Goal: Use online tool/utility: Use online tool/utility

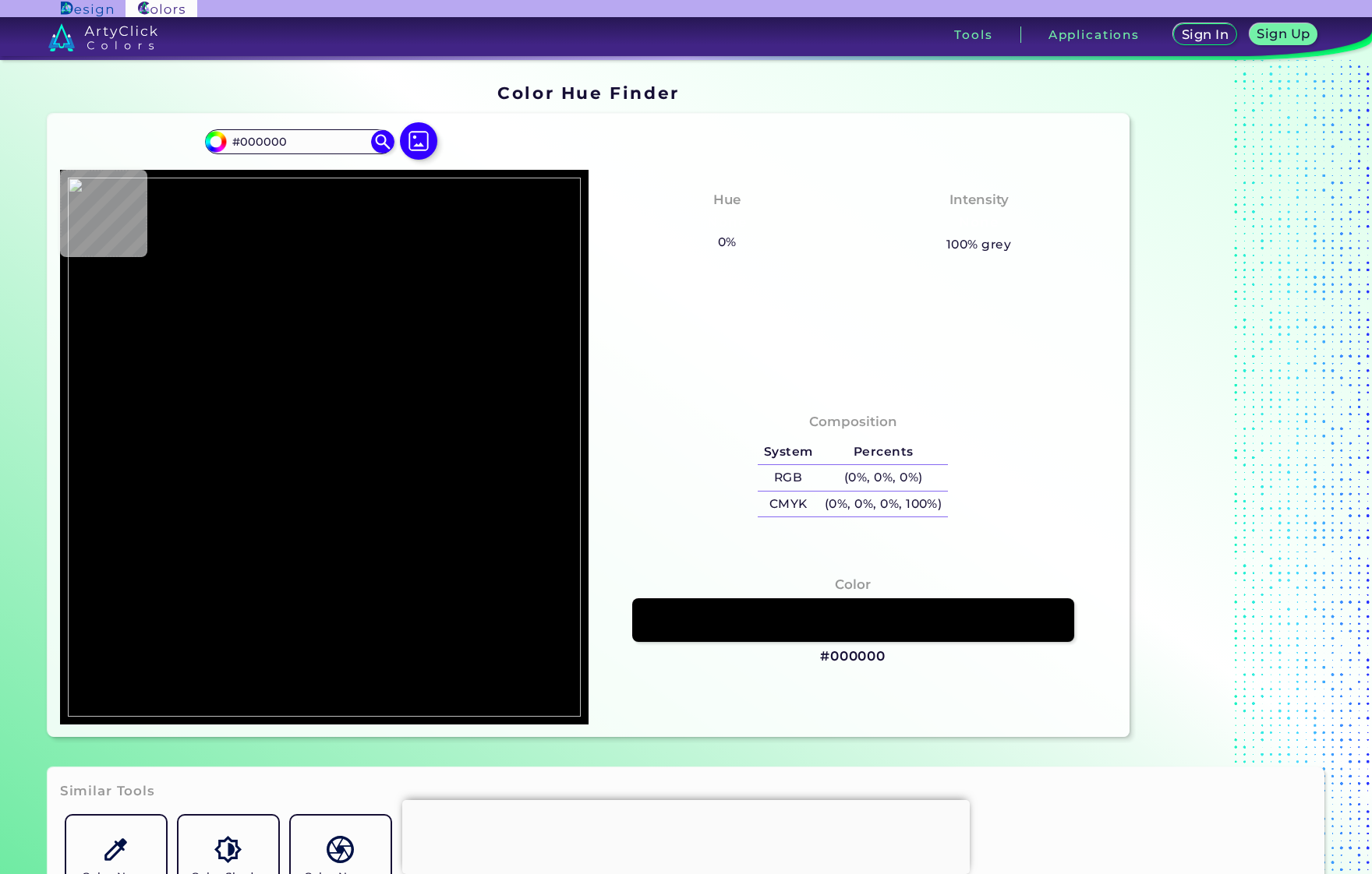
type input "#5d4030"
type input "#5D4030"
type input "#a27c64"
type input "#A27C64"
type input "#907160"
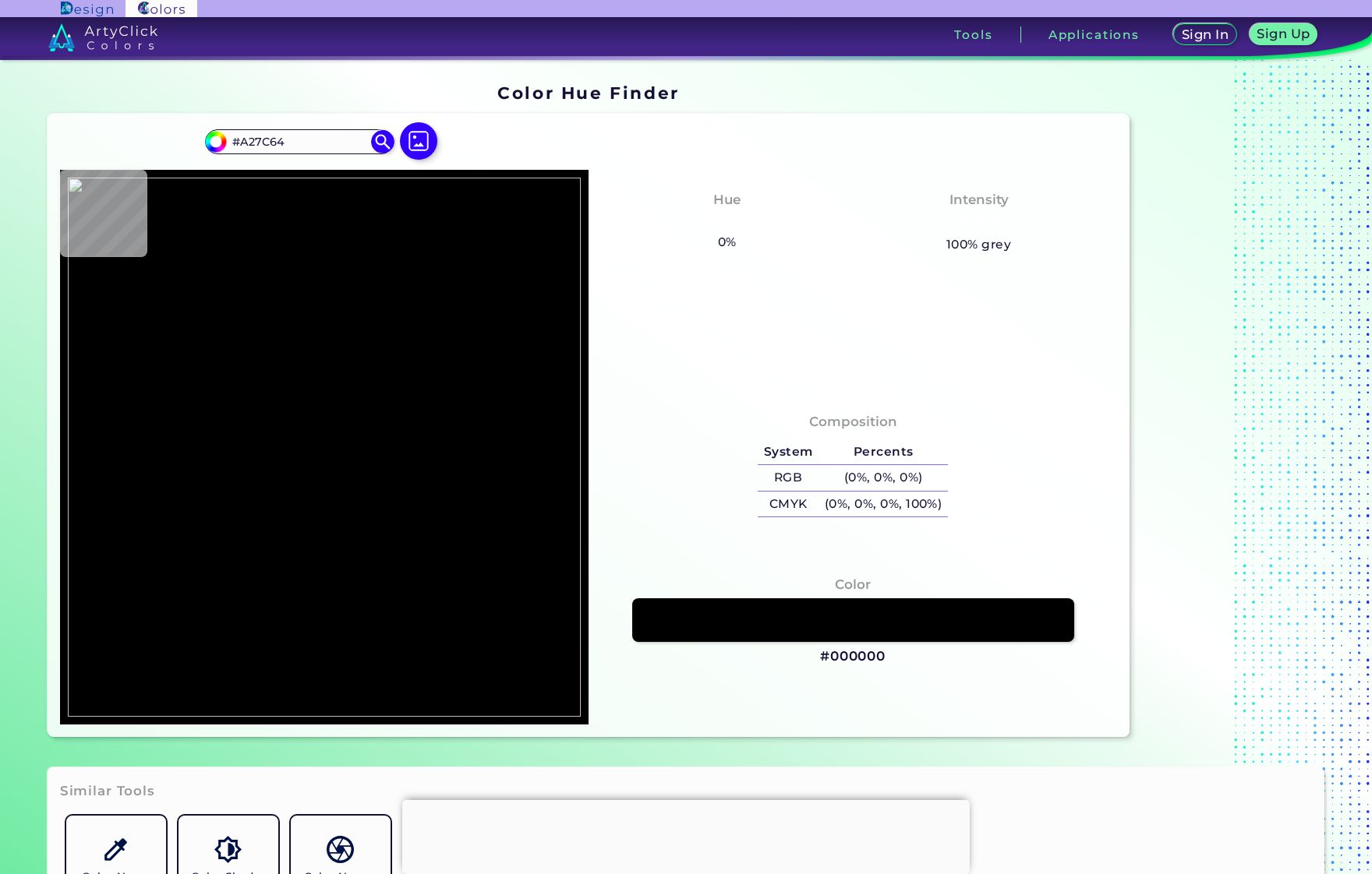
type input "#907160"
type input "#8c6b52"
type input "#8C6B52"
type input "#89674c"
type input "#89674C"
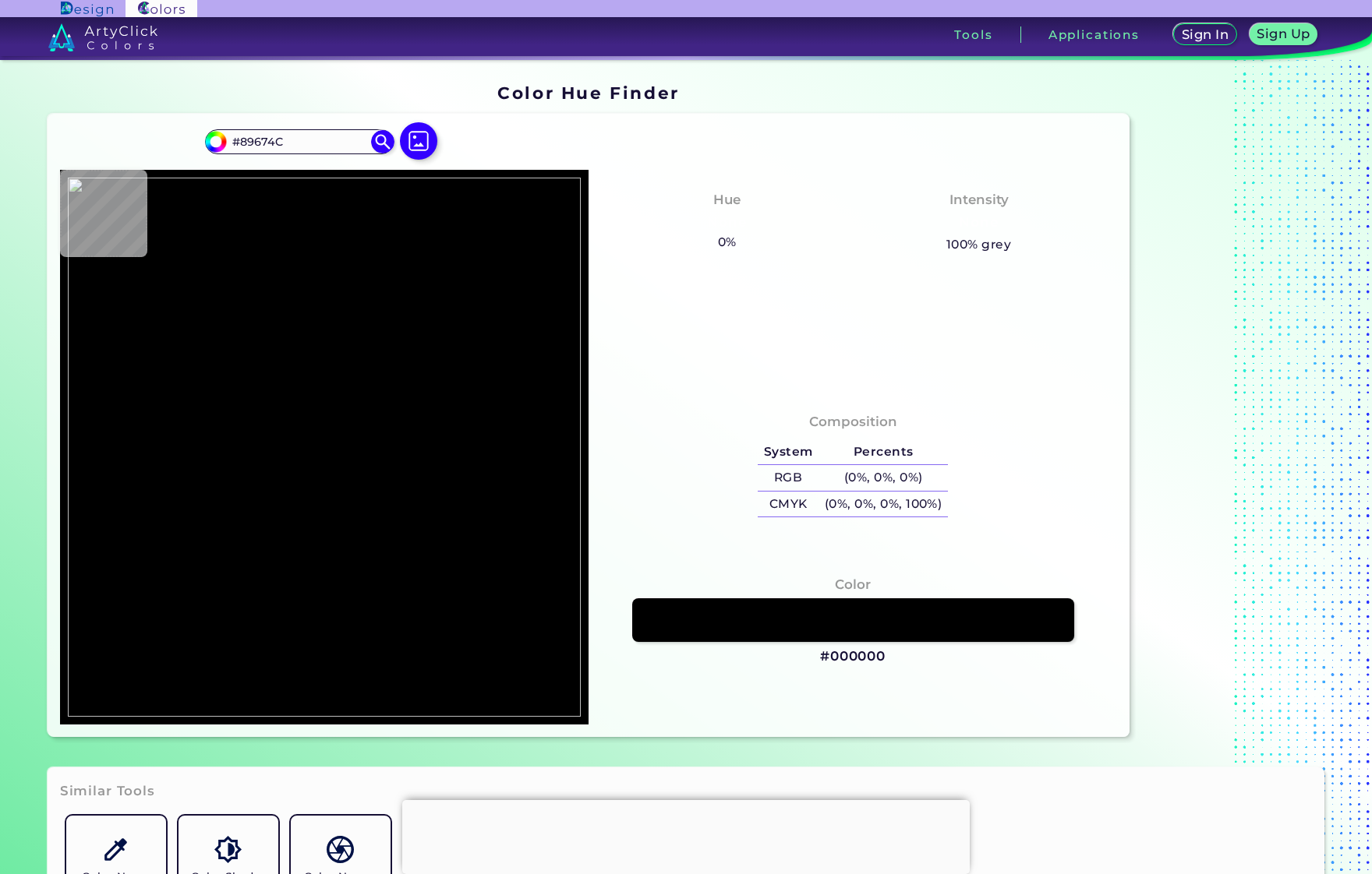
type input "#95745b"
type input "#95745B"
type input "#573f27"
type input "#573F27"
type input "#6b5238"
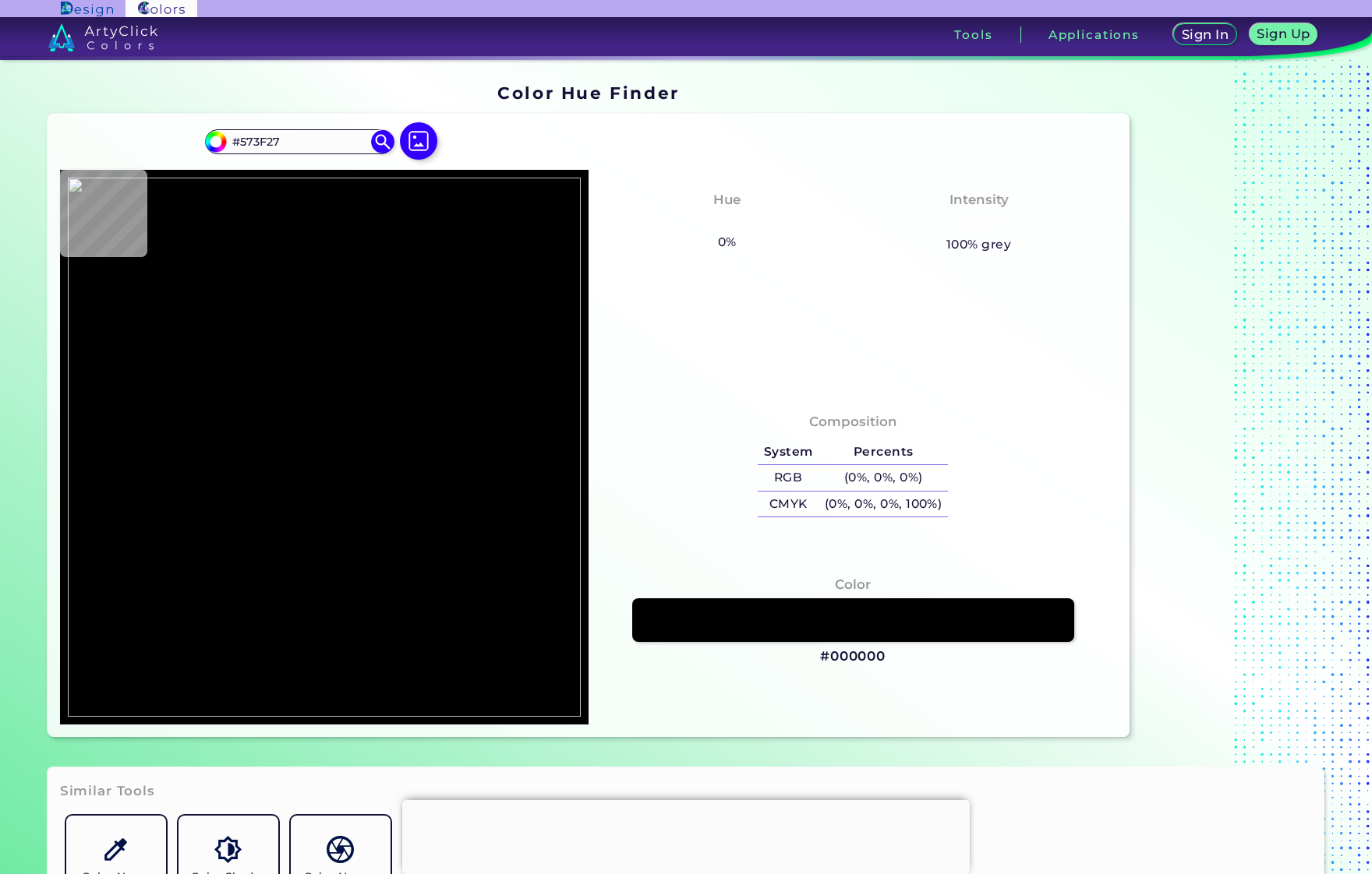
type input "#6B5238"
type input "#846548"
type input "#95694a"
type input "#95694A"
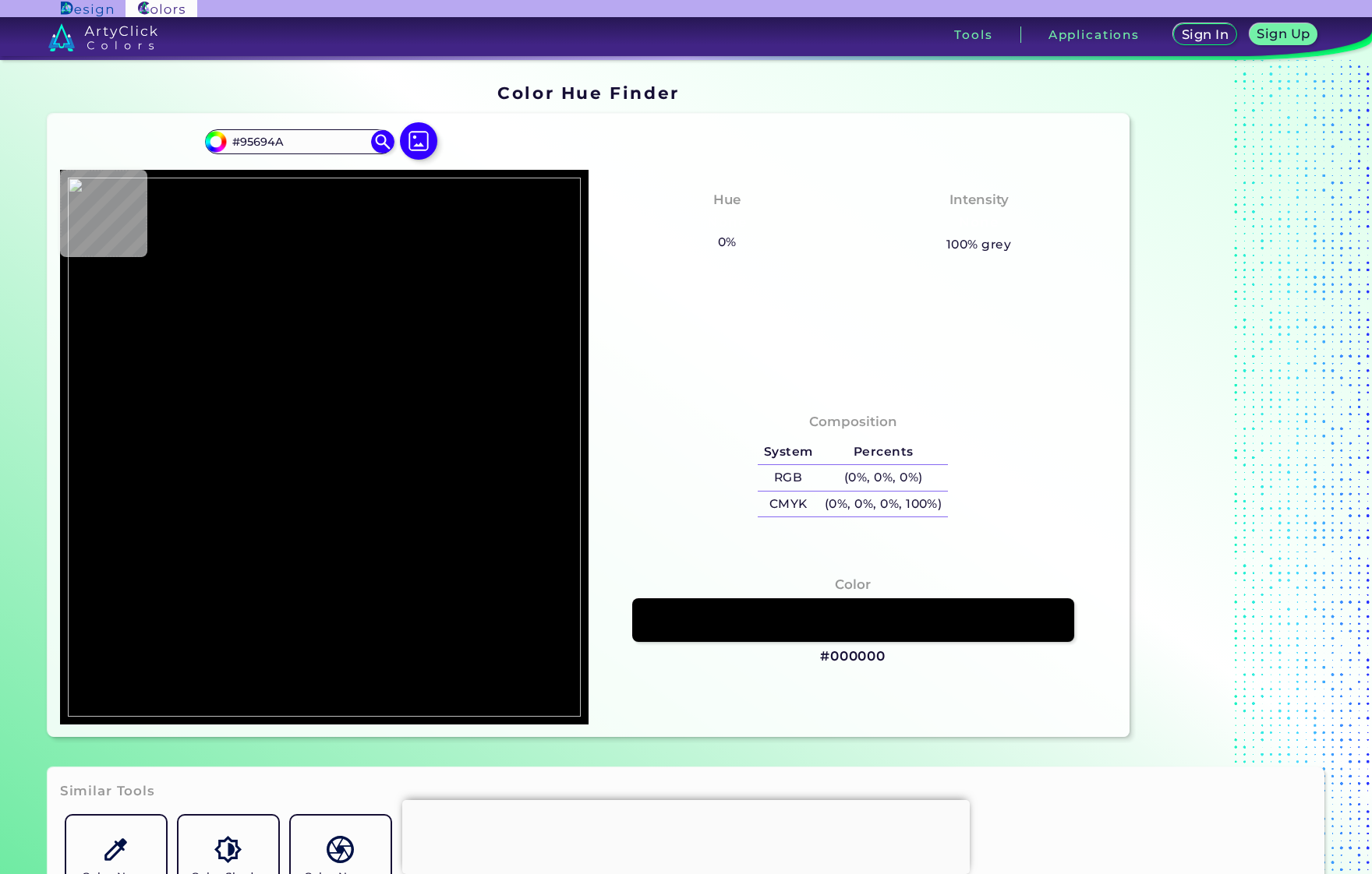
type input "#90644b"
type input "#90644B"
type input "#8f6b55"
type input "#8F6B55"
type input "#704d37"
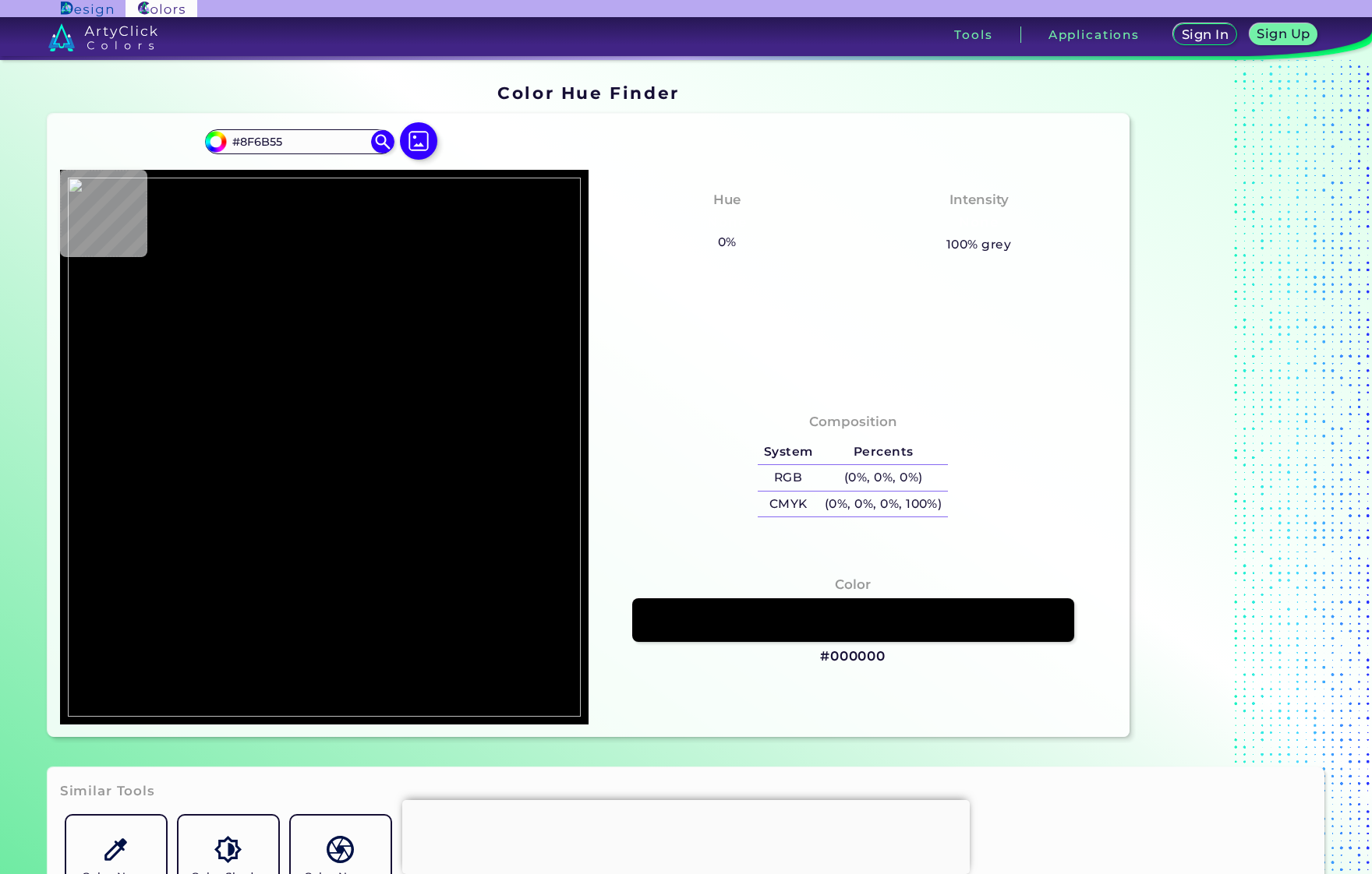
type input "#704D37"
type input "#5f3c26"
type input "#5F3C26"
type input "#54321c"
type input "#54321C"
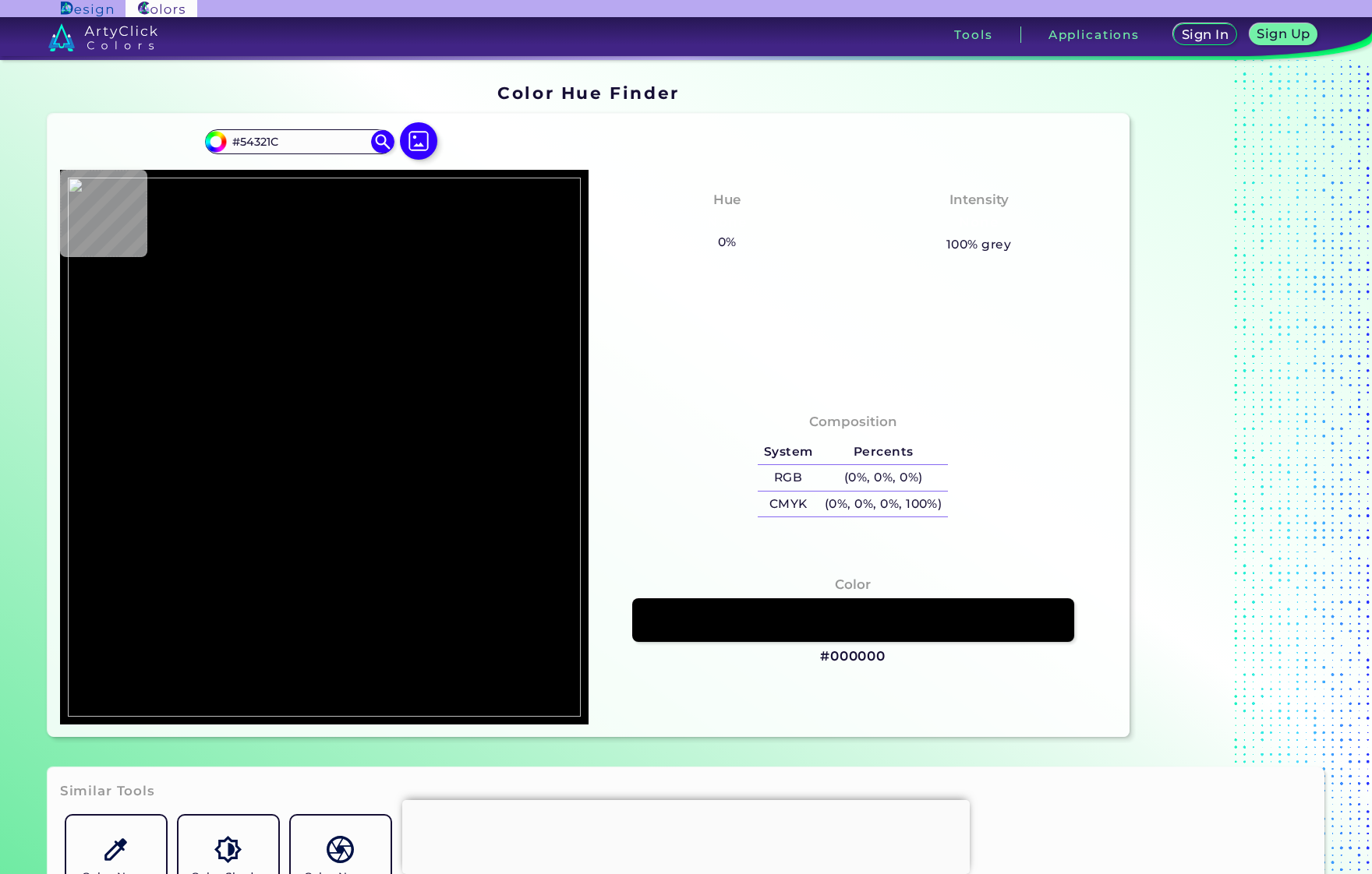
type input "#502d18"
type input "#502D18"
type input "#83604a"
type input "#83604A"
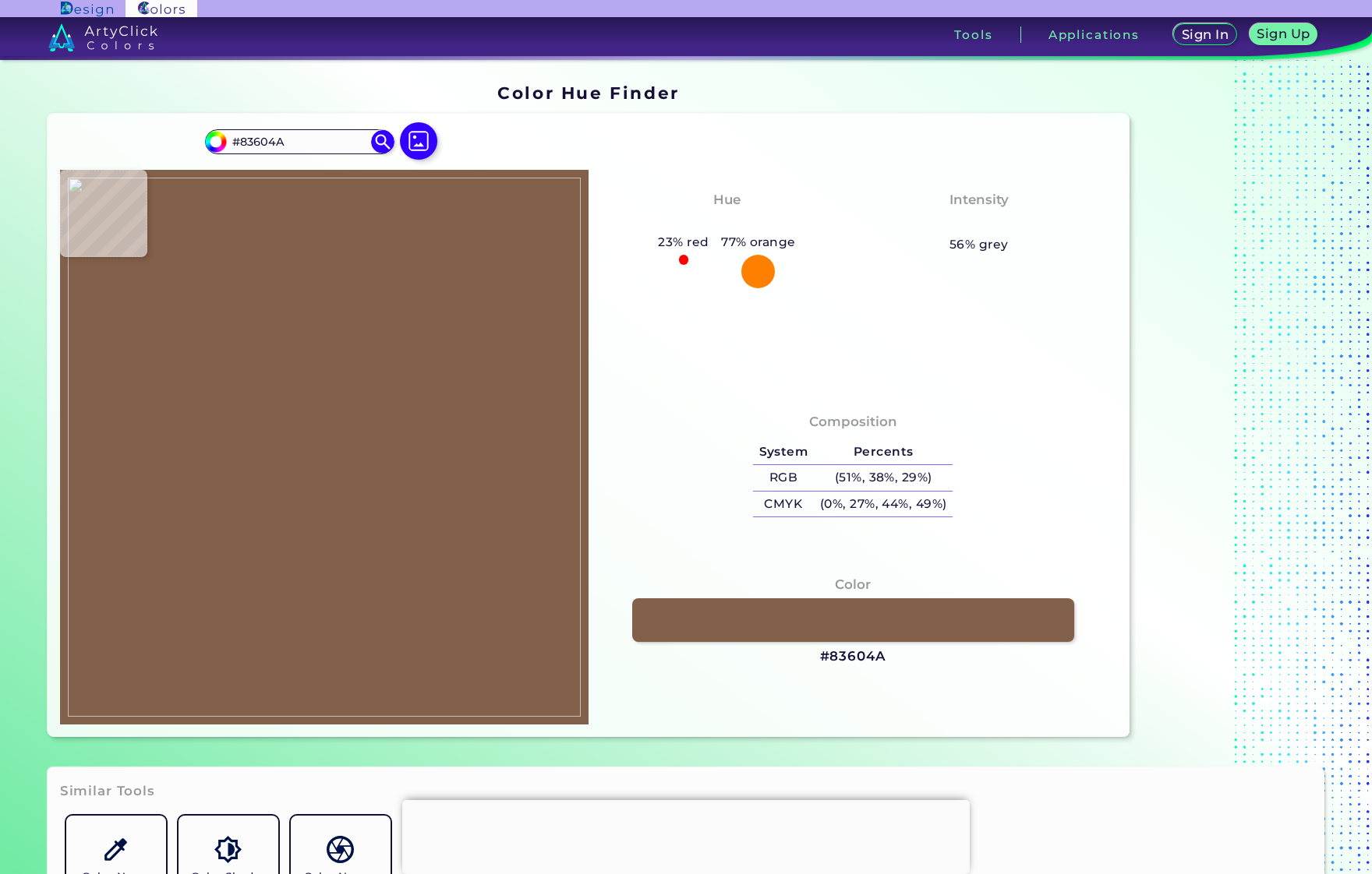
type input "#8c6953"
type input "#8C6953"
type input "#755540"
type input "#8d6952"
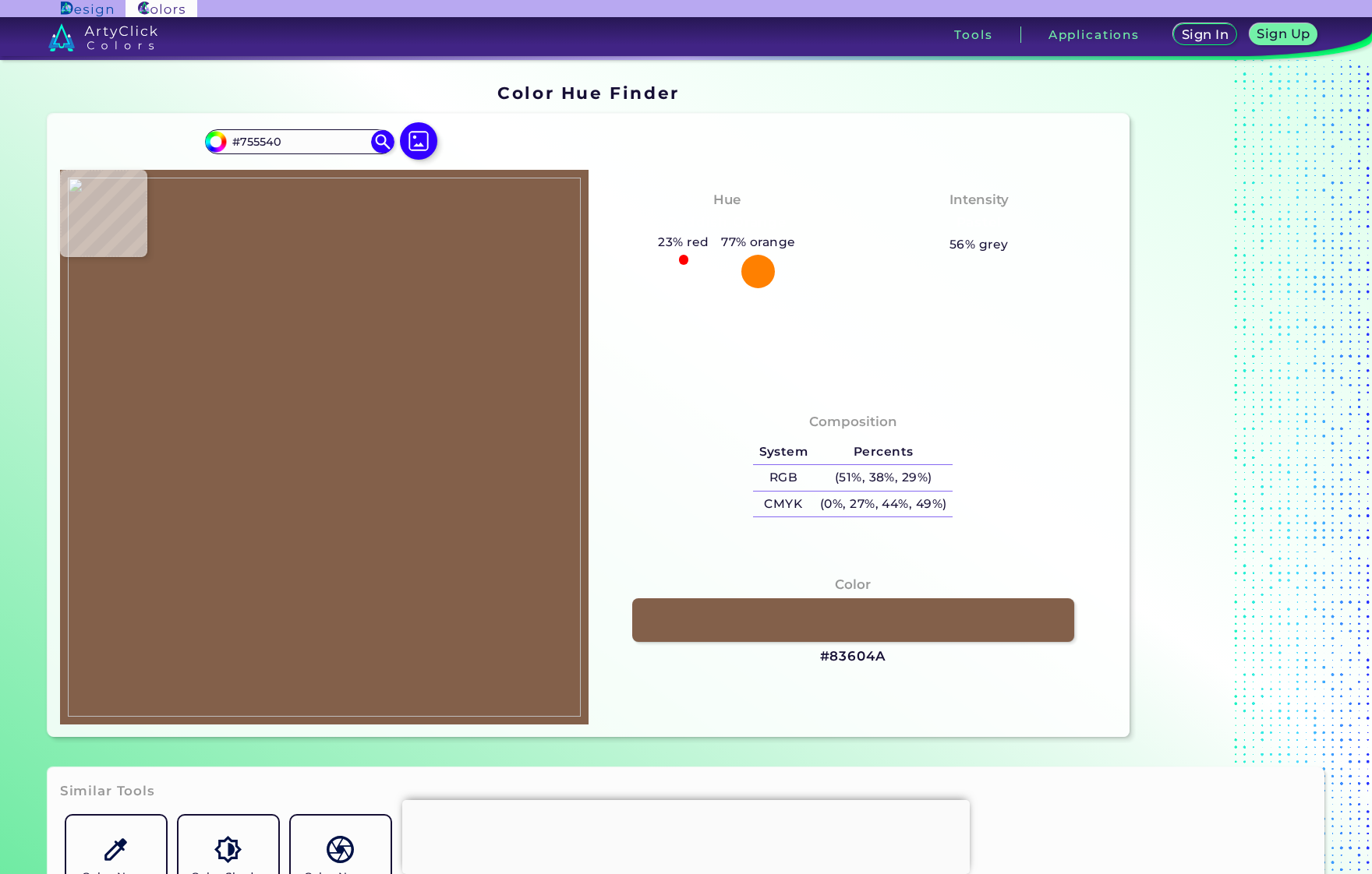
type input "#8D6952"
type input "#976e56"
type input "#976E56"
type input "#896249"
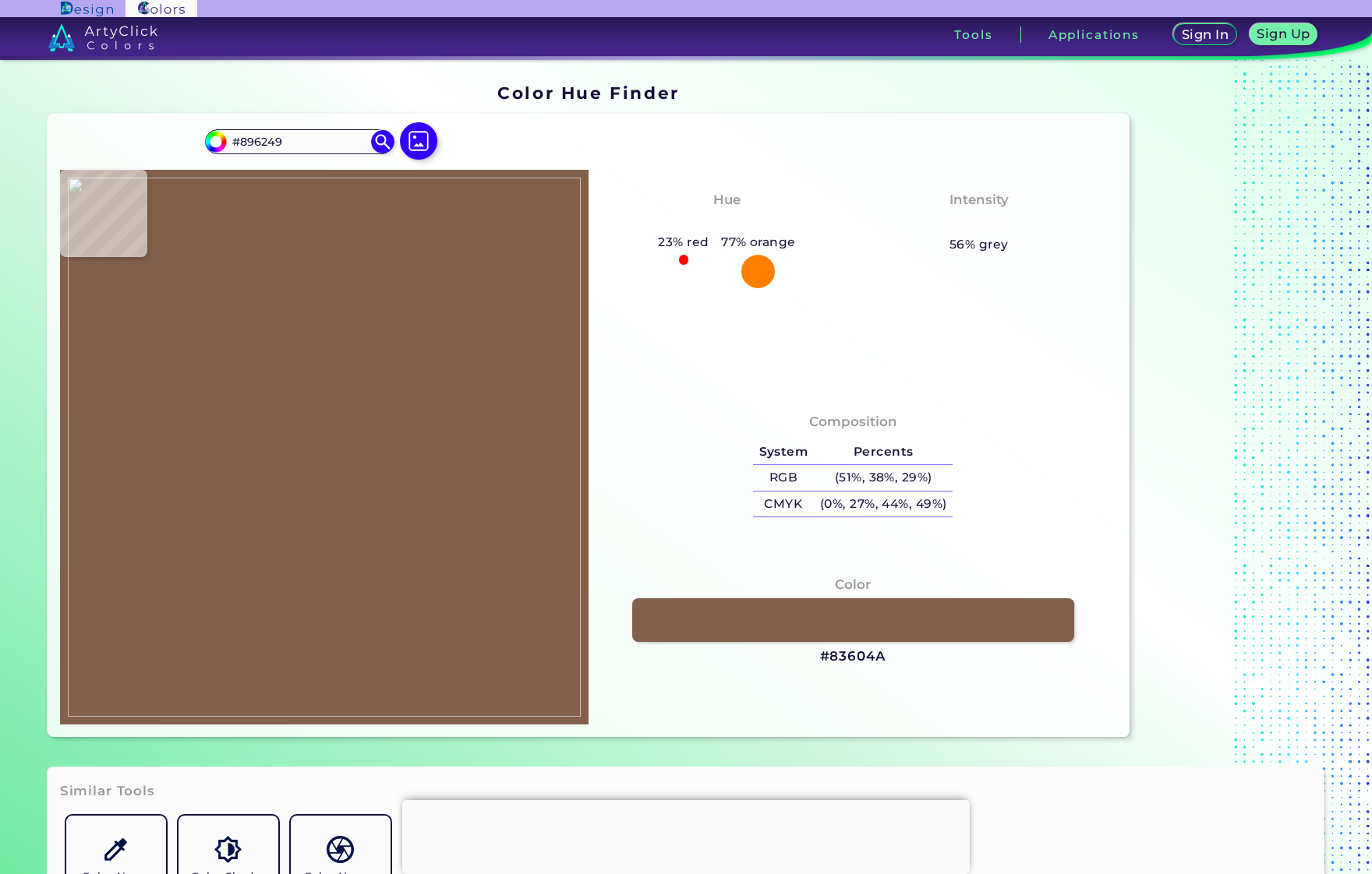
type input "#715445"
type input "#61473a"
type input "#61473A"
type input "#573f2f"
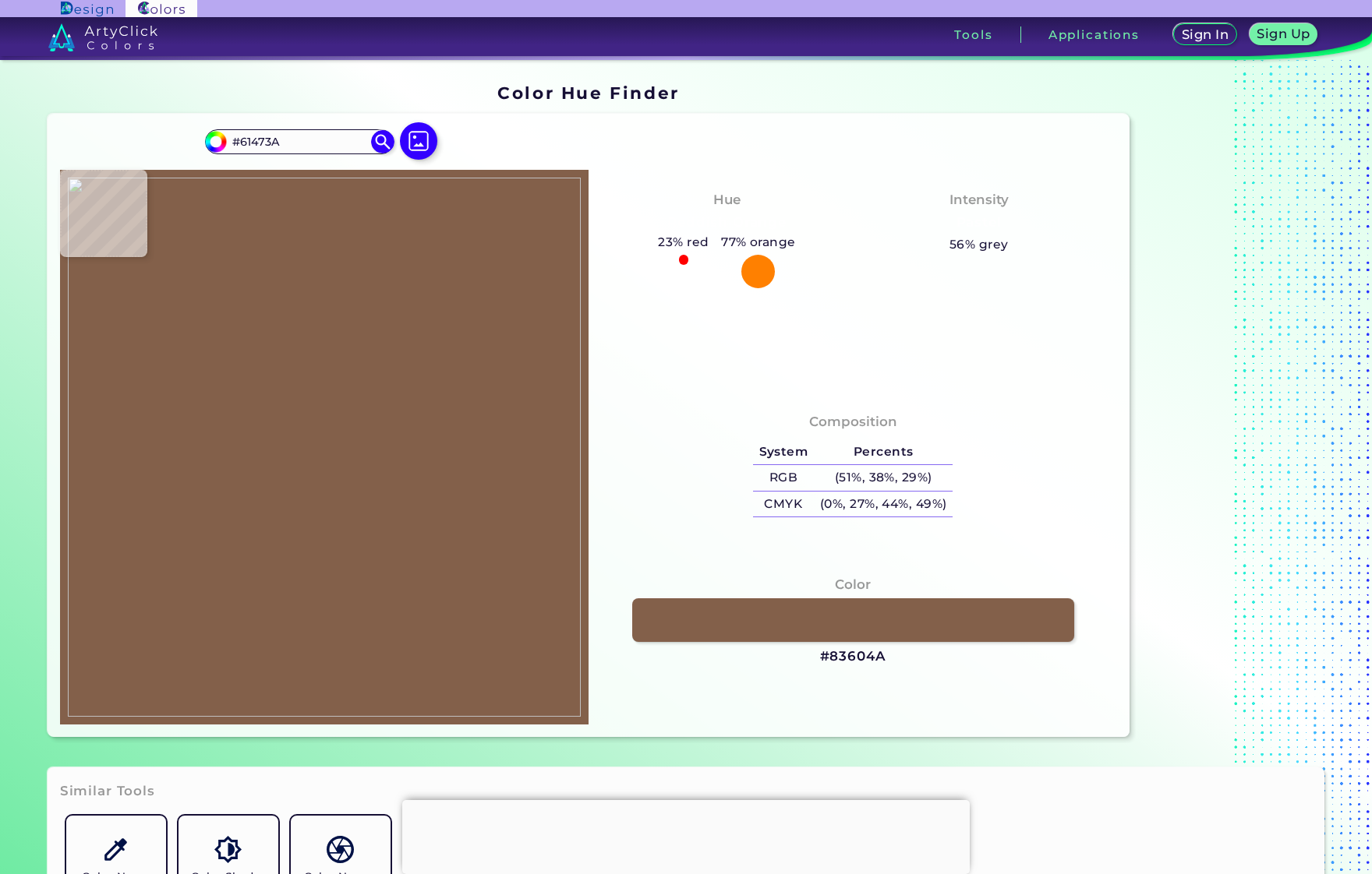
type input "#573F2F"
type input "#4f3826"
type input "#4F3826"
type input "#493220"
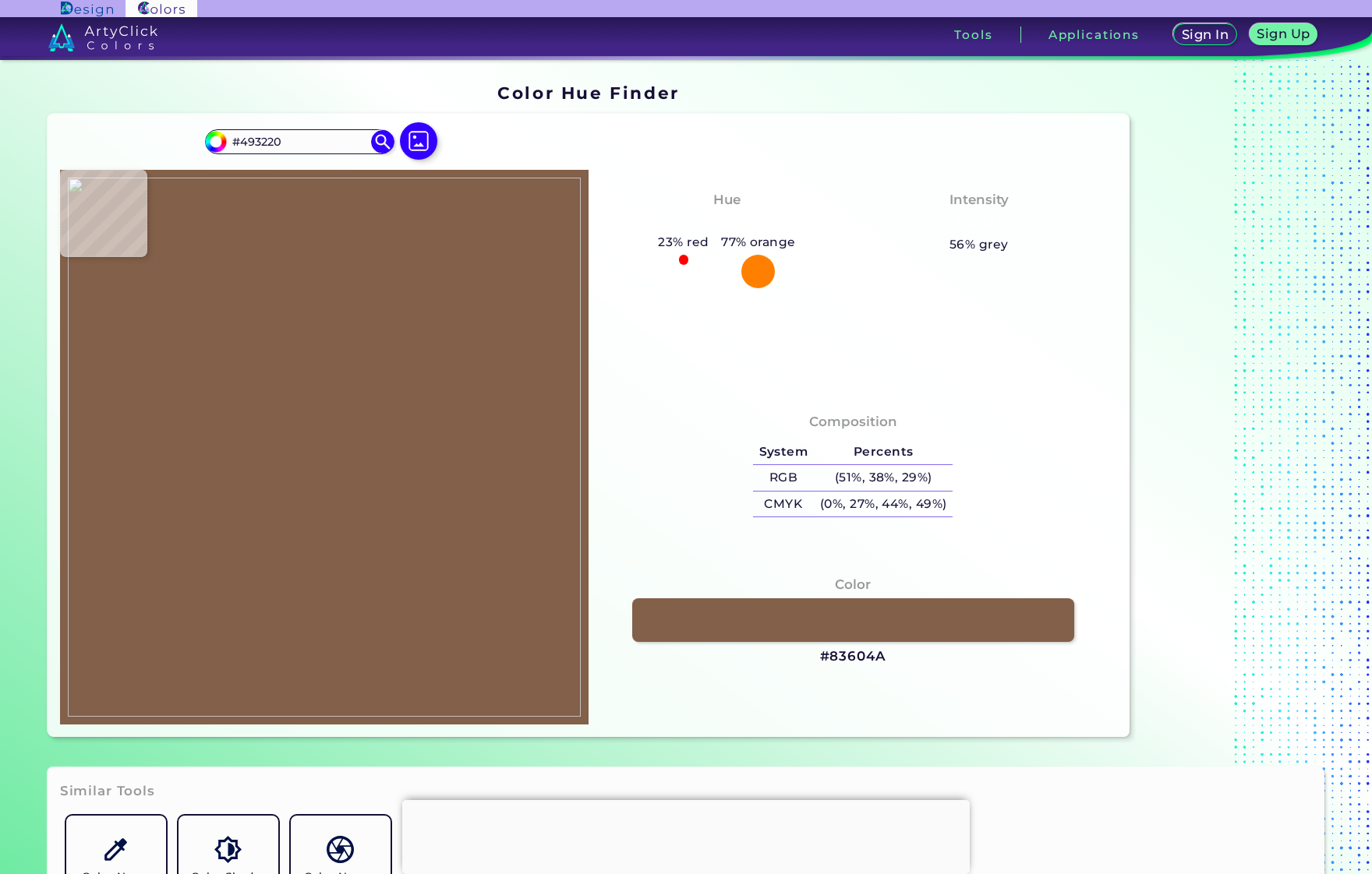
type input "#422b18"
type input "#422B18"
type input "#583f2a"
type input "#583F2A"
type input "#4c3623"
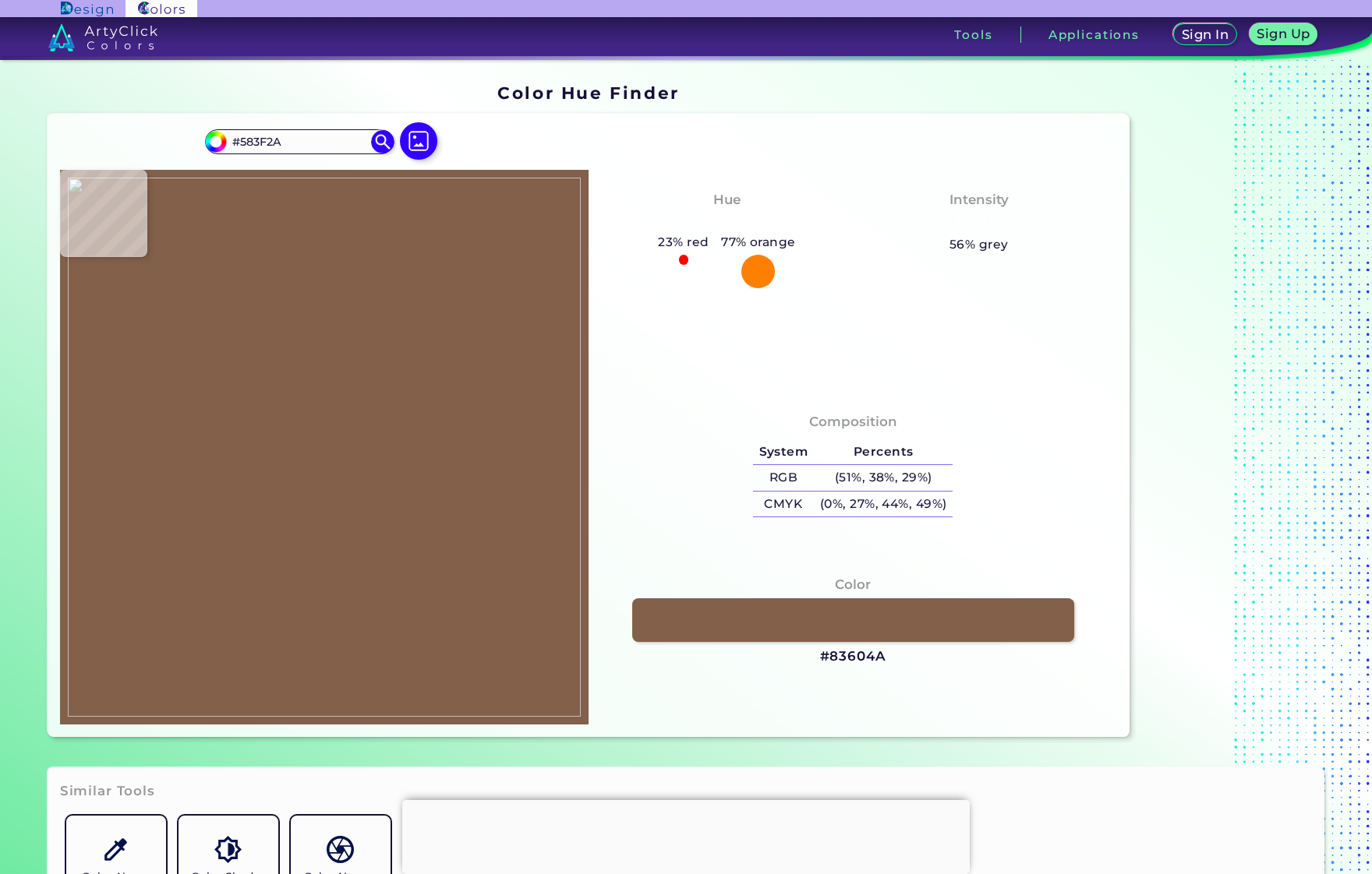
type input "#4C3623"
type input "#4d3929"
type input "#4D3929"
type input "#4a372a"
type input "#4A372A"
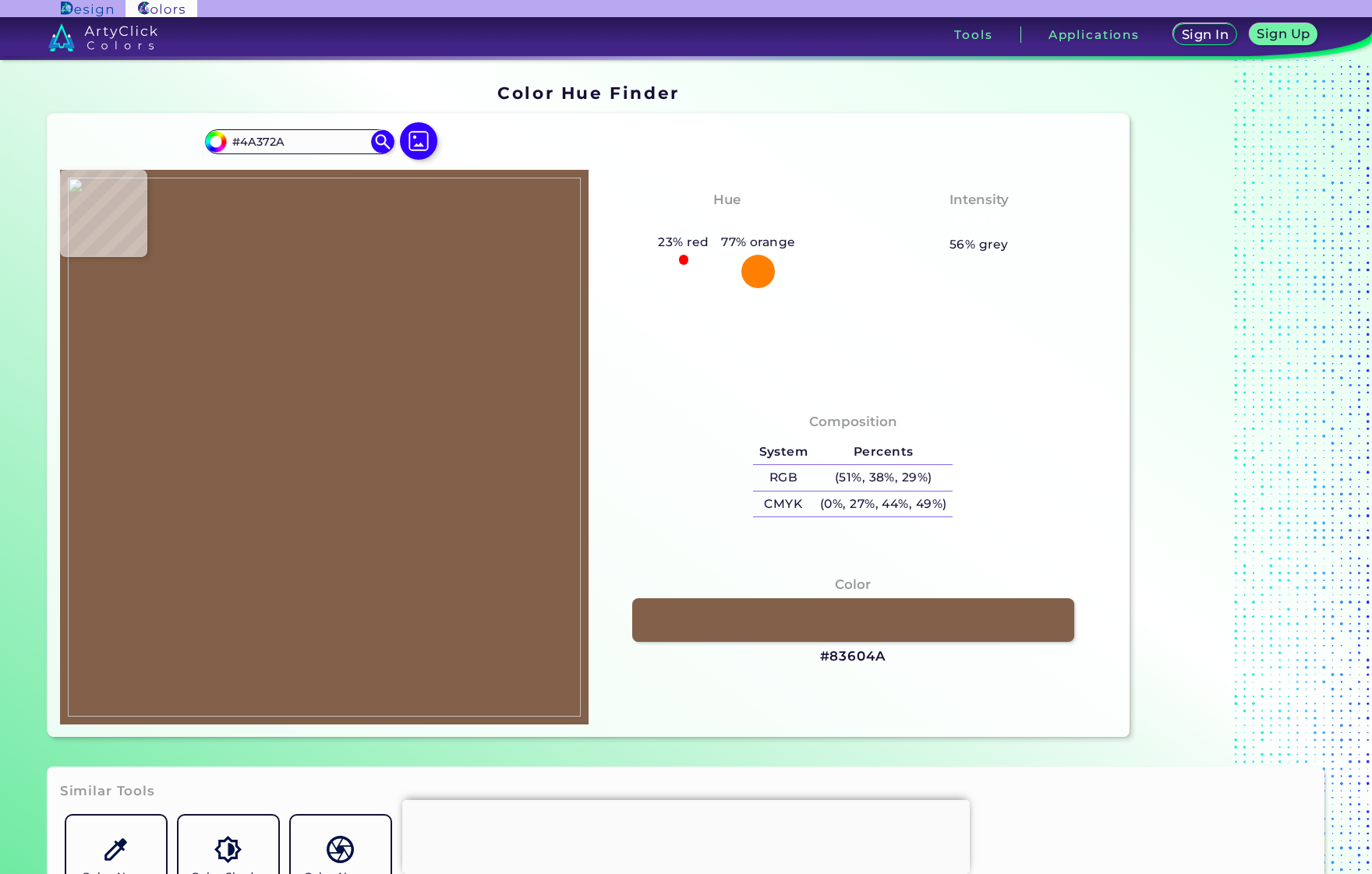
type input "#453224"
type input "#402d1f"
type input "#402D1F"
type input "#483527"
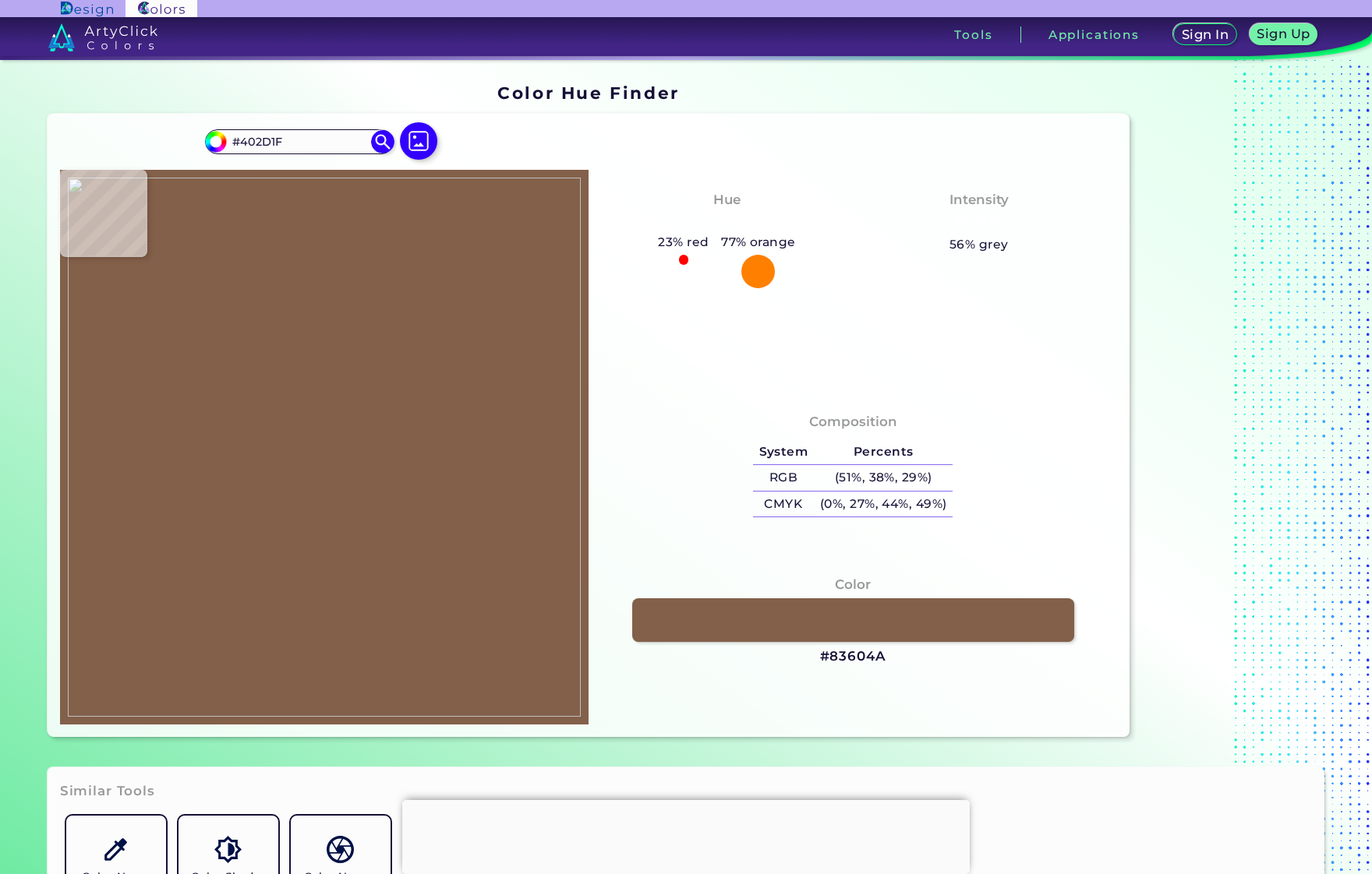
type input "#483527"
type input "#463325"
type input "#473426"
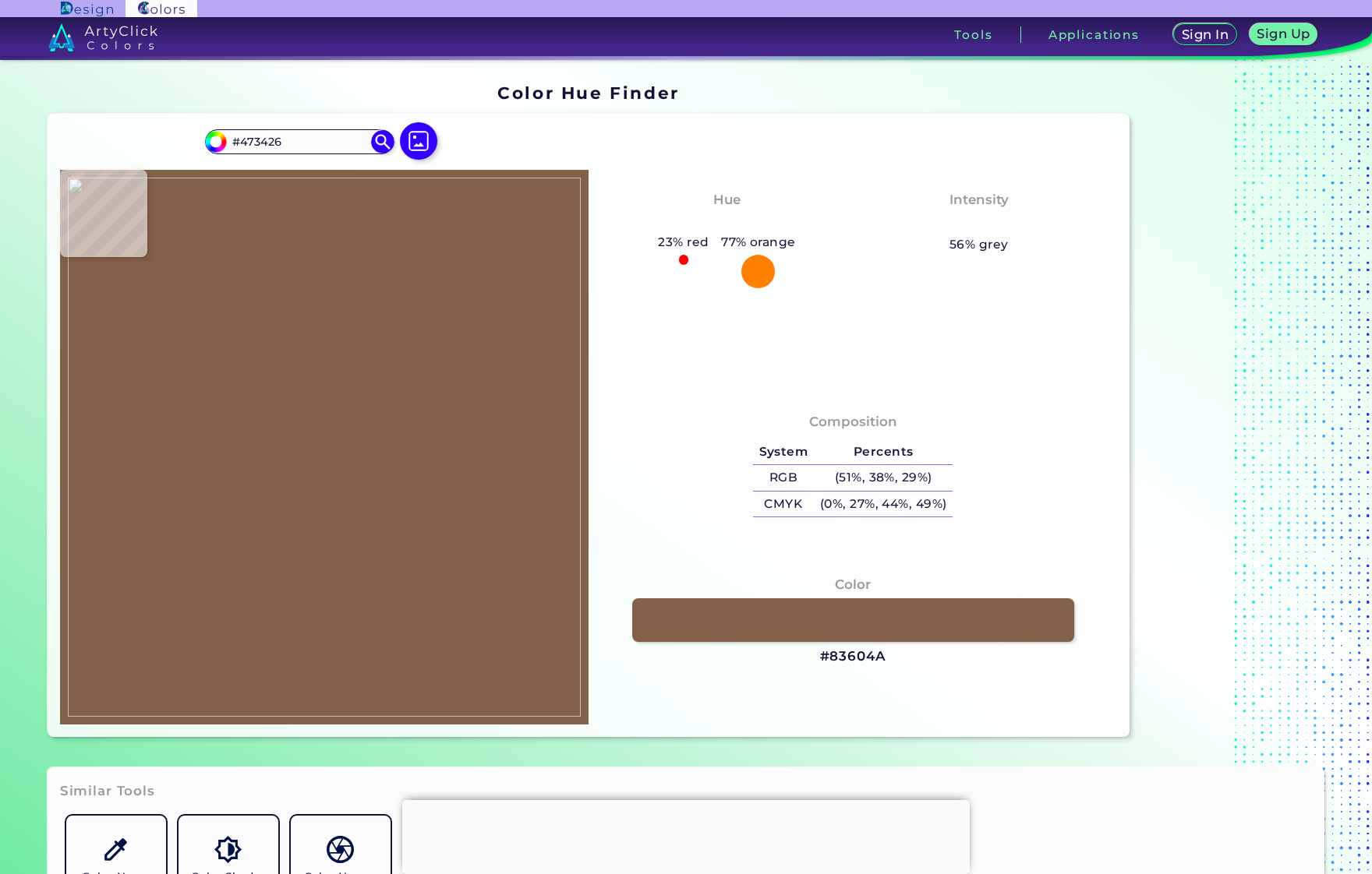
type input "#433022"
type input "#523f31"
type input "#523F31"
type input "#553e31"
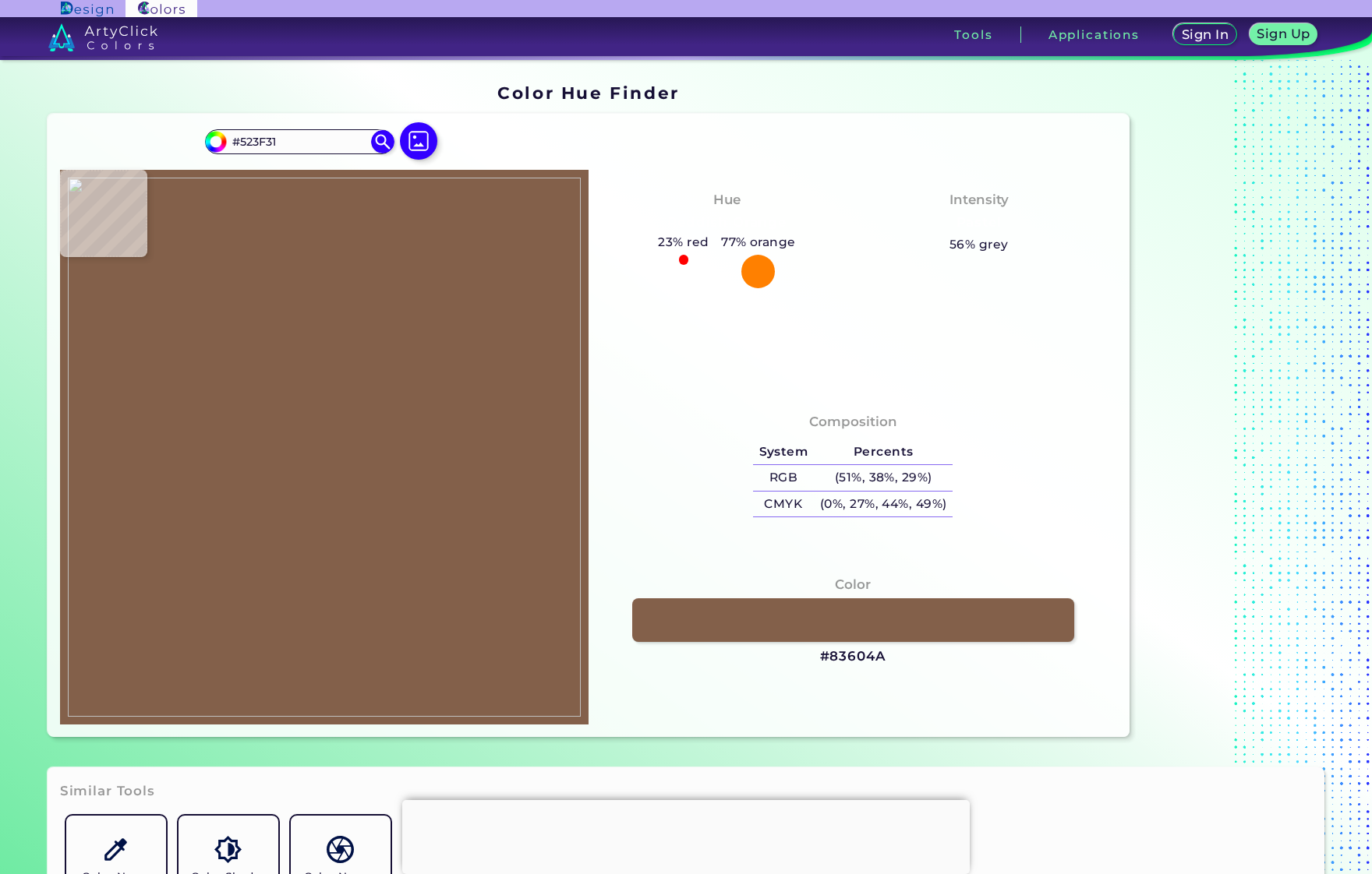
type input "#553E31"
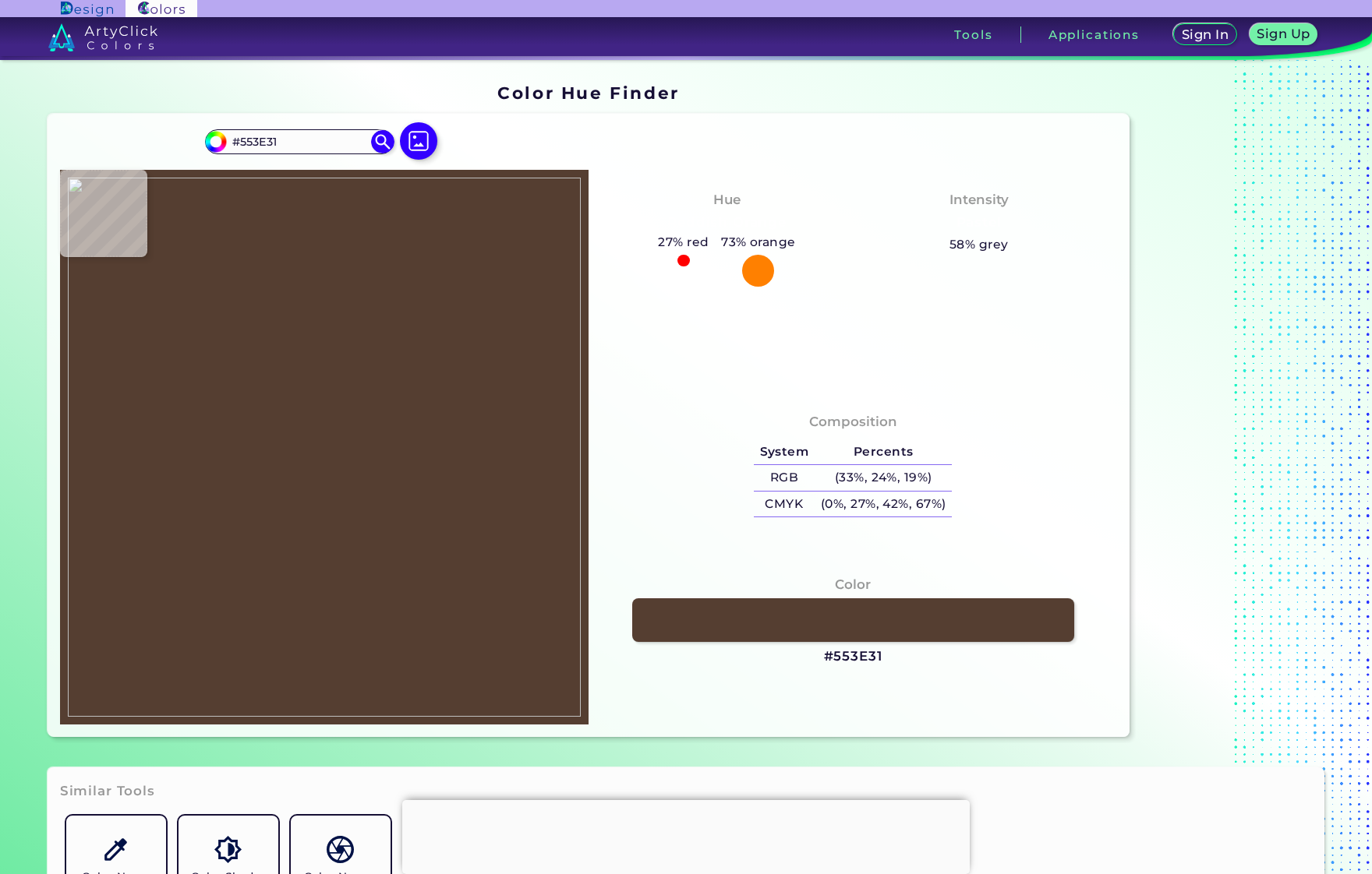
type input "#594135"
type input "#5a4236"
type input "#5A4236"
type input "#584034"
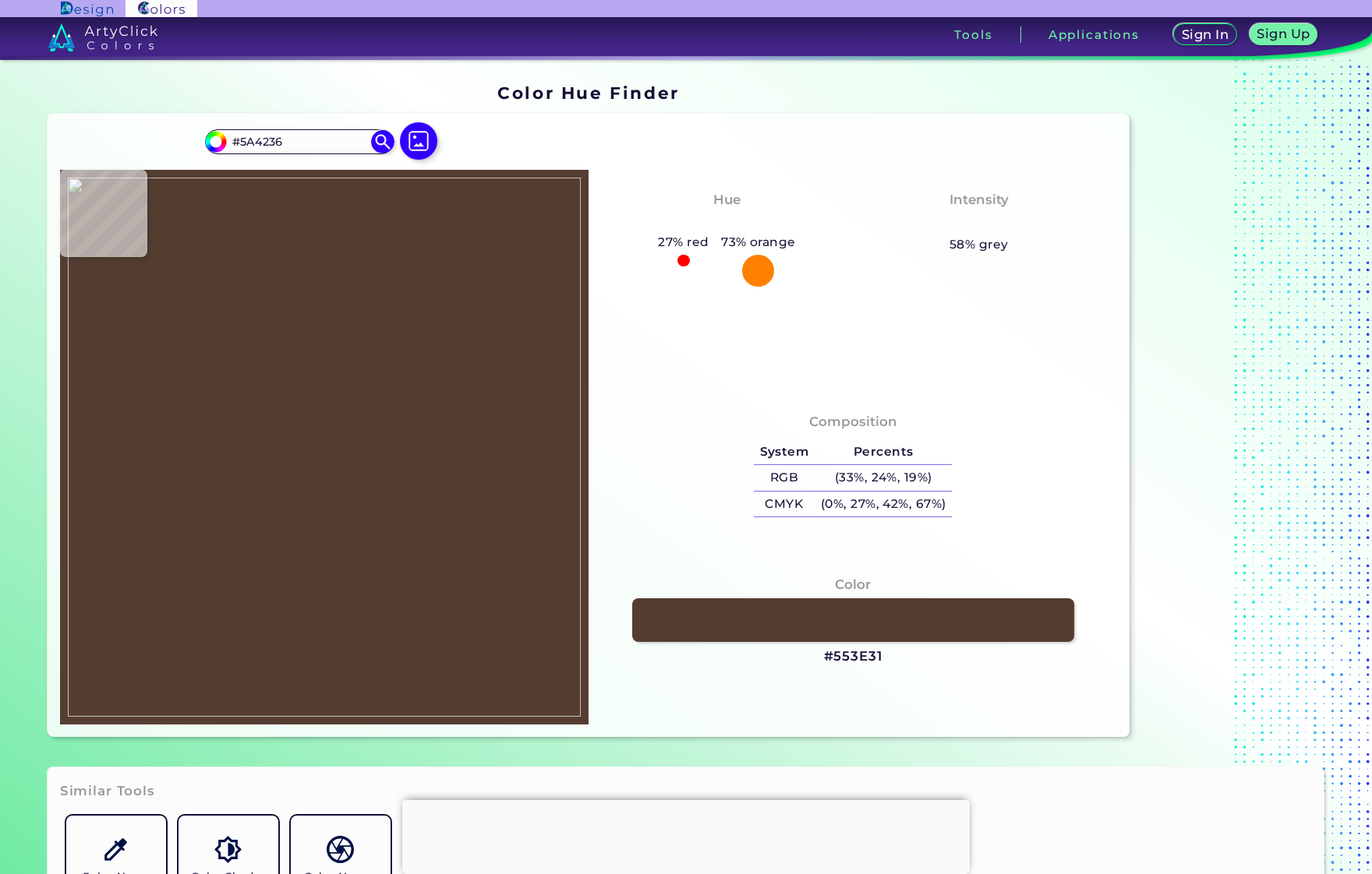
type input "#584034"
type input "#735b4f"
type input "#735B4F"
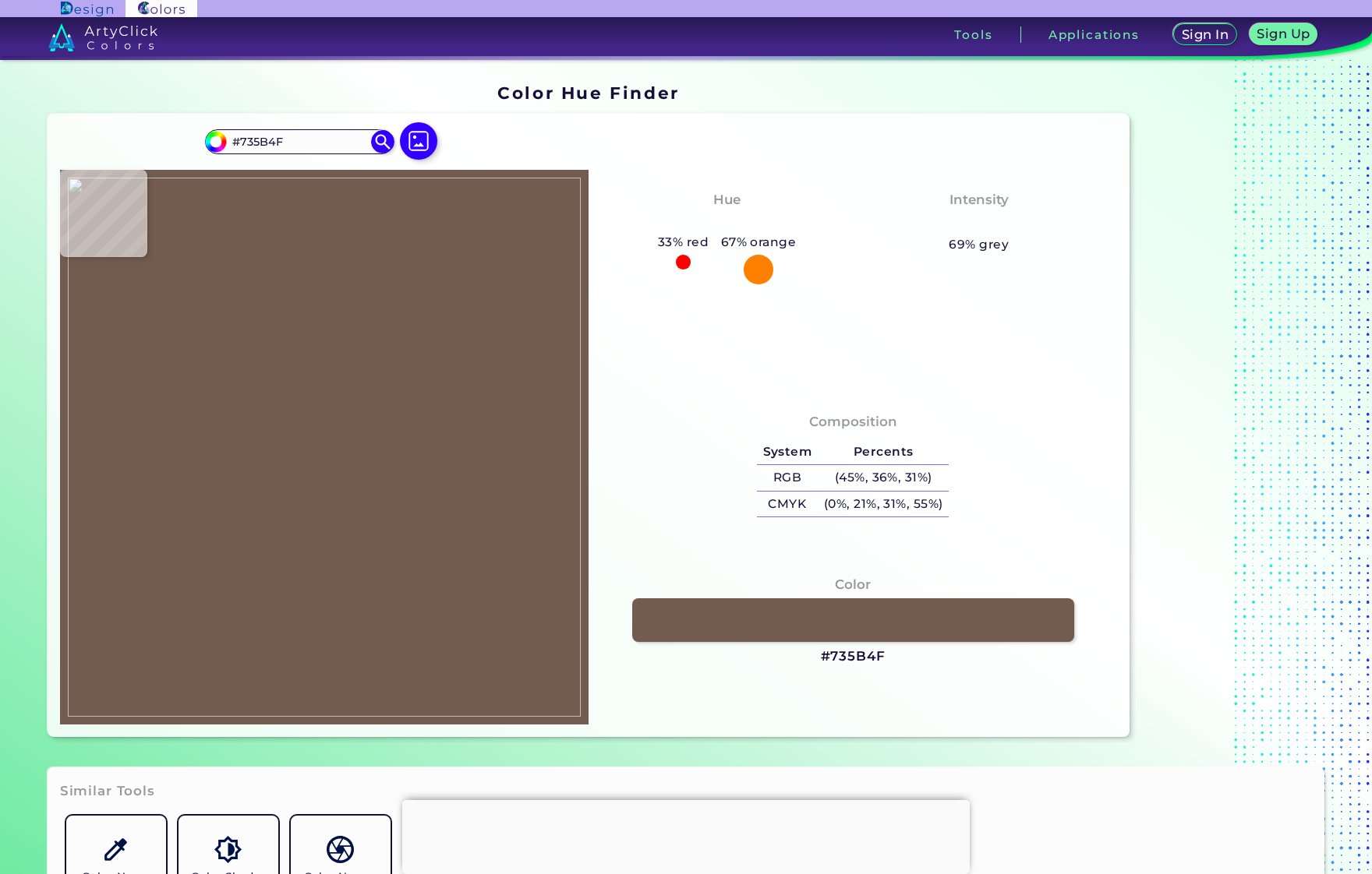
type input "#71594d"
type input "#71594D"
type input "#765e52"
type input "#765E52"
type input "#745c50"
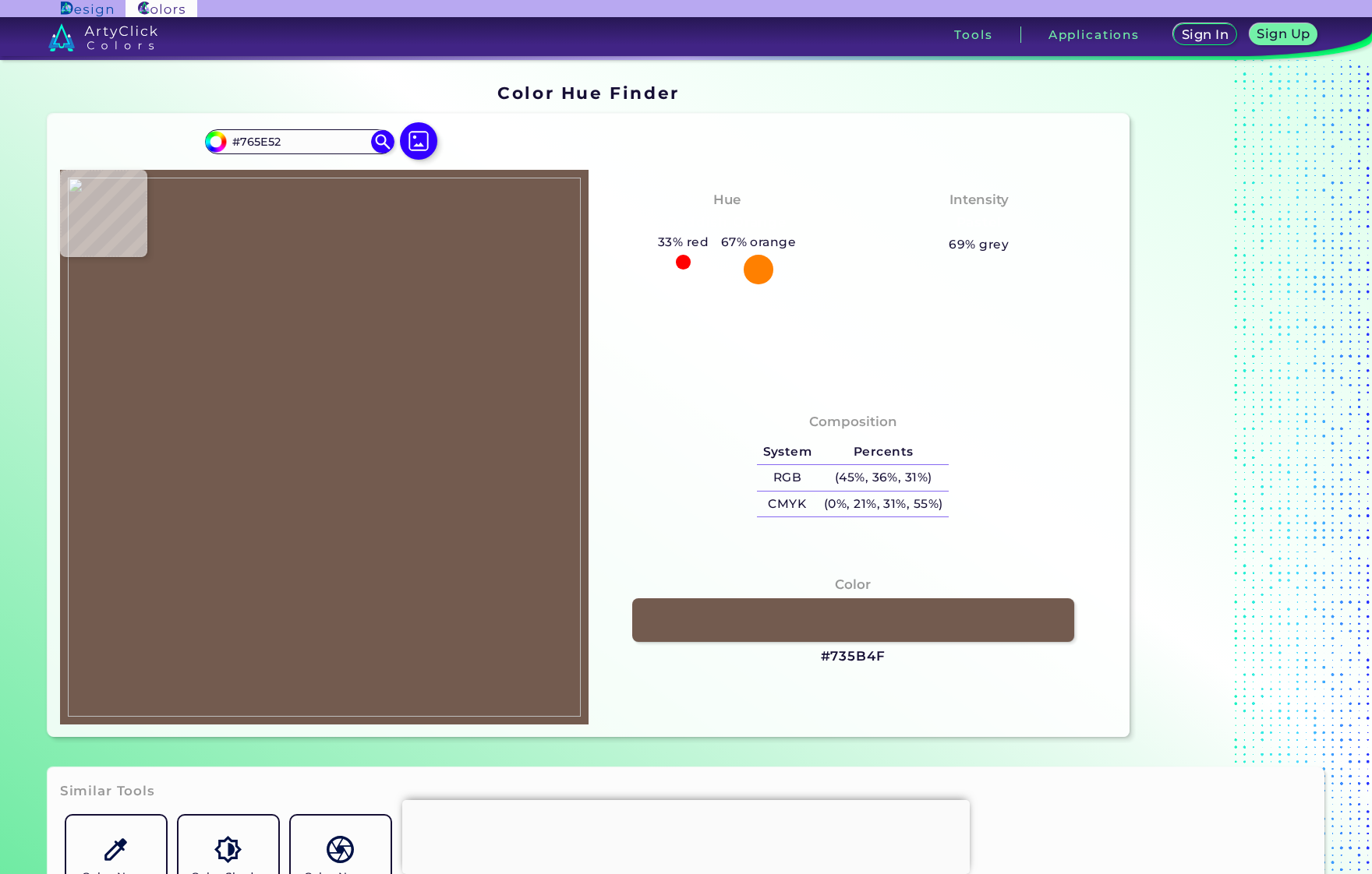
type input "#745C50"
type input "#6e564a"
type input "#6E564A"
type input "#685044"
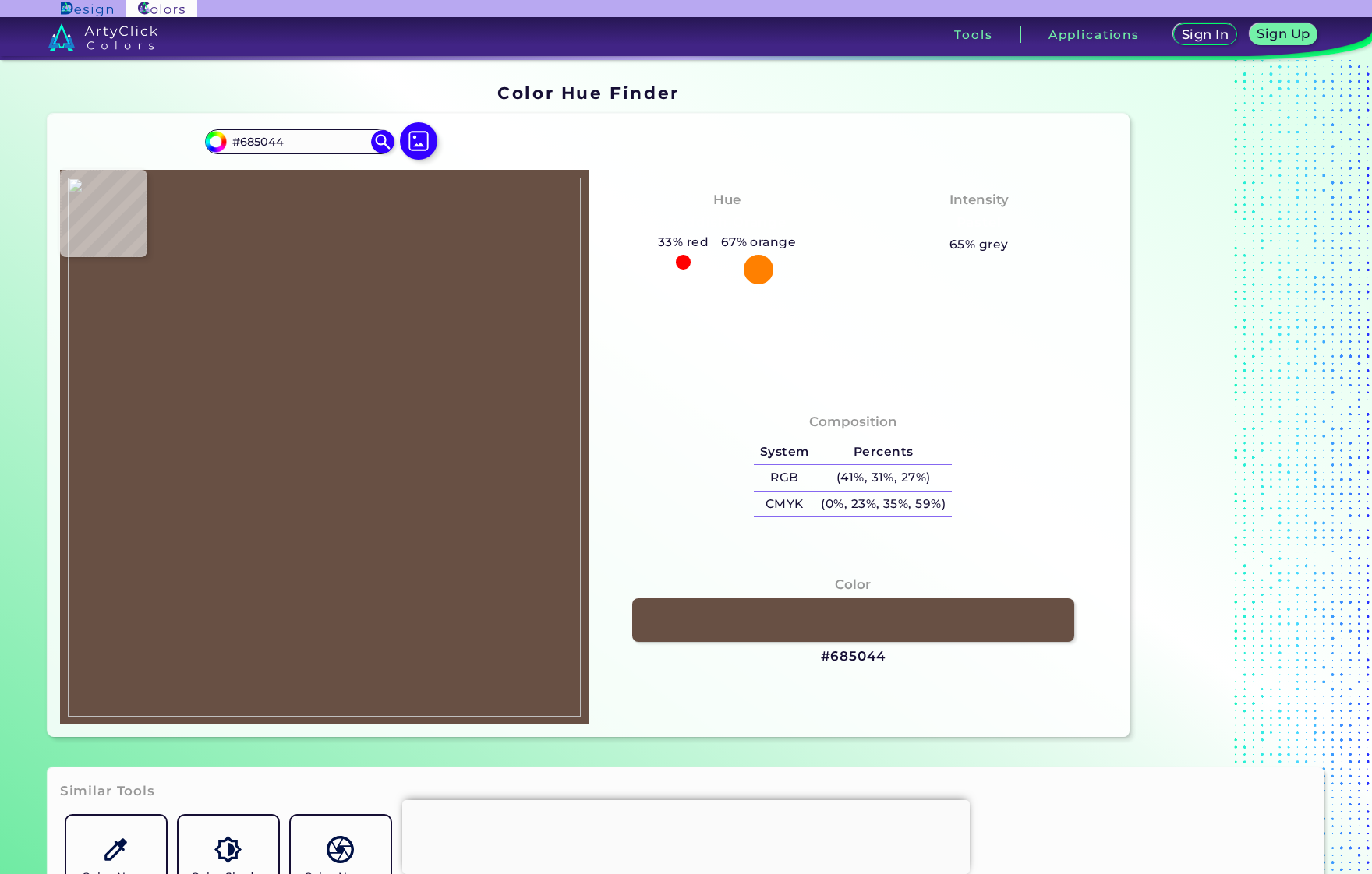
type input "#6d5549"
type input "#6D5549"
type input "#725a4e"
type input "#725A4E"
type input "#745c50"
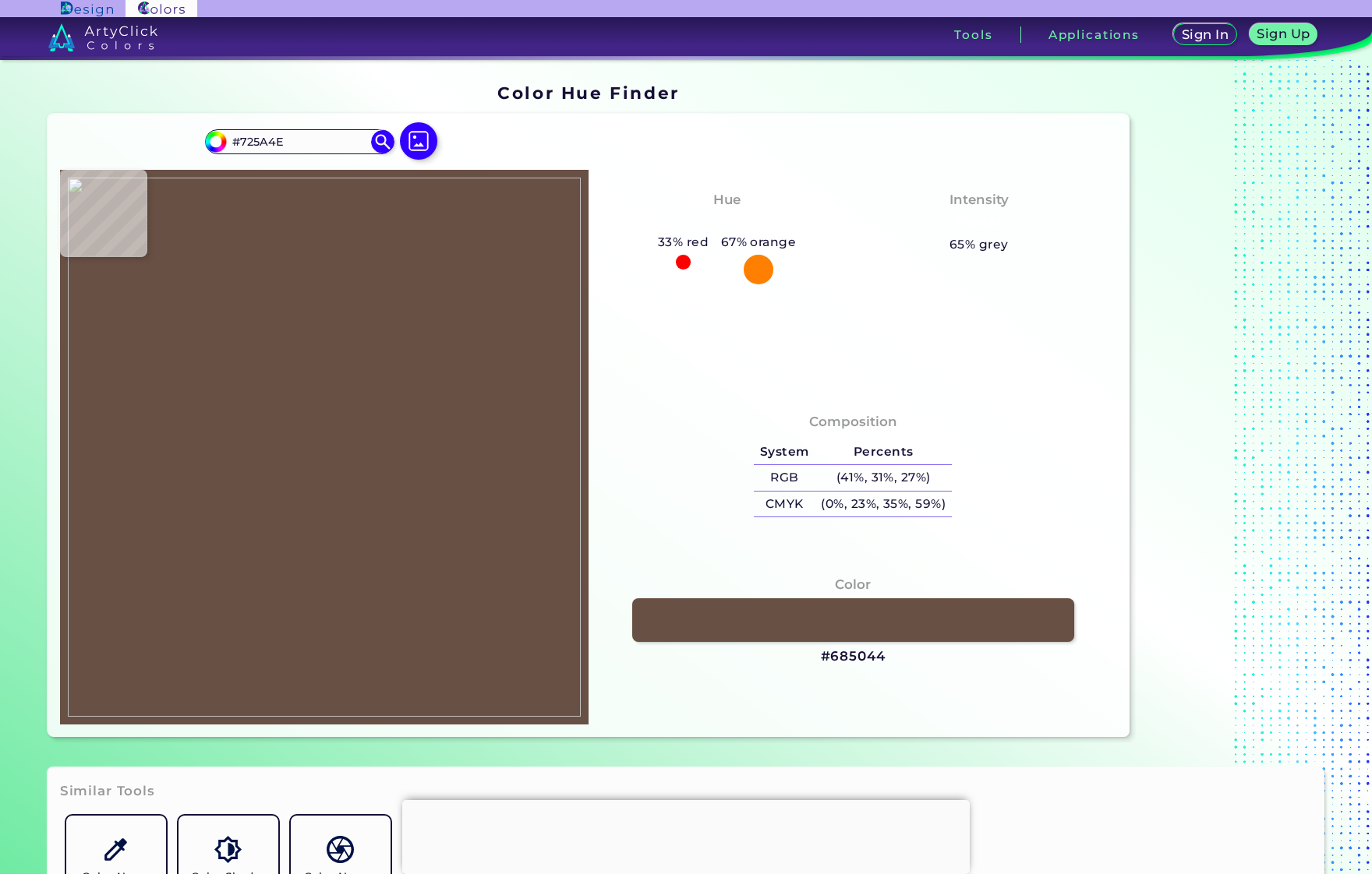
type input "#745C50"
type input "#6e564a"
type input "#6E564A"
type input "#685146"
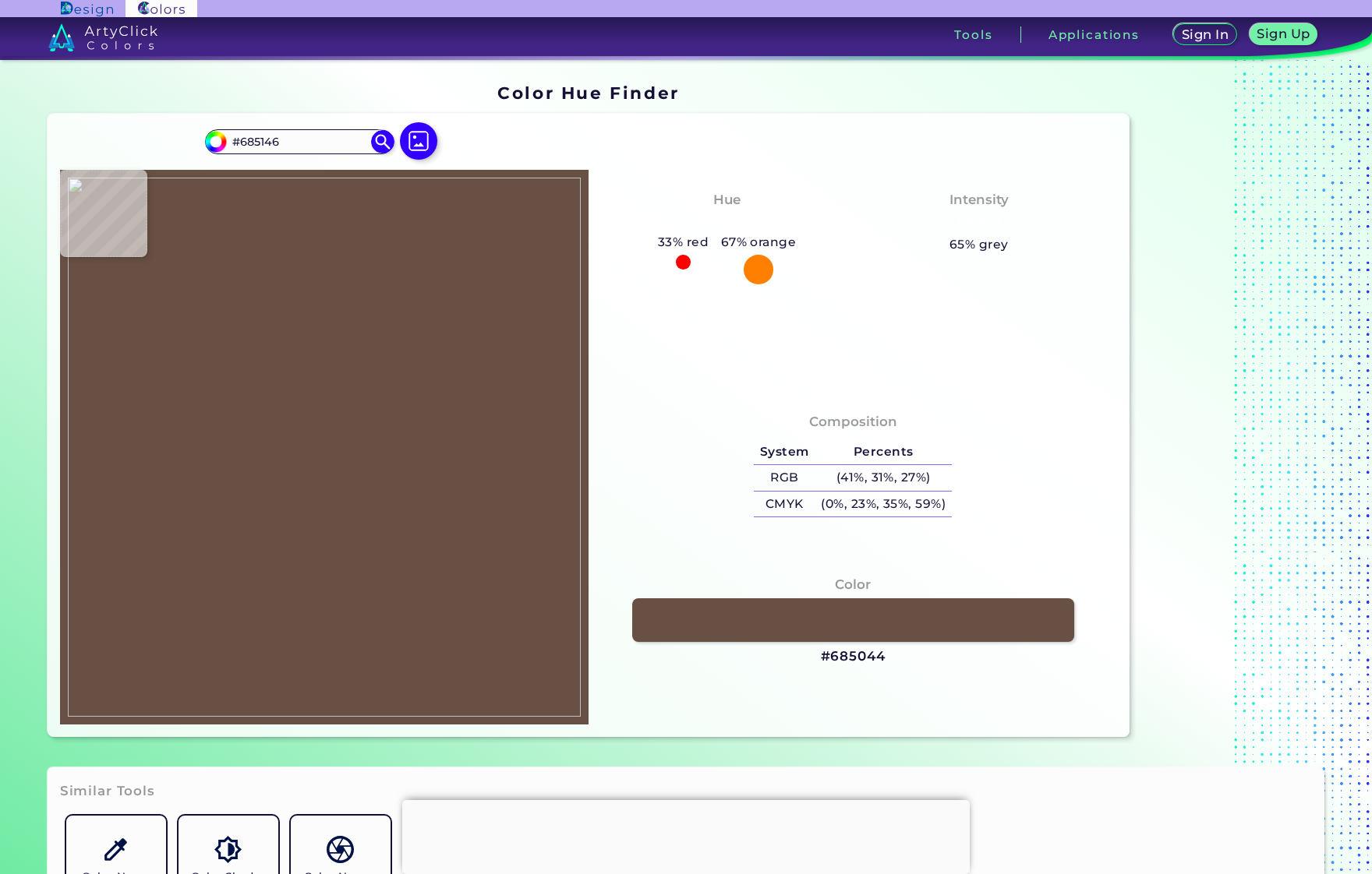
type input "#685248"
type input "#6c5449"
type input "#6C5449"
type input "#60483d"
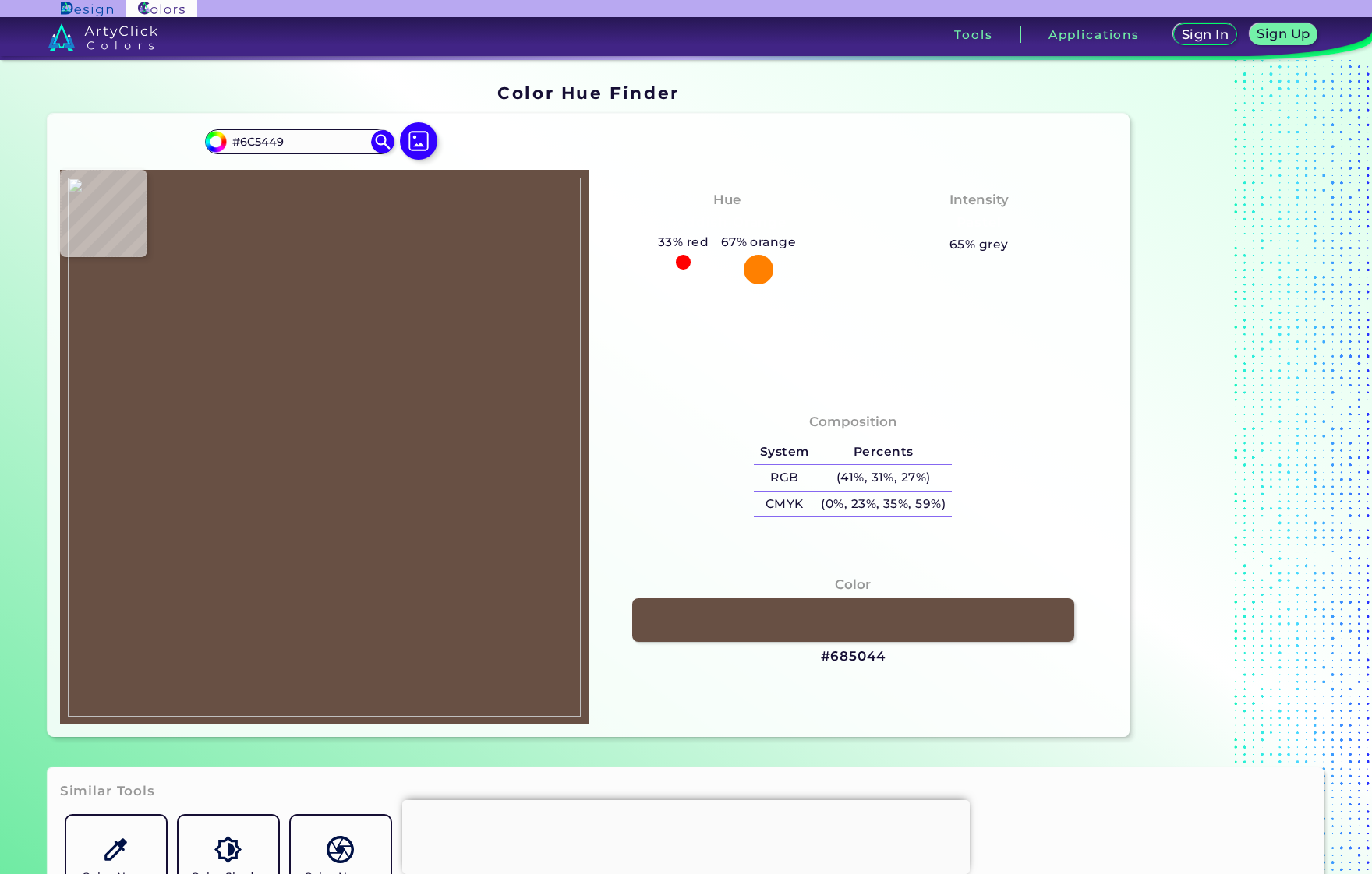
type input "#60483D"
type input "#594135"
type input "#5a4236"
type input "#5A4236"
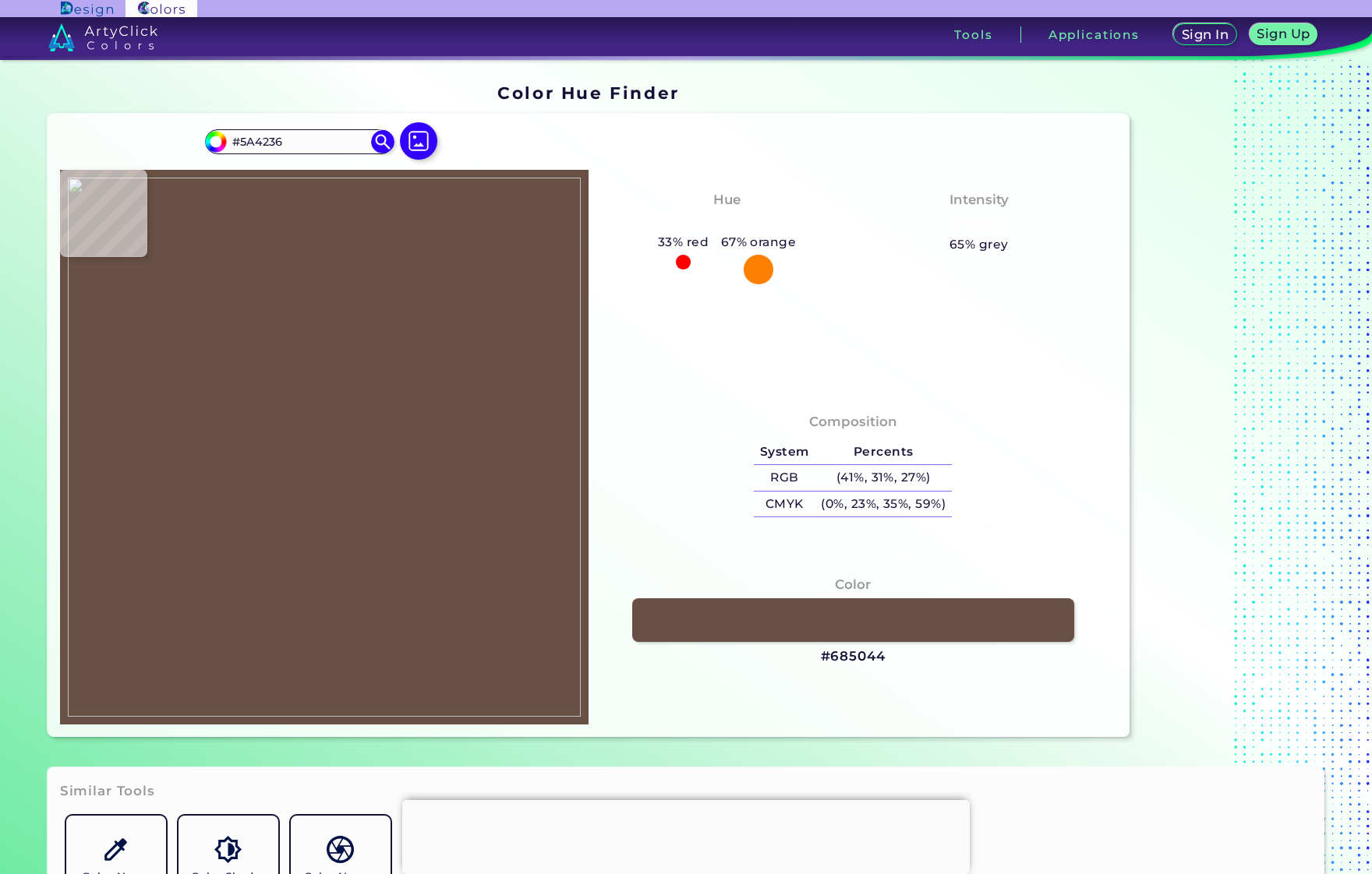
type input "#6e564a"
type input "#6E564A"
type input "#664e42"
type input "#664E42"
type input "#5a4236"
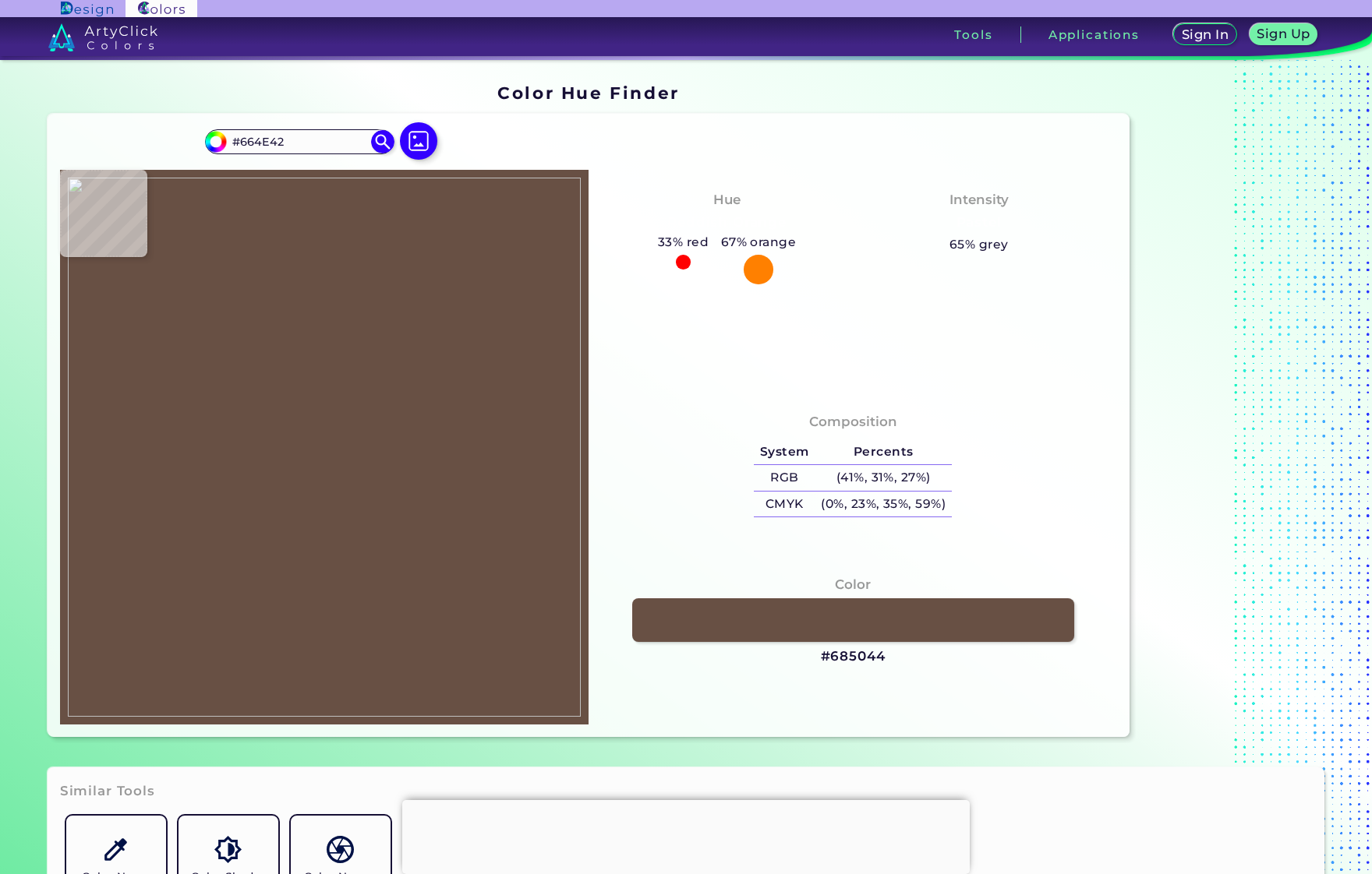
type input "#5A4236"
type input "#594135"
type input "#5a4236"
type input "#5A4236"
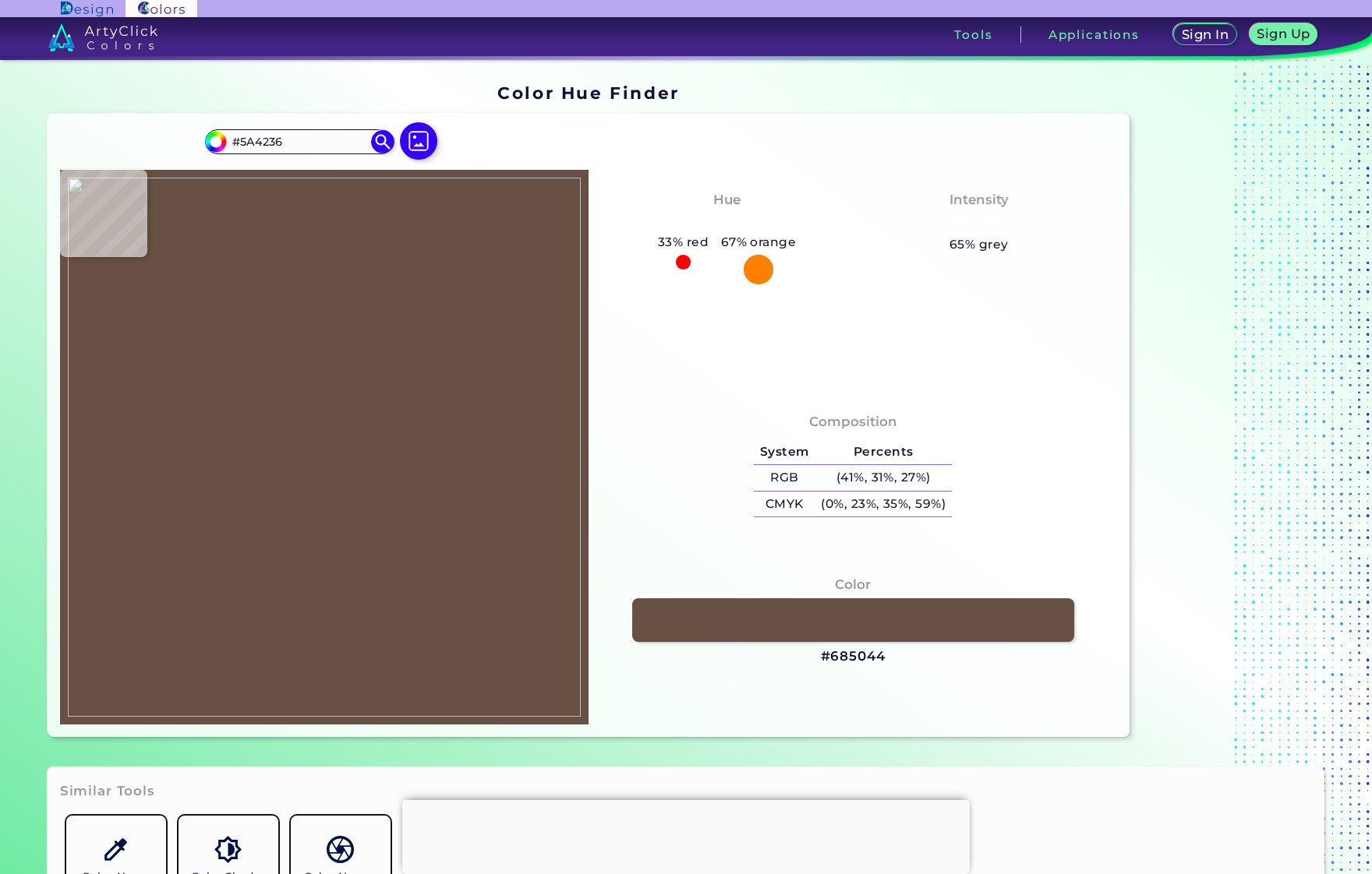
type input "#584034"
type input "#553d31"
type input "#553D31"
type input "#533b2f"
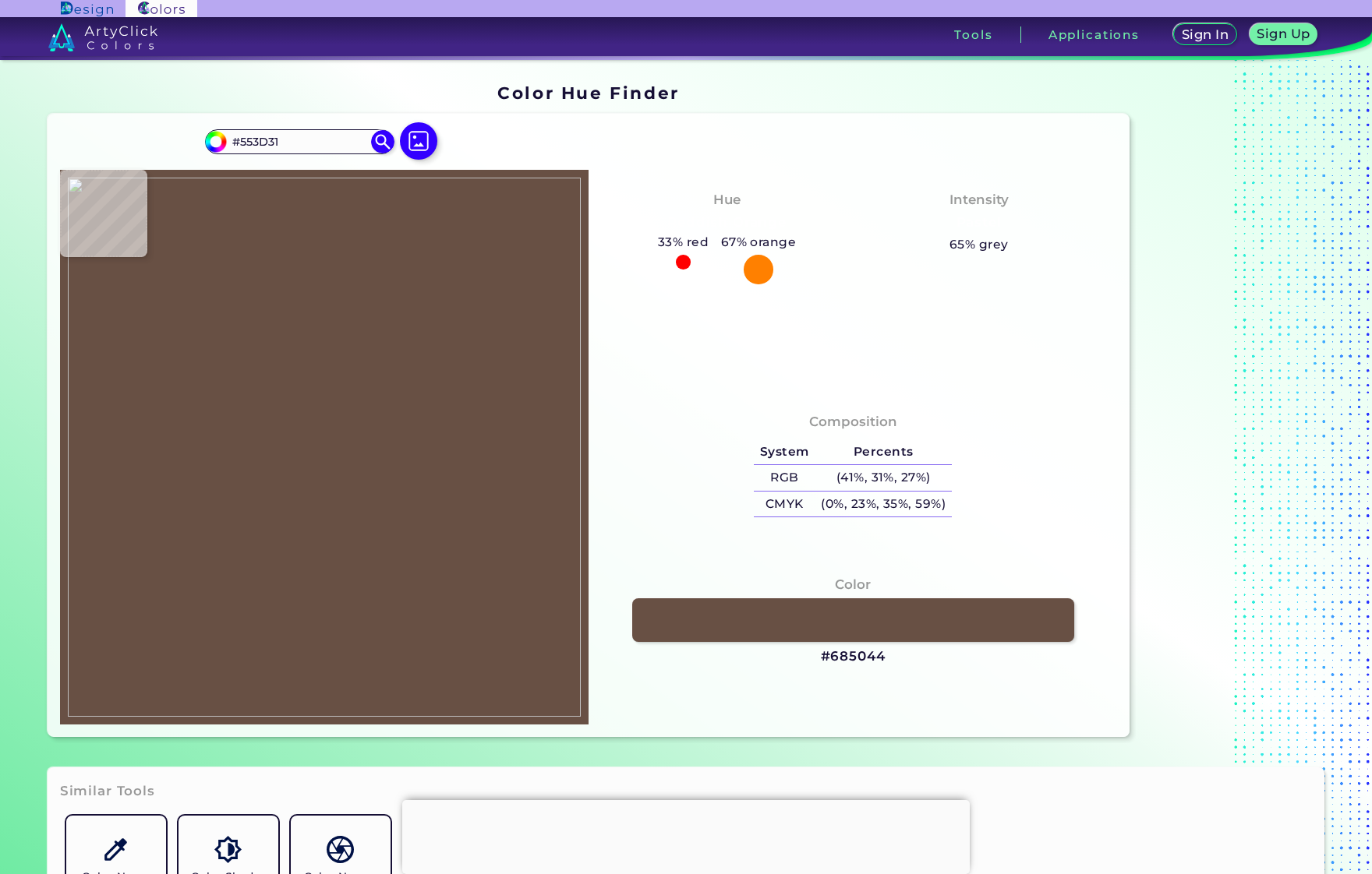
type input "#533B2F"
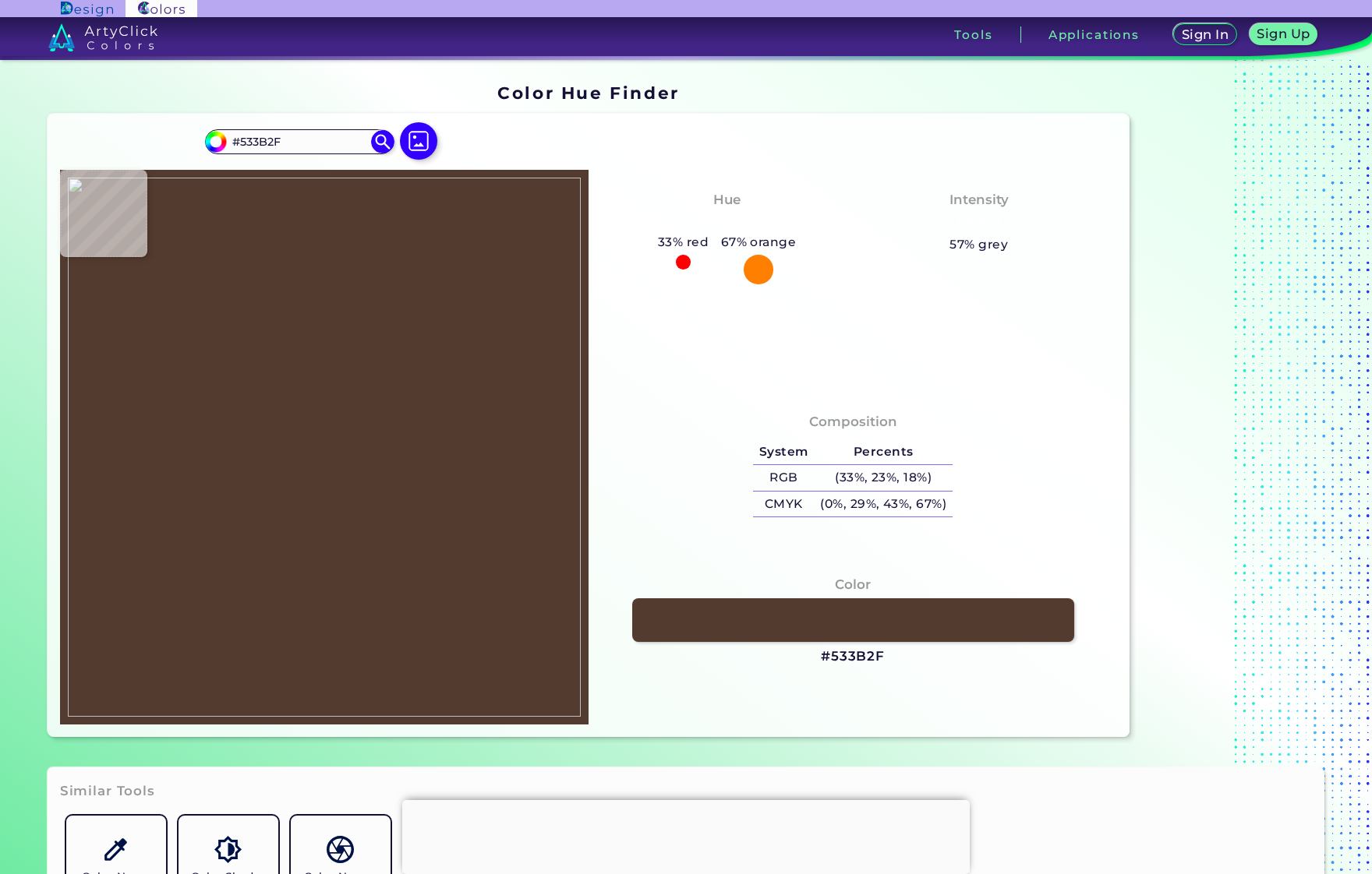
type input "#584135"
type input "#544032"
type input "#4f3a2d"
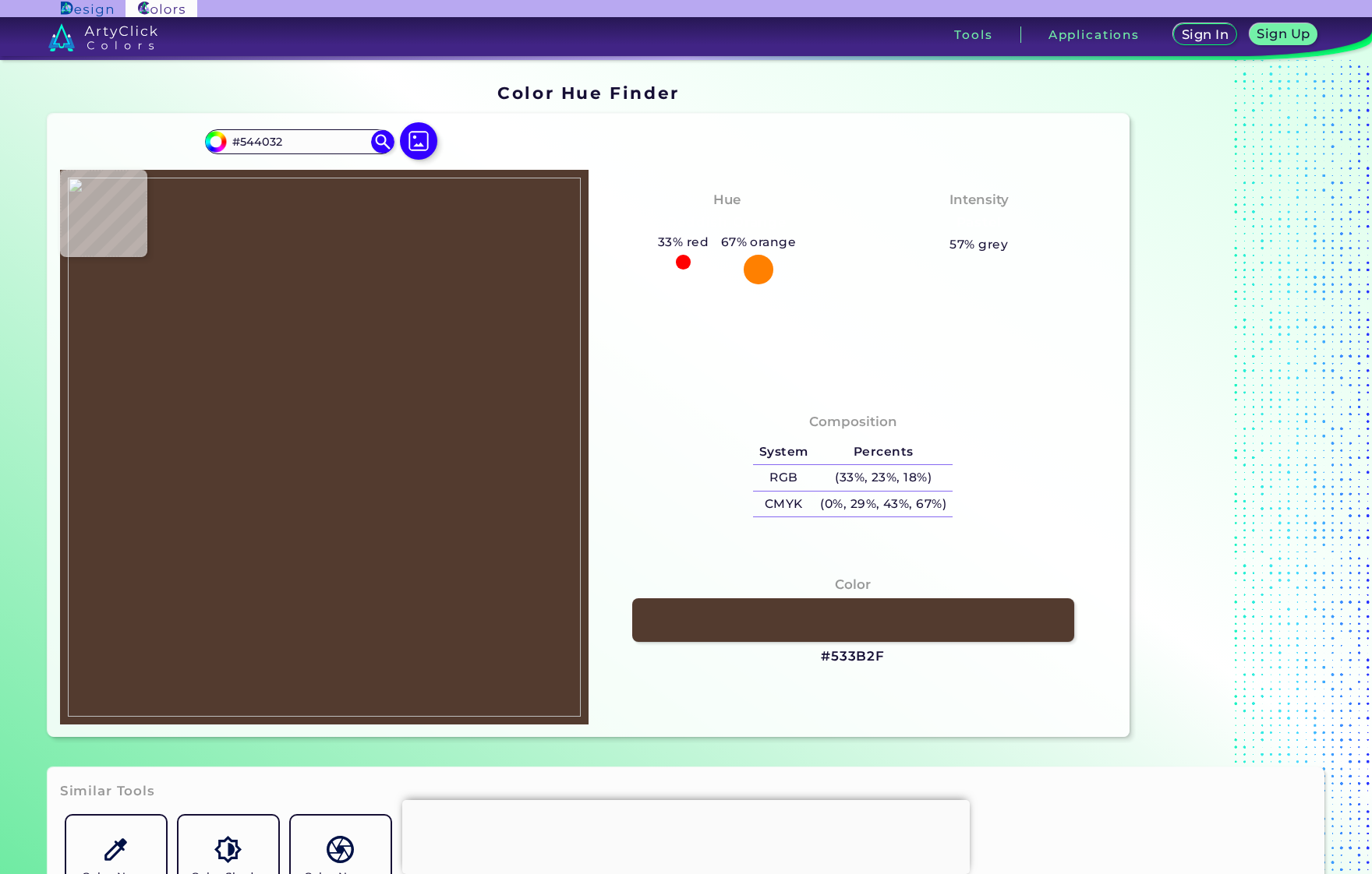
type input "#4F3A2D"
type input "#4d392b"
type input "#4D392B"
type input "#4e3a2c"
type input "#4E3A2C"
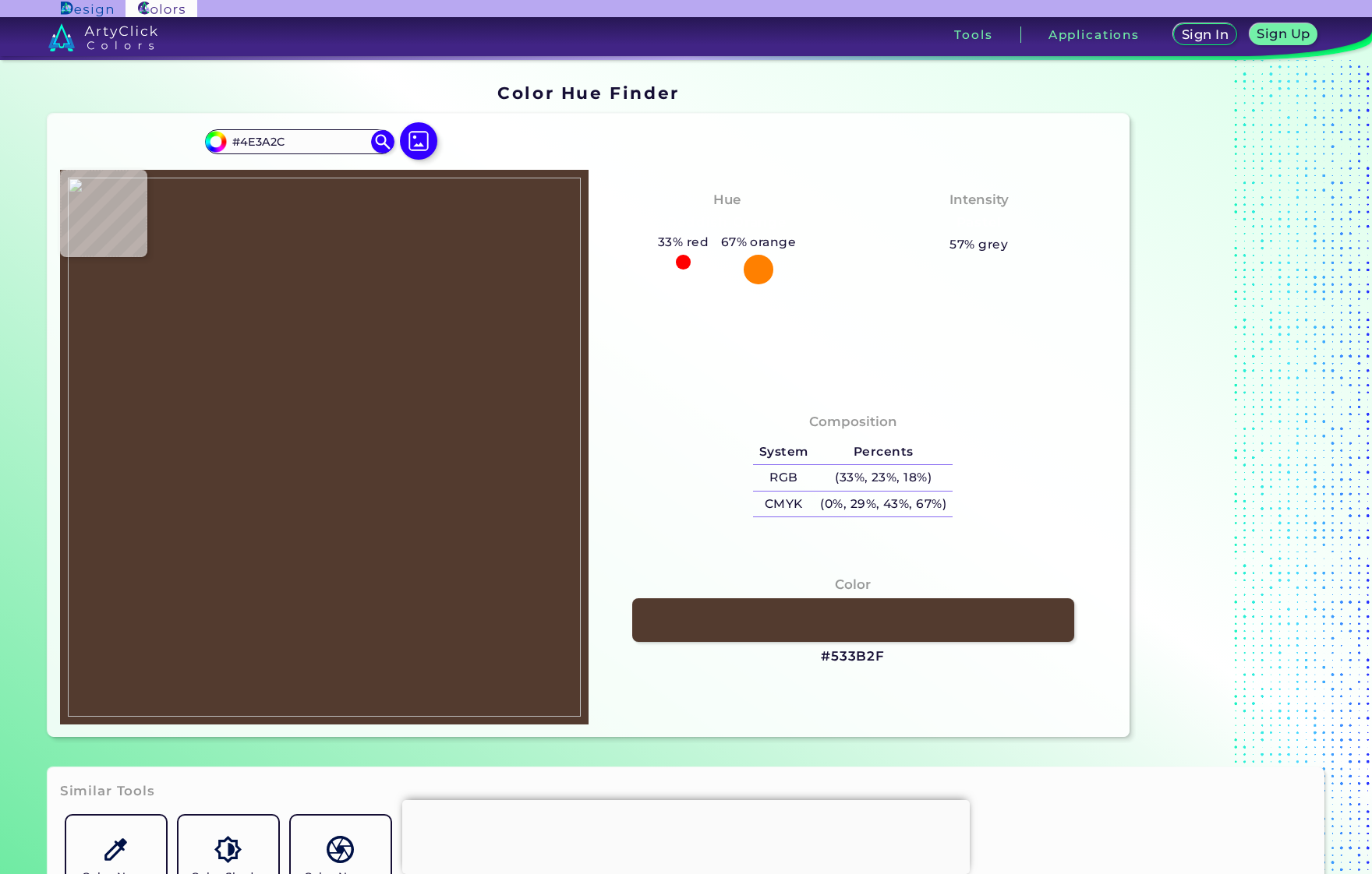
type input "#4f3b2e"
type input "#4F3B2E"
type input "#4e372b"
type input "#4E372B"
type input "#50392d"
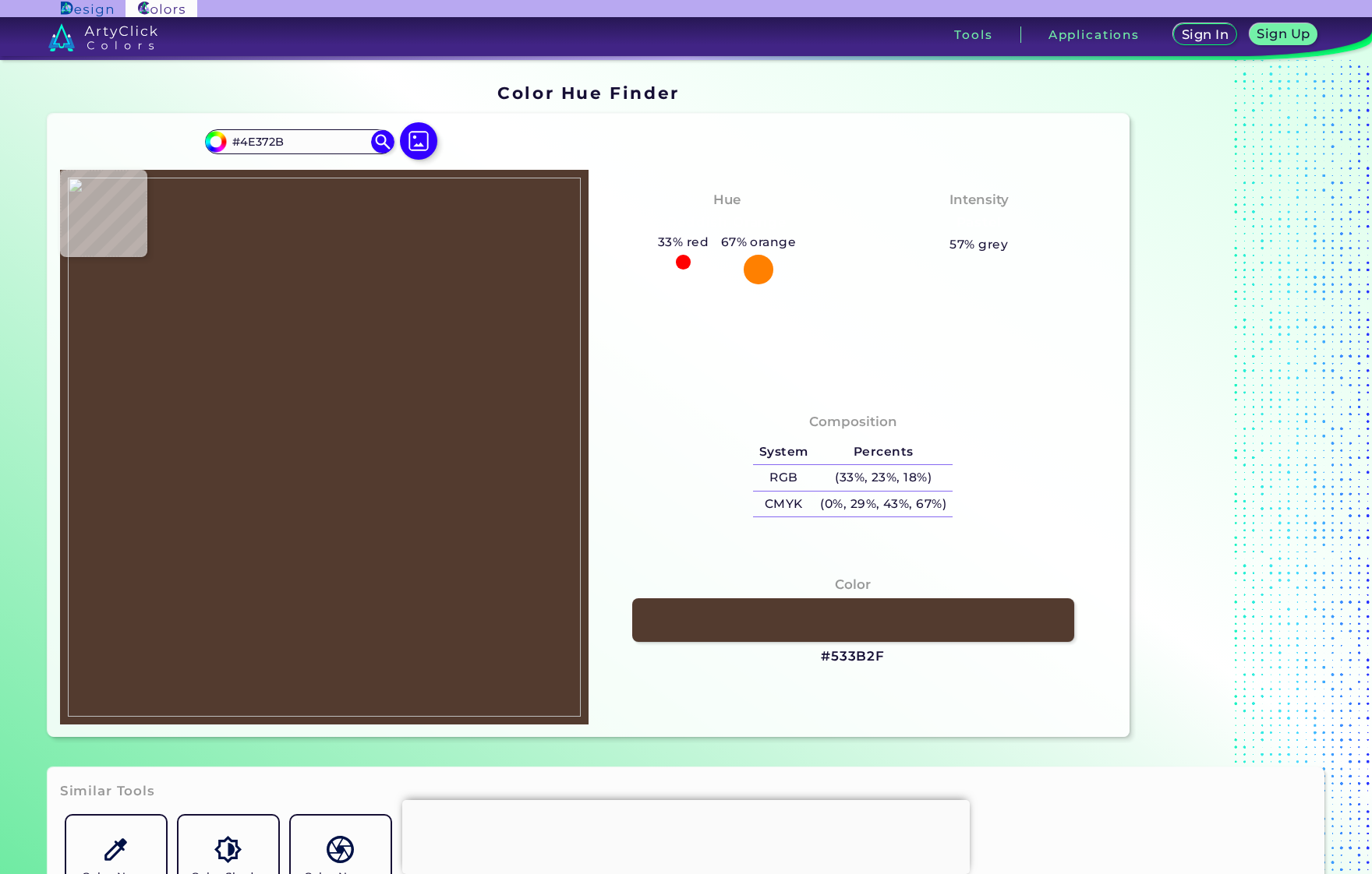
type input "#50392D"
type input "#523b2f"
type input "#523B2F"
type input "#533c30"
type input "#533C30"
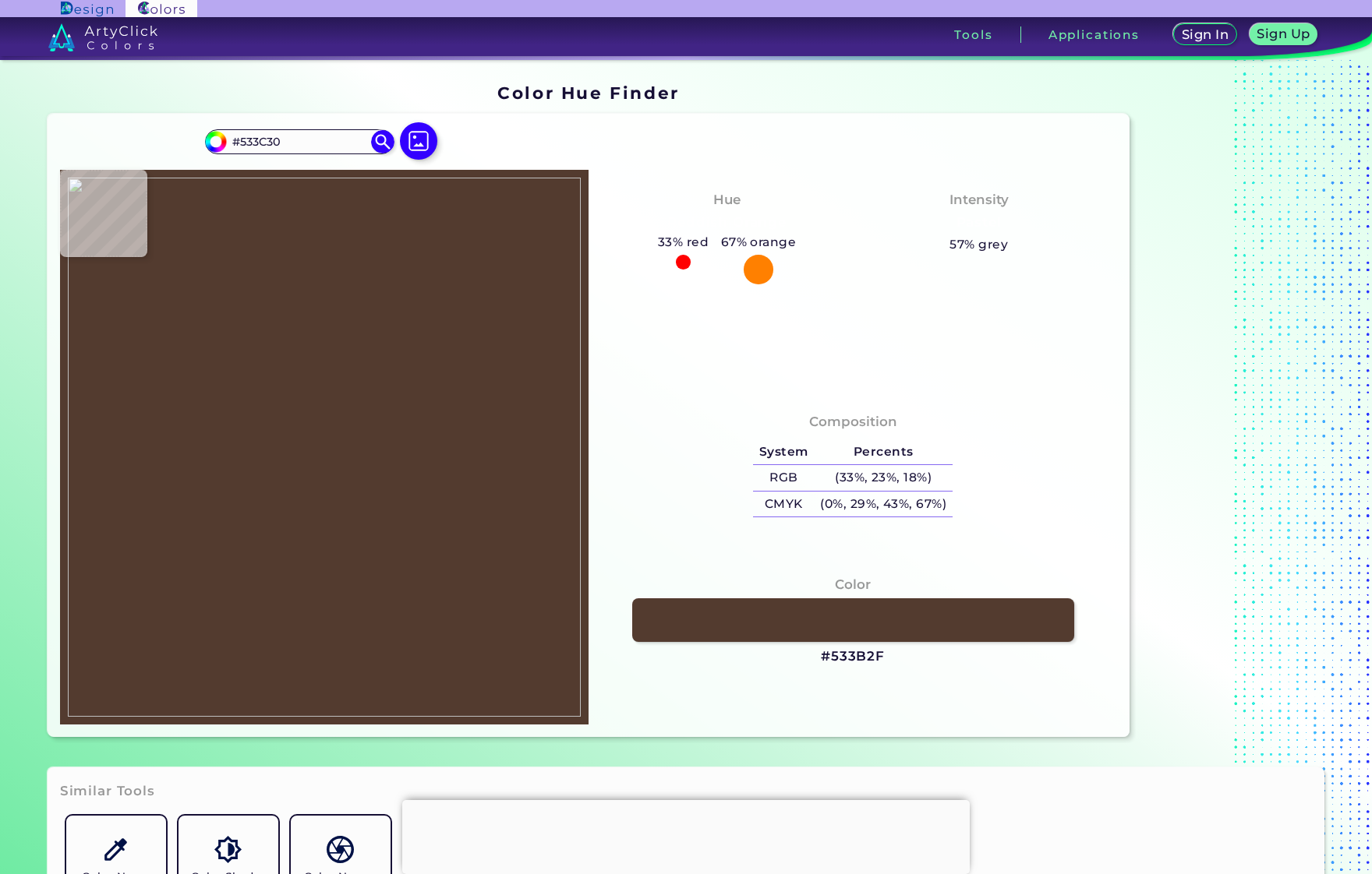
type input "#483426"
type input "#463325"
type input "#4b382a"
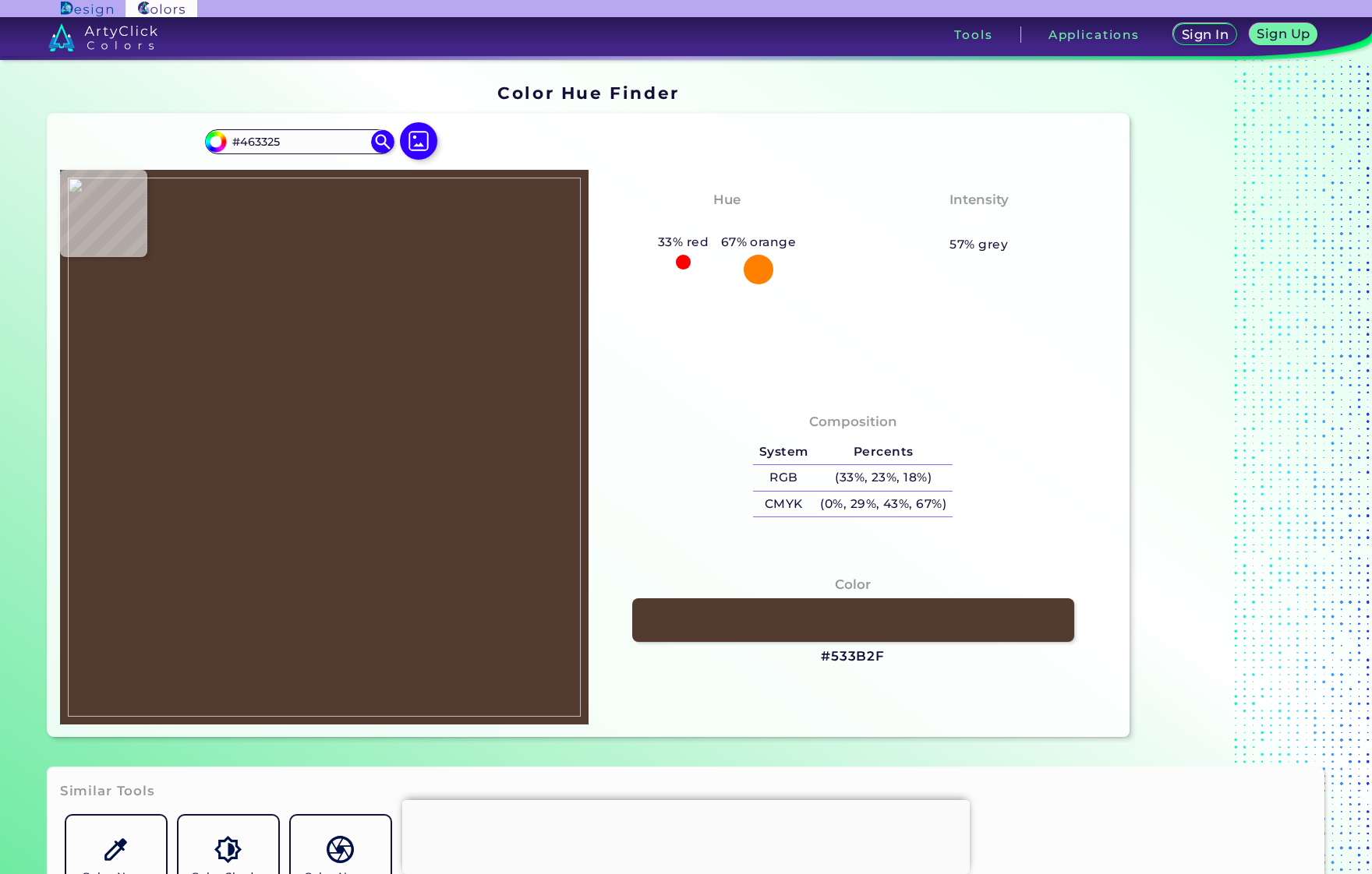
type input "#4B382A"
type input "#3e2b1d"
type input "#3E2B1D"
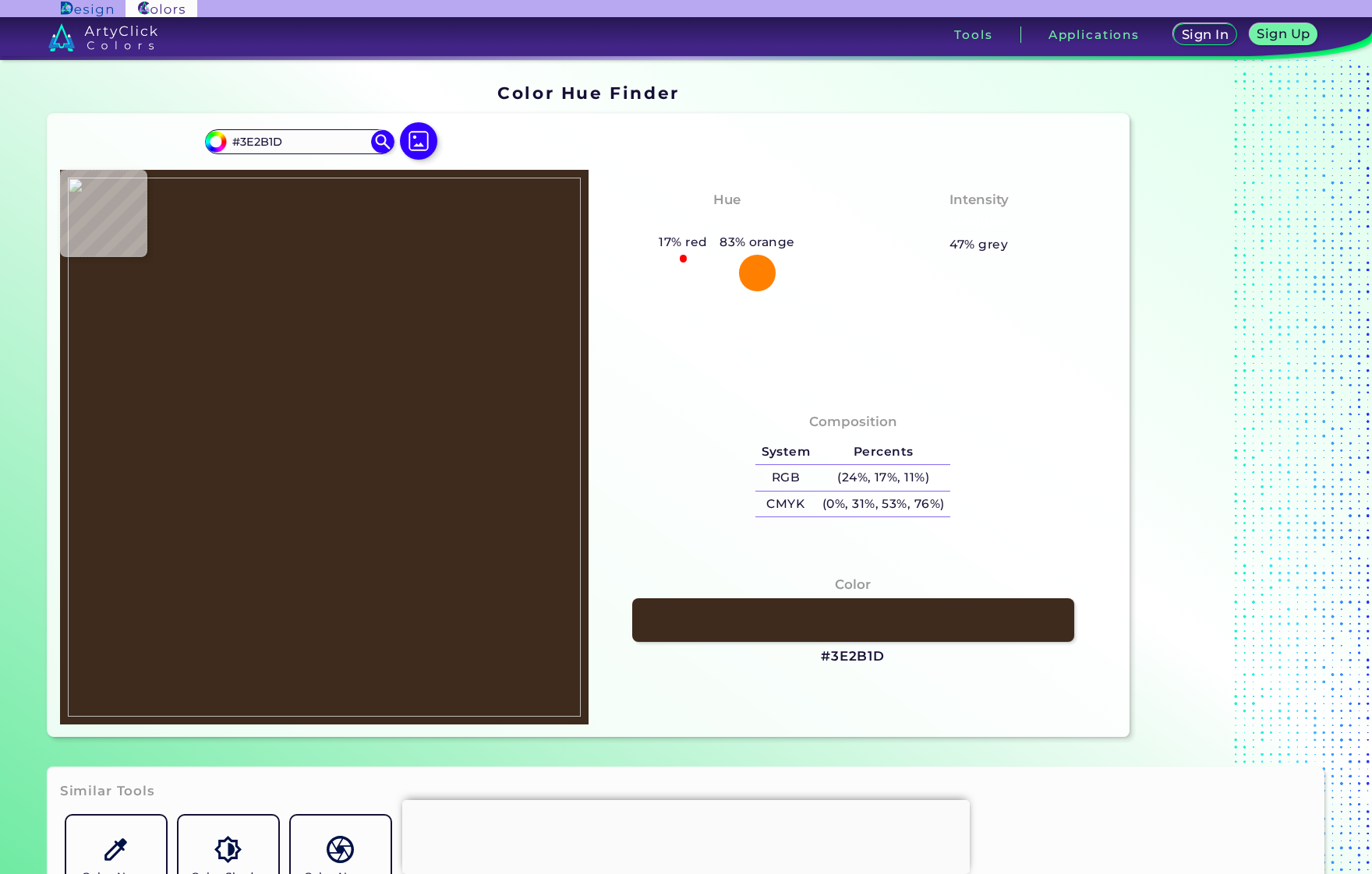
type input "#412e20"
type input "#412E20"
type input "#443123"
type input "#453225"
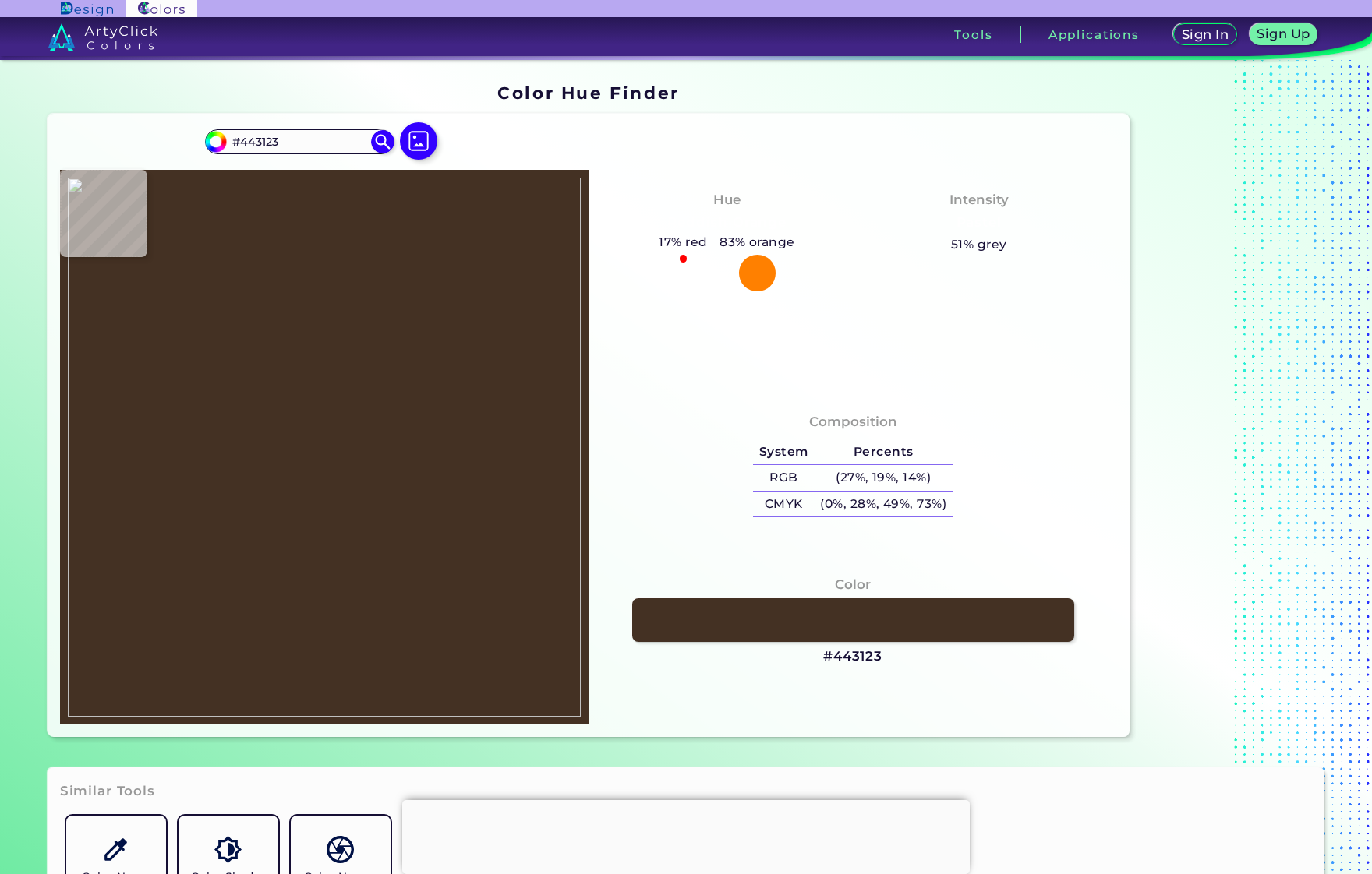
type input "#453225"
type input "#432f23"
type input "#432F23"
type input "#432e22"
type input "#432E22"
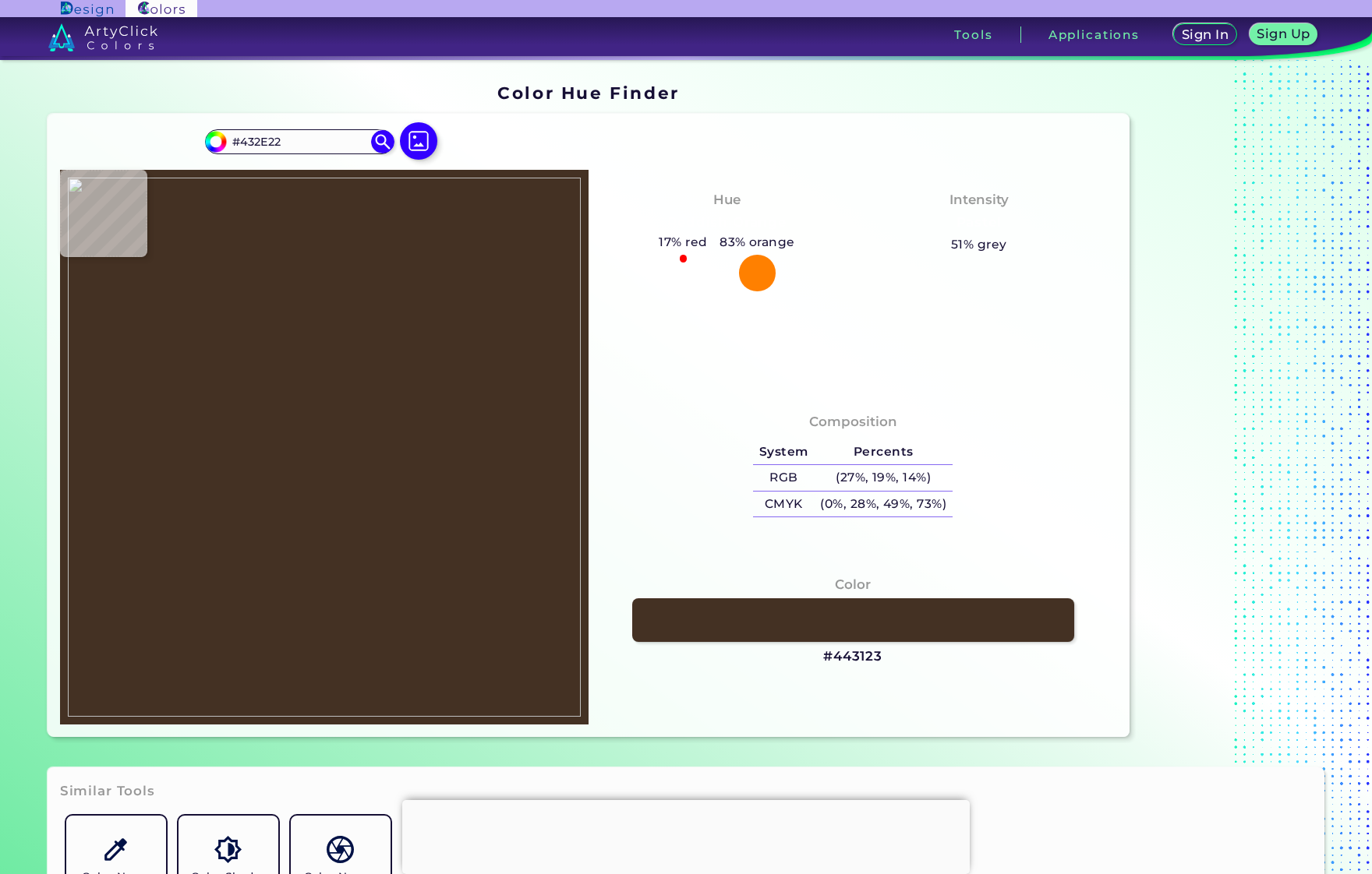
type input "#453024"
type input "#523c2e"
type input "#523C2E"
type input "#573f30"
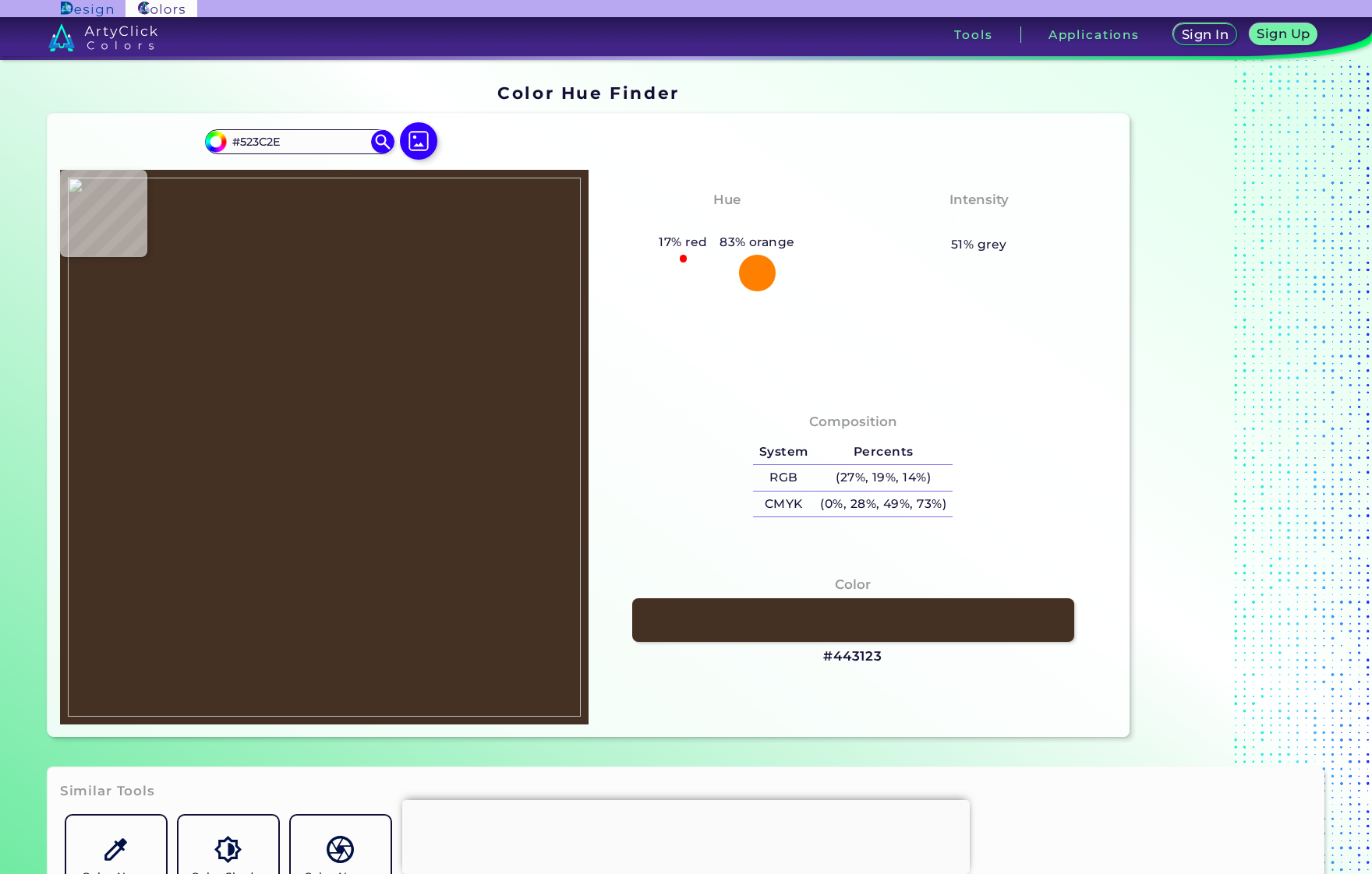
type input "#573F30"
type input "#533e2e"
type input "#533E2E"
type input "#573f2c"
type input "#573F2C"
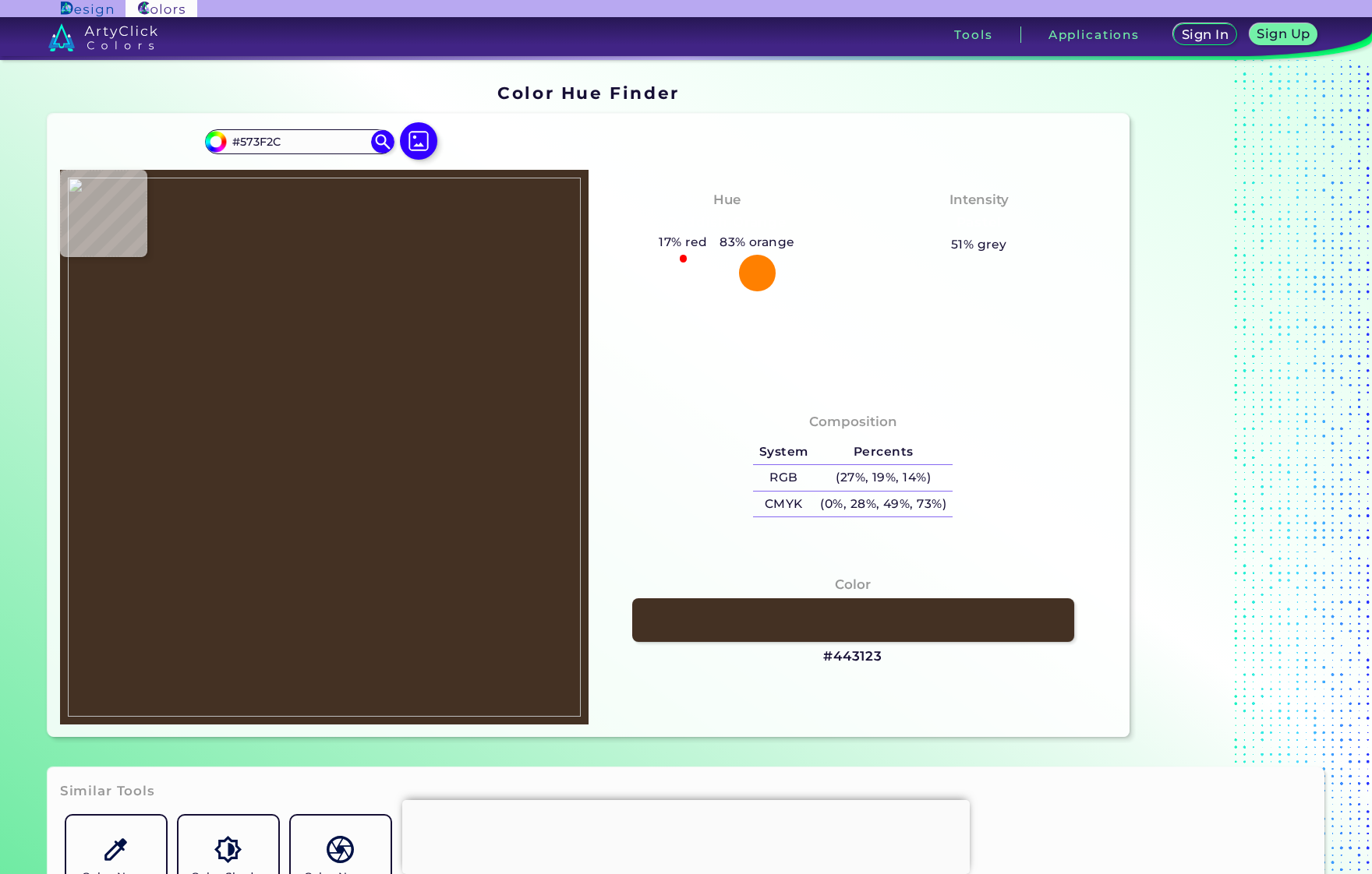
type input "#533e2a"
type input "#533E2A"
type input "#563e28"
type input "#563E28"
type input "#624a35"
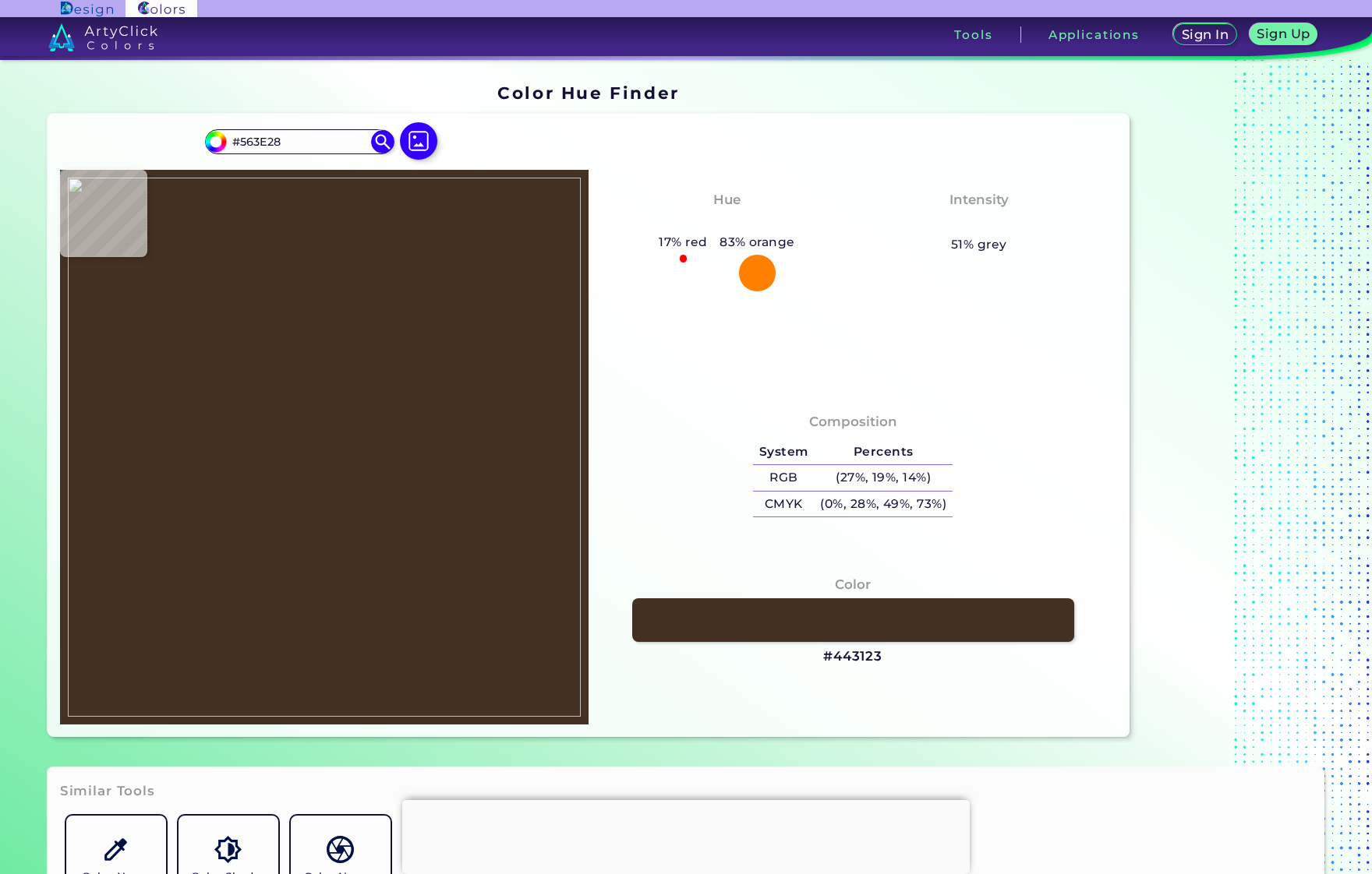
type input "#624A35"
type input "#694e39"
type input "#694E39"
type input "#60442e"
type input "#60442E"
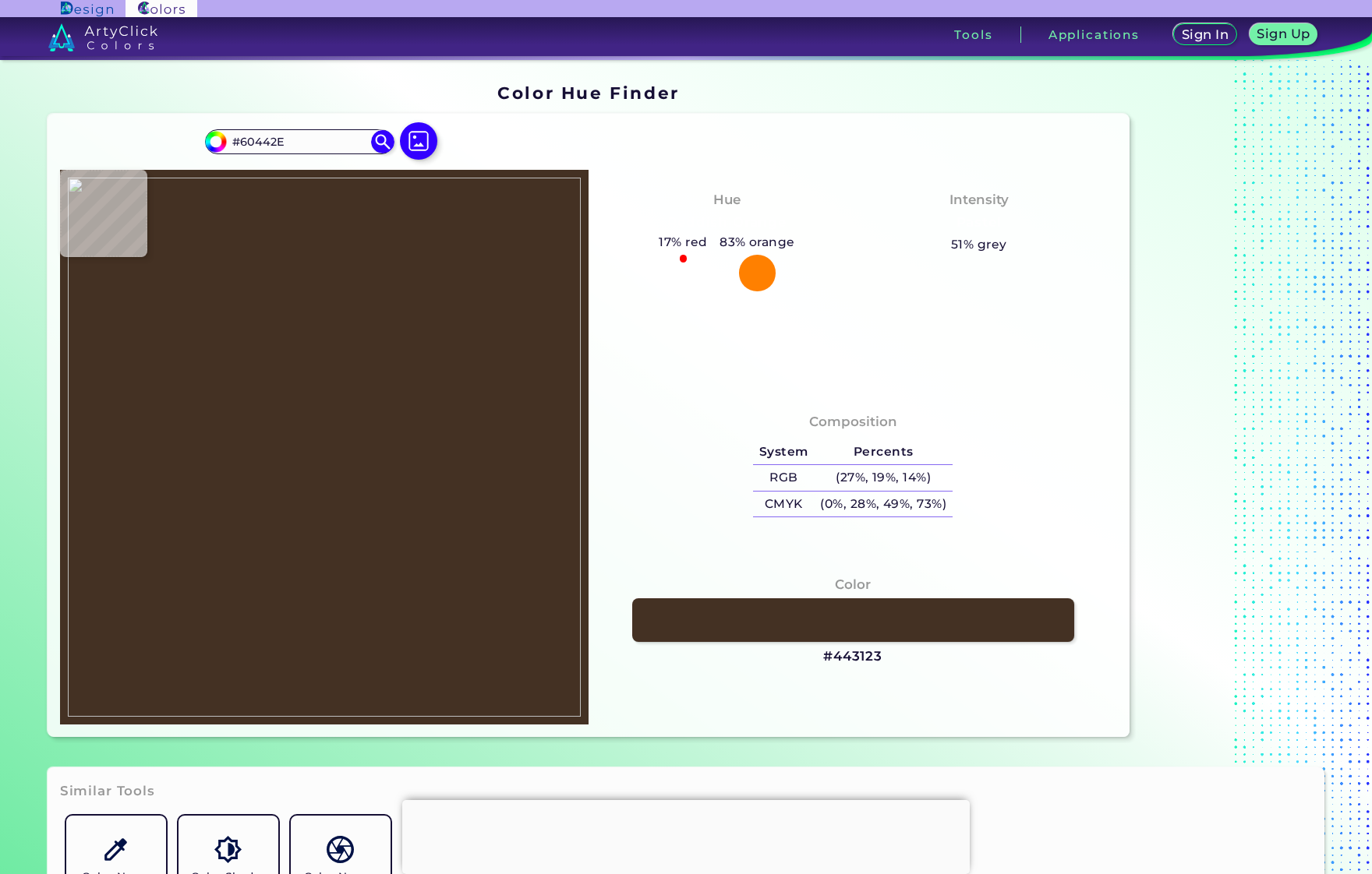
type input "#735640"
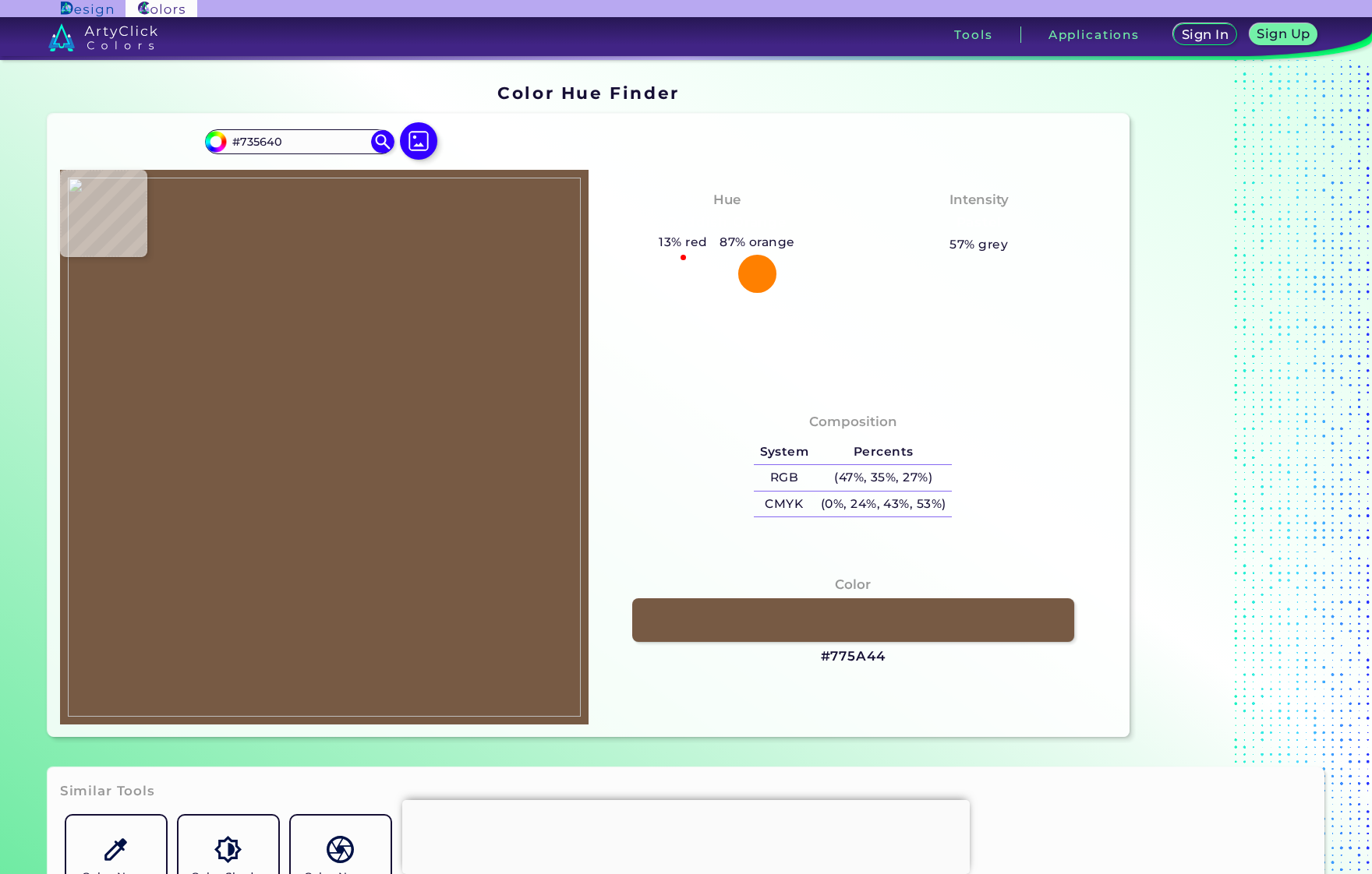
type input "#775a44"
type input "#775A44"
type input "#654832"
type input "#62452f"
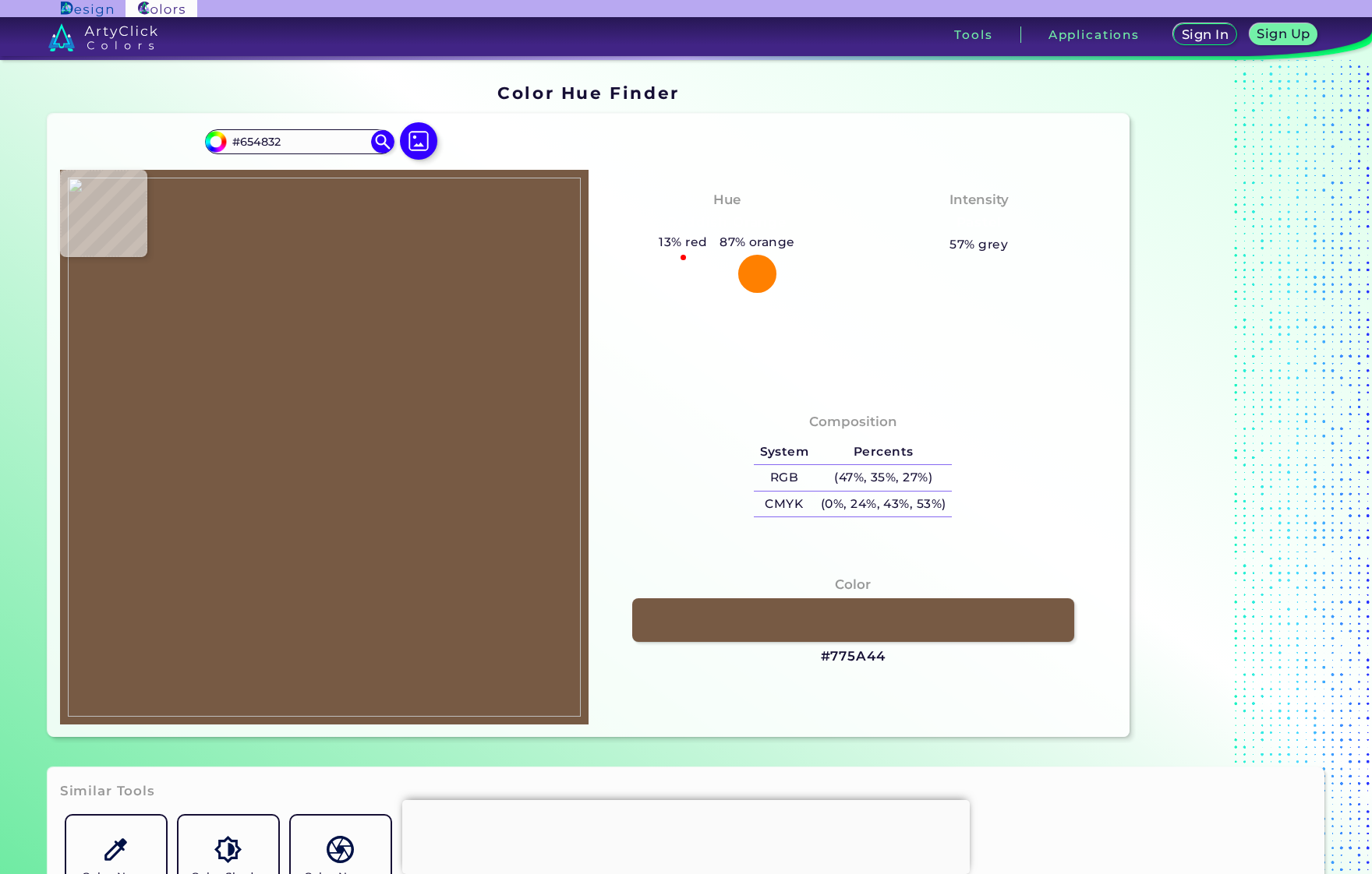
type input "#62452F"
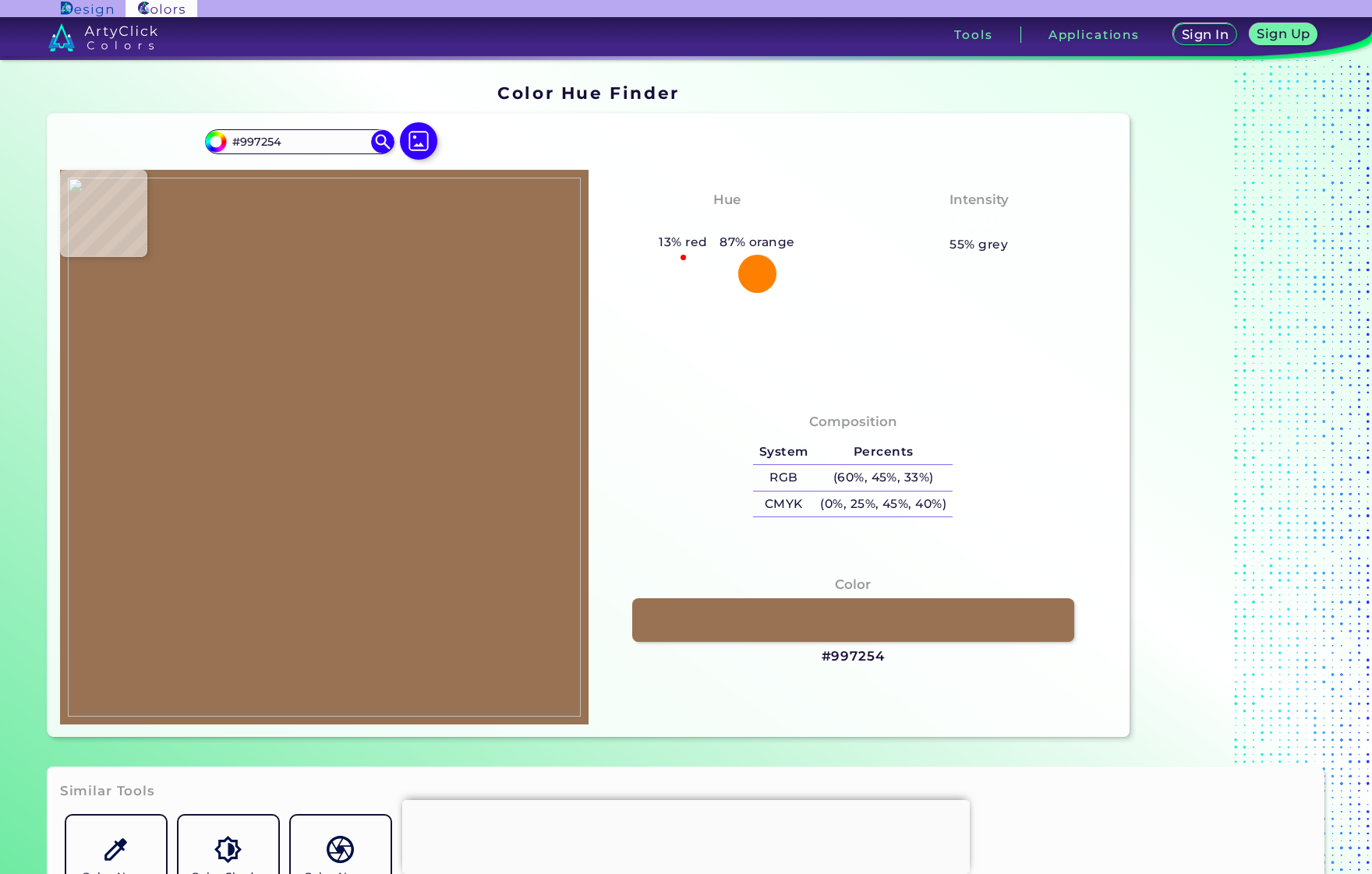
click at [330, 256] on img at bounding box center [324, 447] width 513 height 539
click at [223, 449] on img at bounding box center [324, 447] width 513 height 539
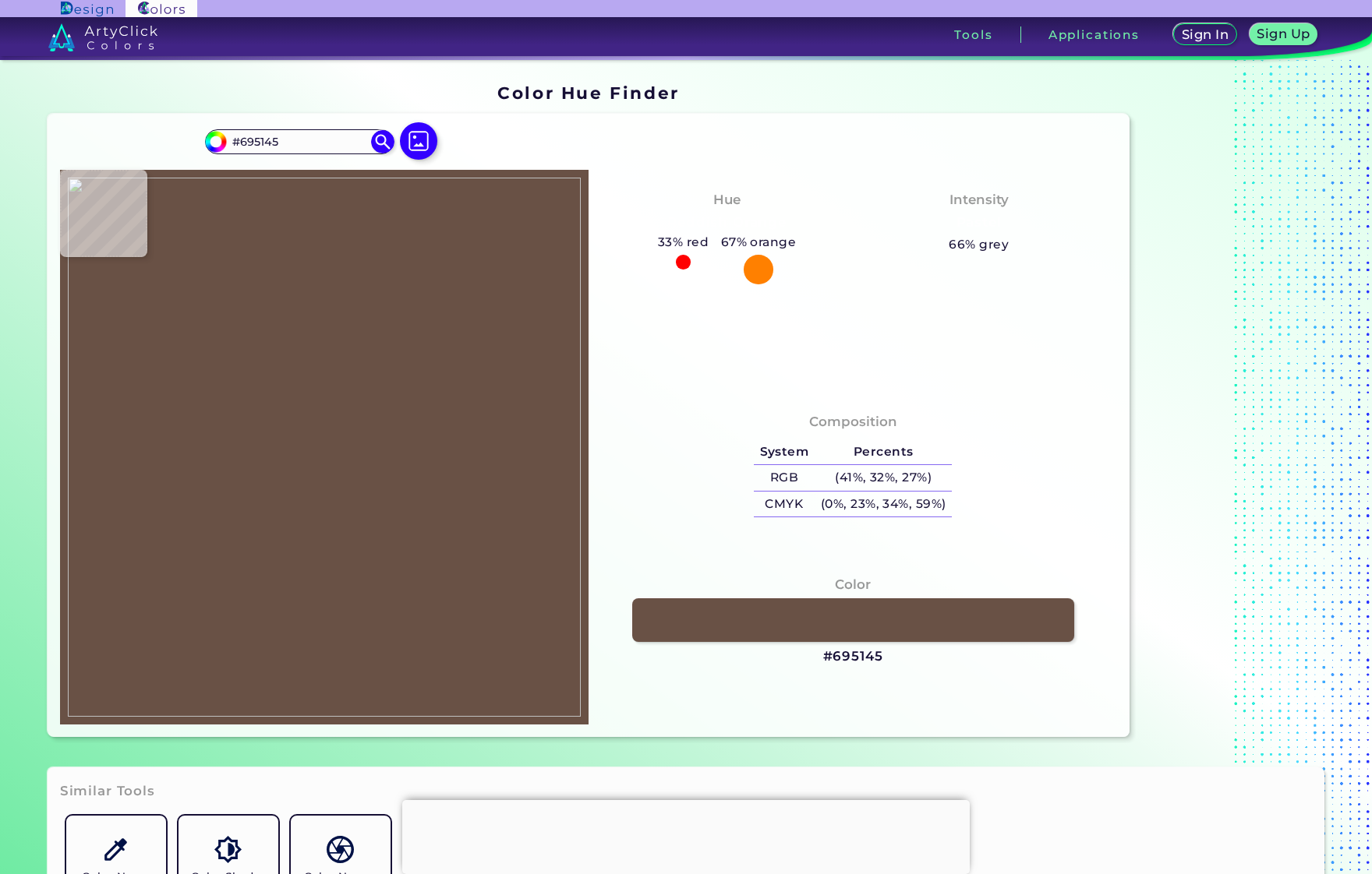
click at [270, 396] on img at bounding box center [324, 447] width 513 height 539
click at [781, 618] on link at bounding box center [853, 620] width 446 height 44
click at [783, 637] on link at bounding box center [853, 620] width 446 height 44
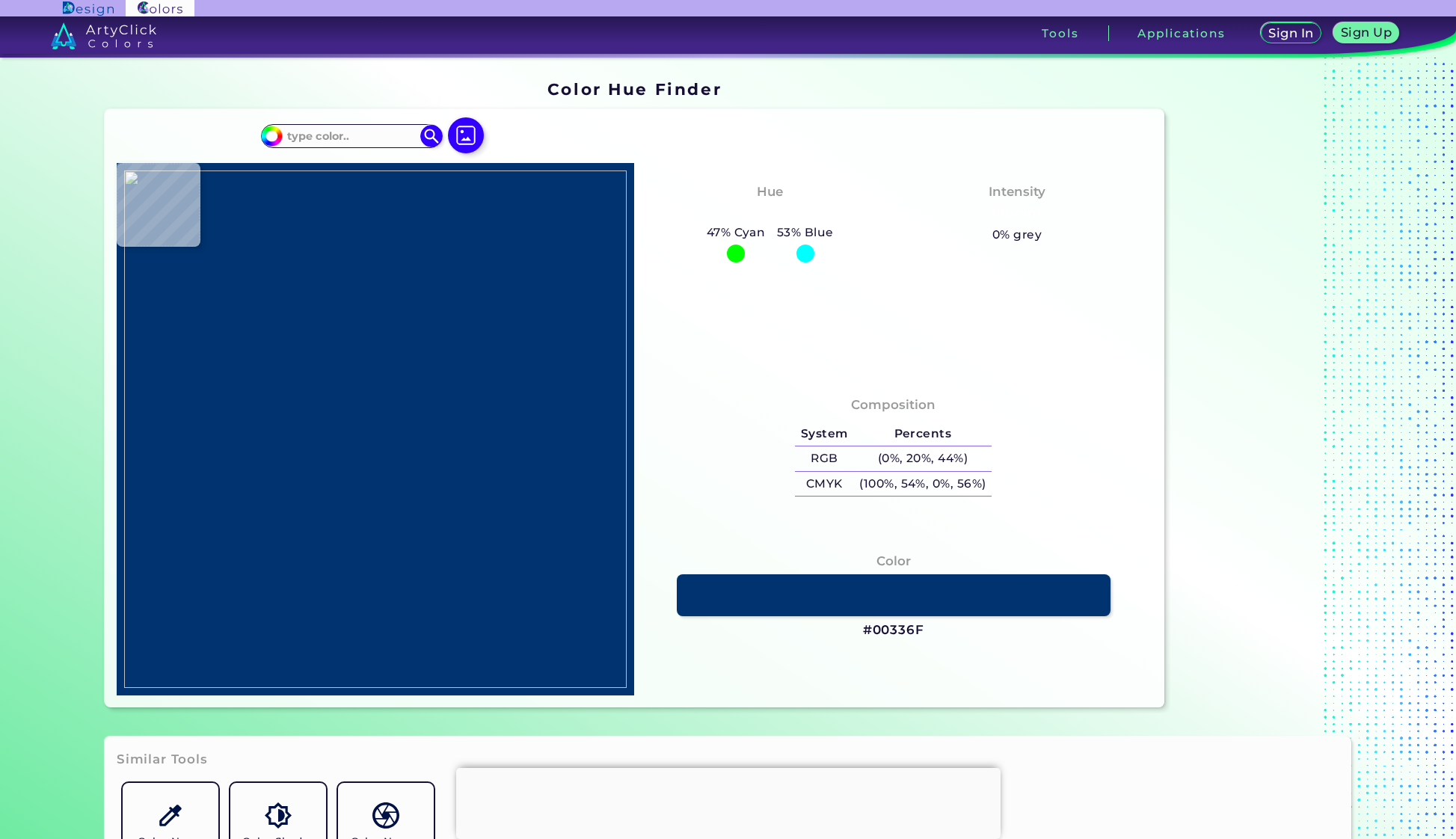
type input "#000000"
type input "#1f160d"
type input "#1F160D"
type input "#20170e"
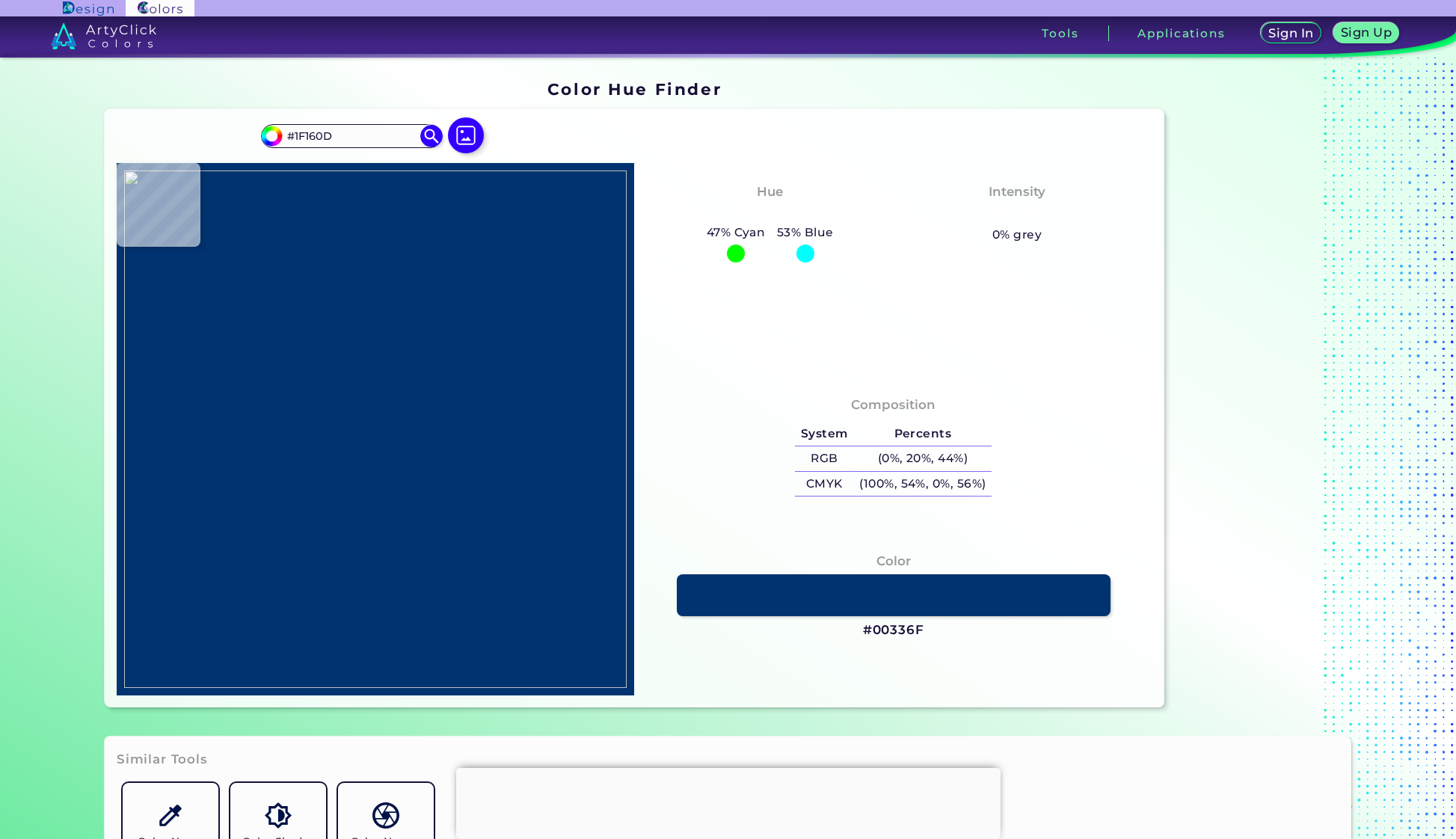
type input "#20170E"
type input "#1f160d"
type input "#1F160D"
type input "#1e150c"
type input "#1E150C"
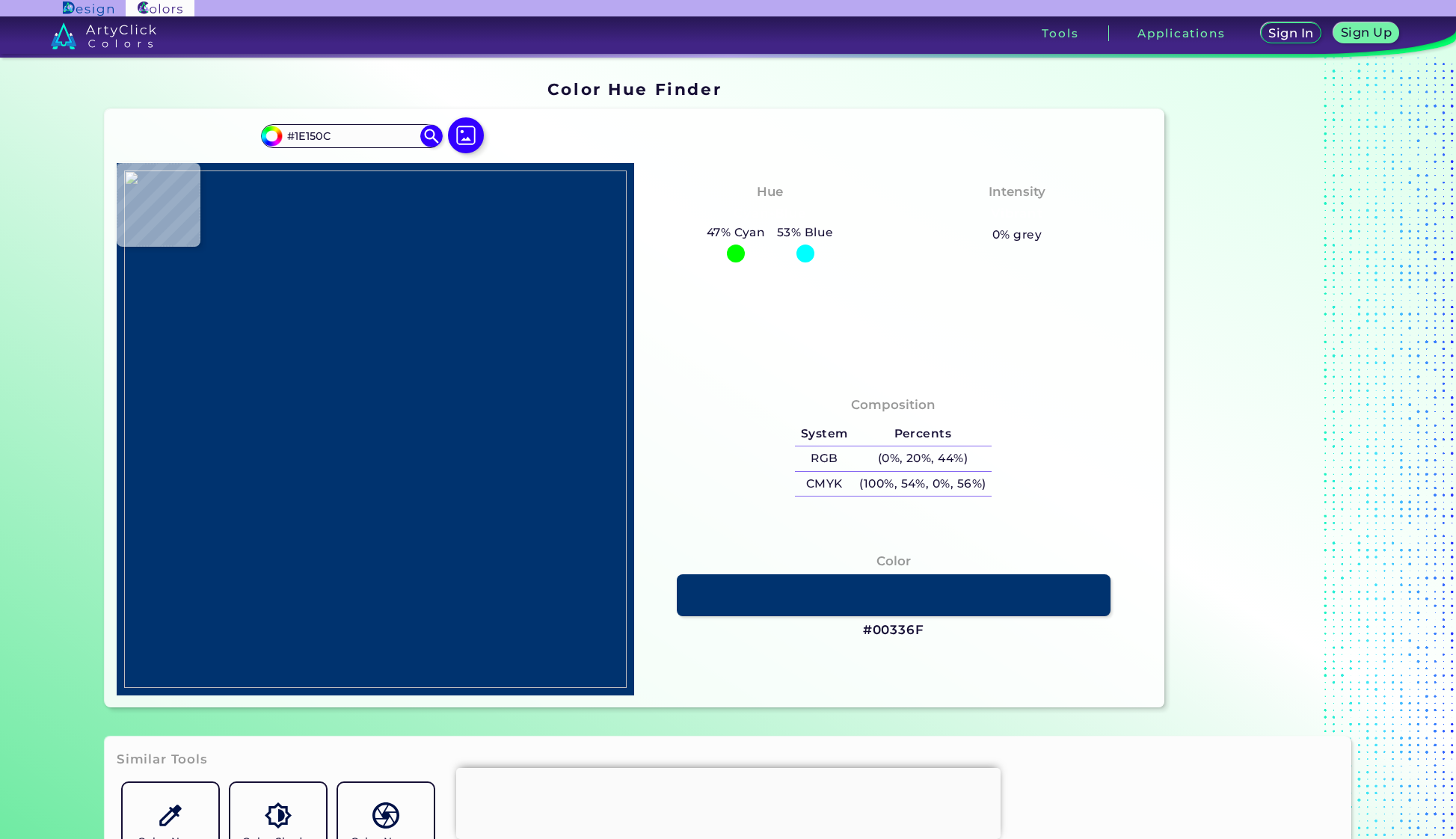
type input "#1f150c"
type input "#1F150C"
type input "#1e150c"
type input "#1E150C"
type input "#1f150c"
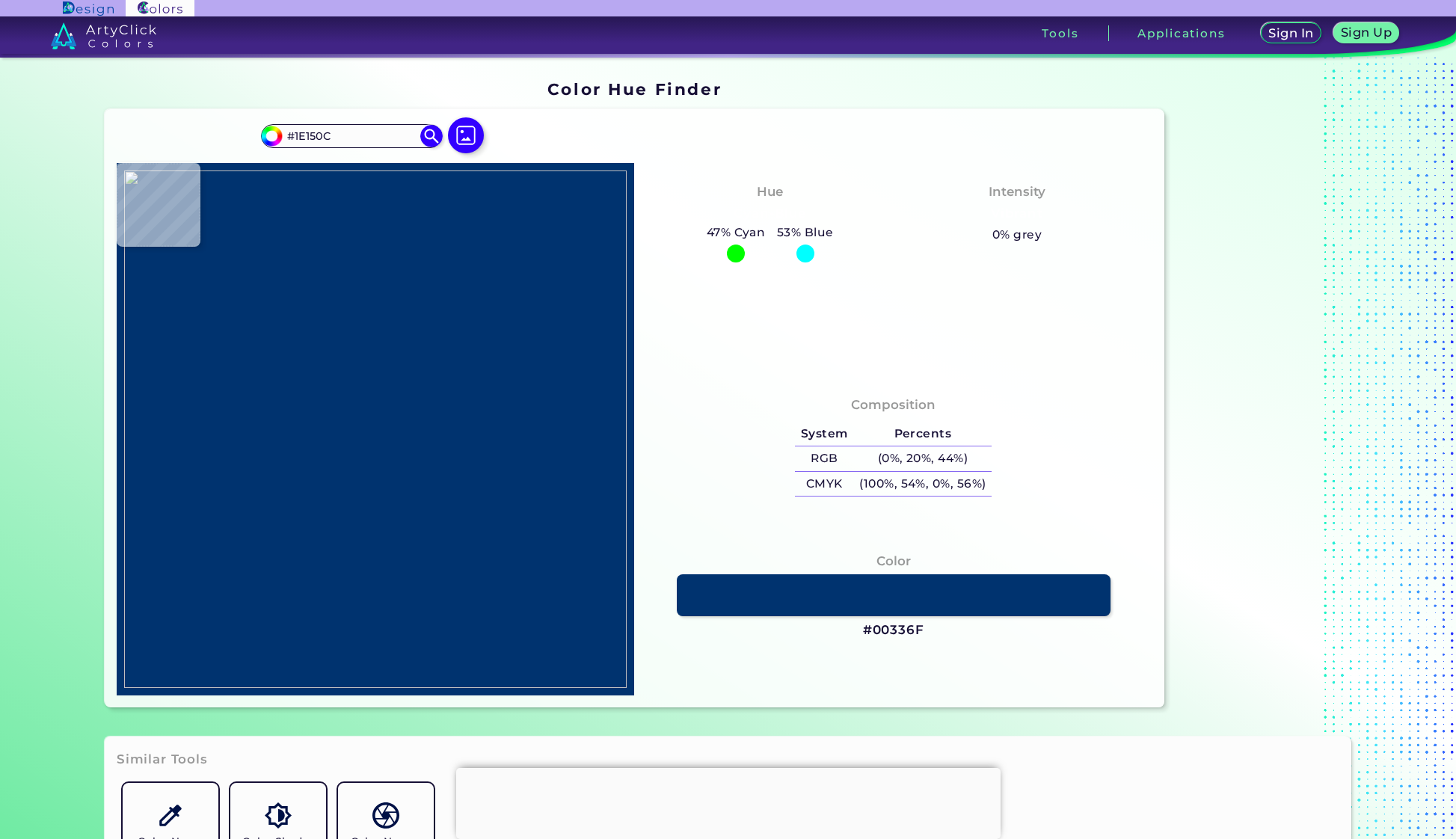
type input "#1F150C"
type input "#21170e"
type input "#21170E"
type input "#1f150c"
type input "#1F150C"
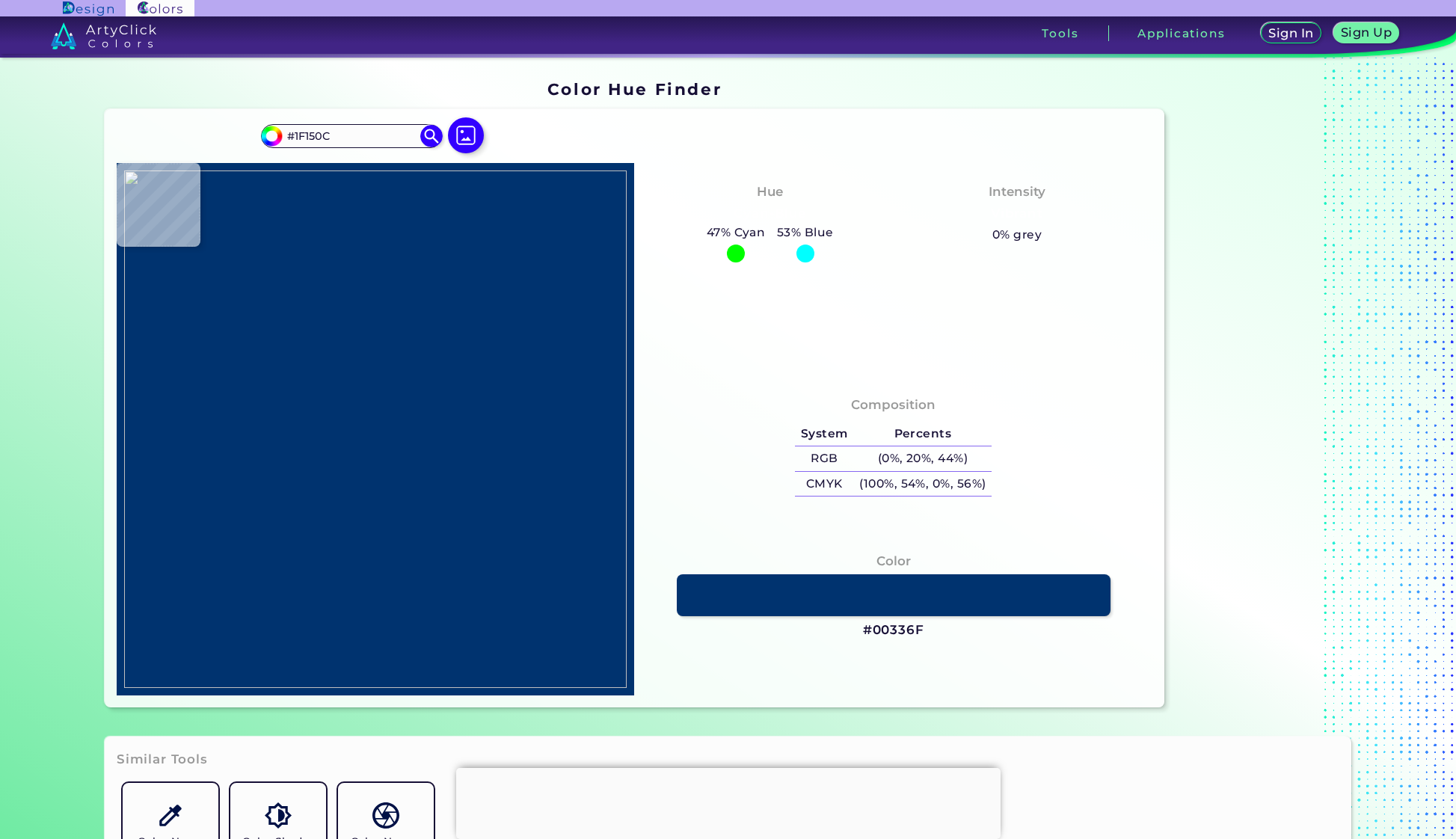
type input "#1e140b"
type input "#1E140B"
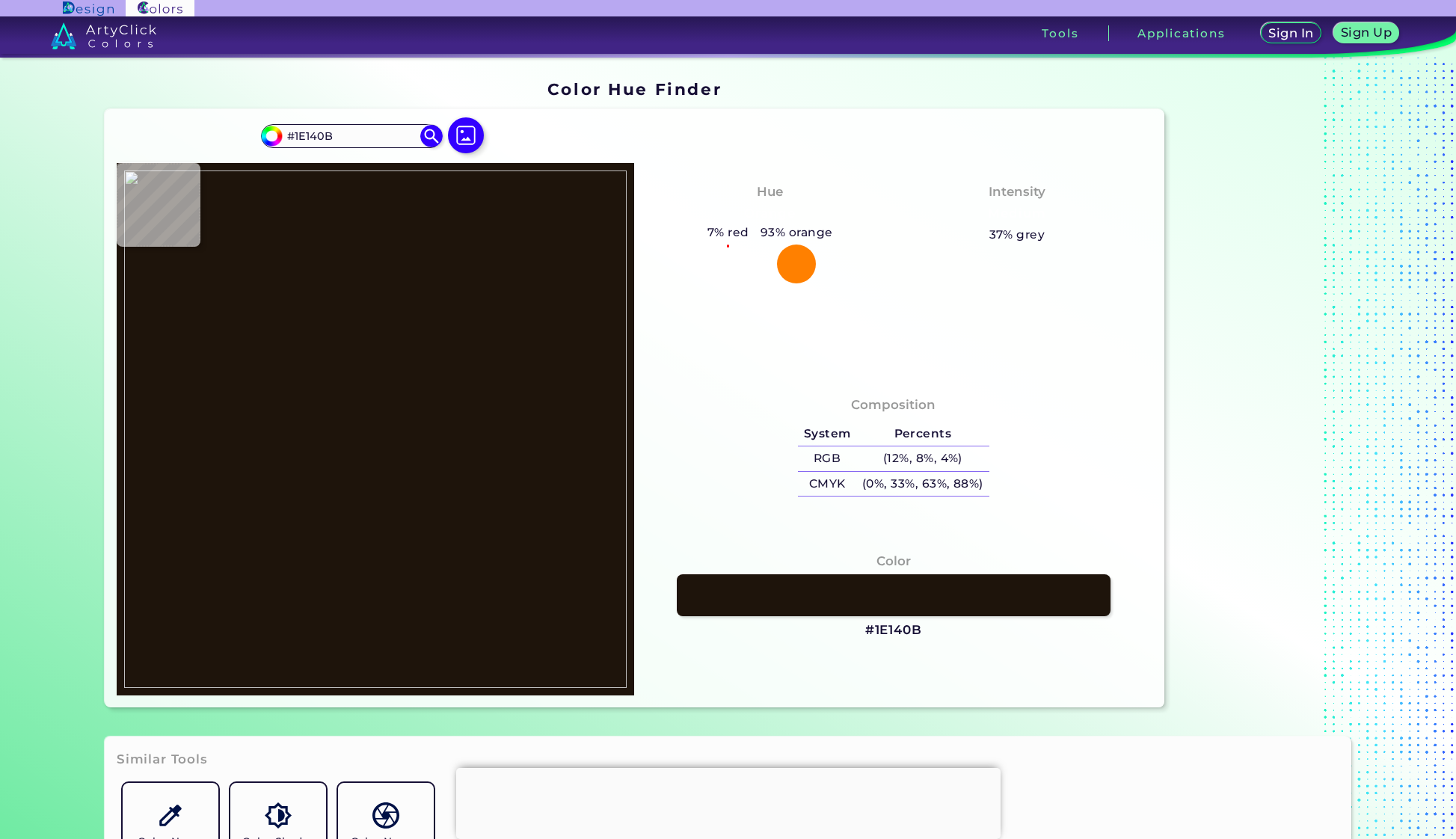
type input "#20160d"
type input "#20160D"
type input "#1e140b"
type input "#1E140B"
type input "#20160d"
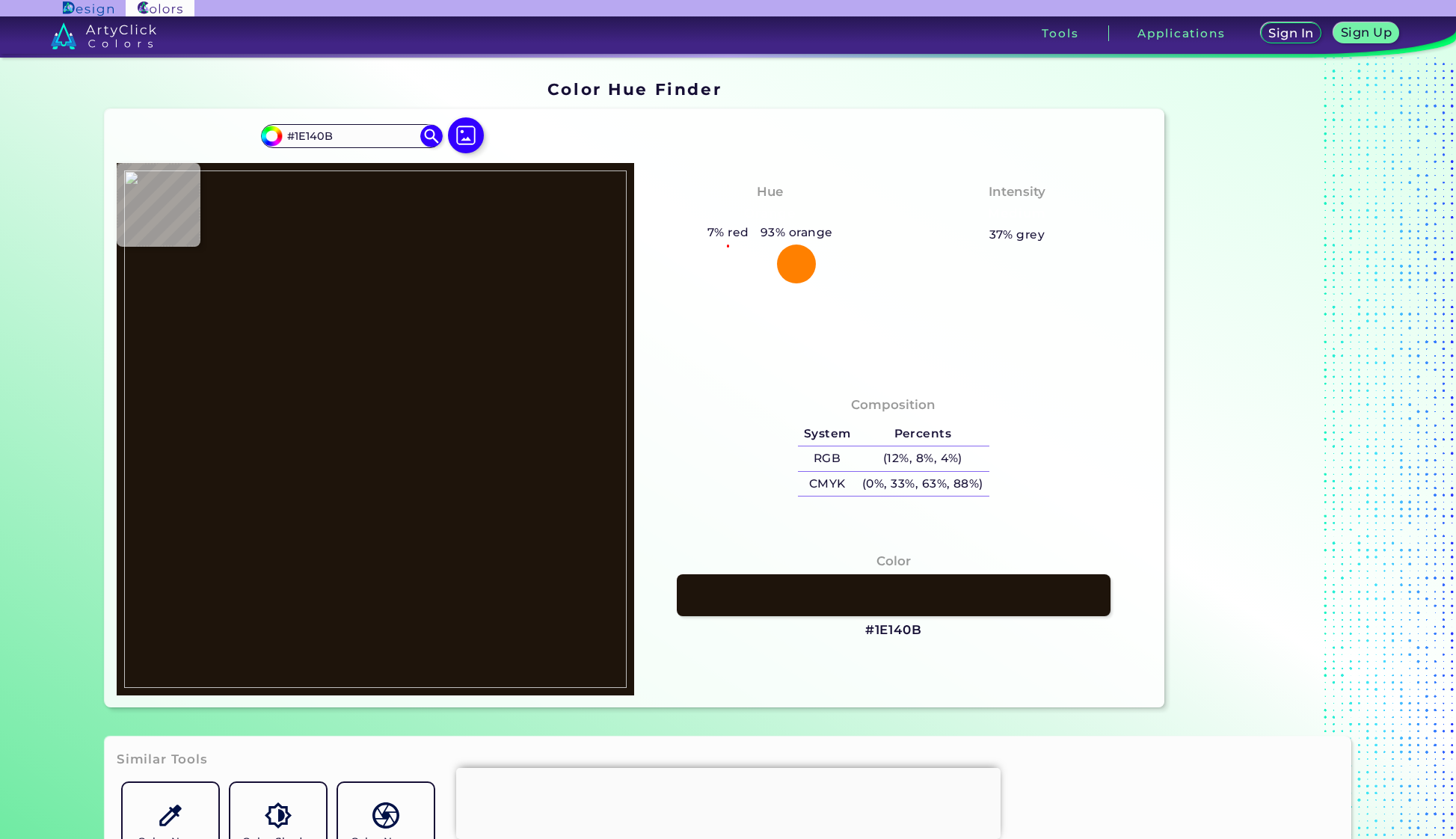
type input "#20160D"
type input "#1f150c"
type input "#1F150C"
type input "#20160d"
type input "#20160D"
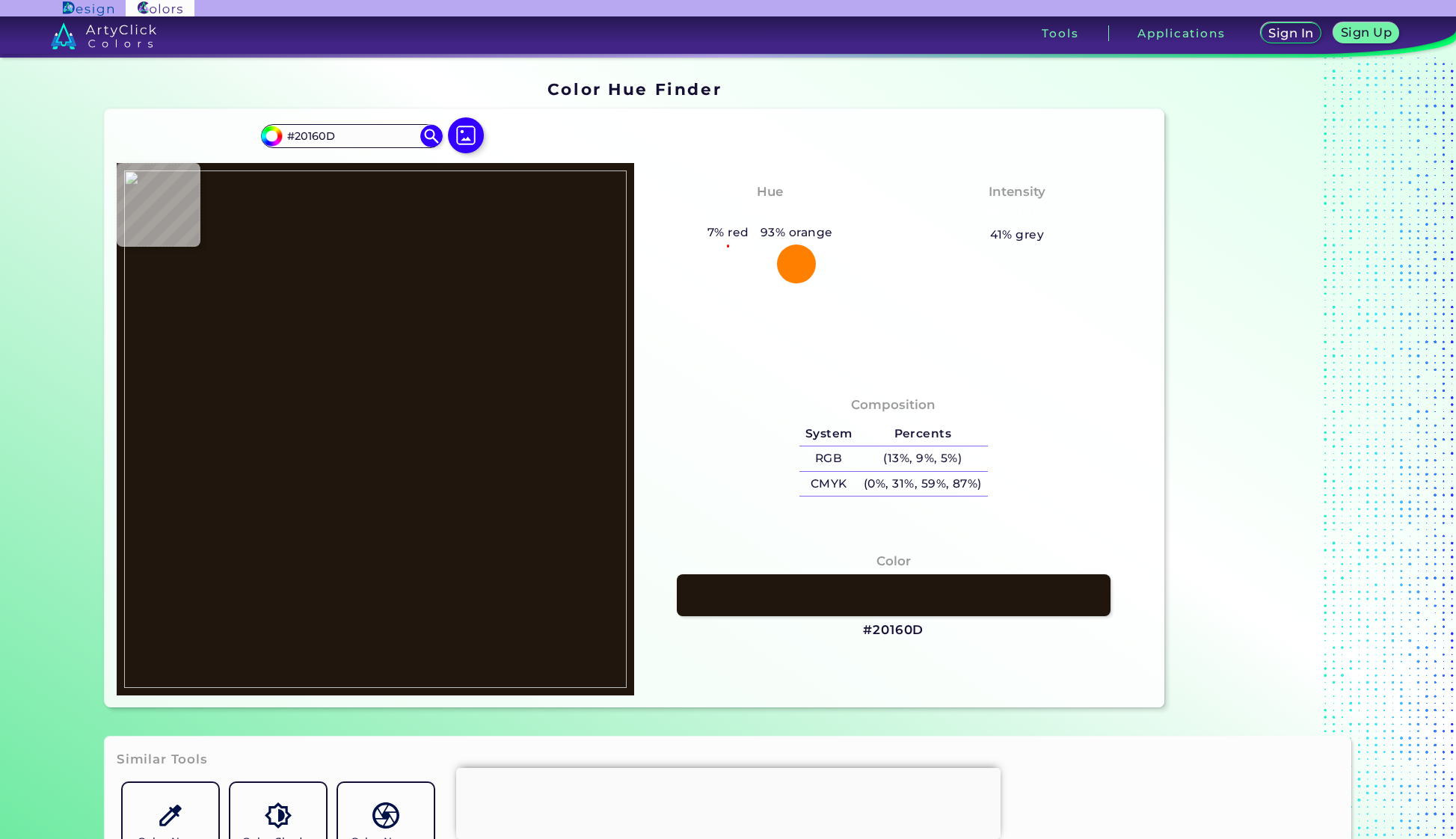
type input "#1e140b"
type input "#1E140B"
type input "#20160d"
type input "#20160D"
type input "#1e140b"
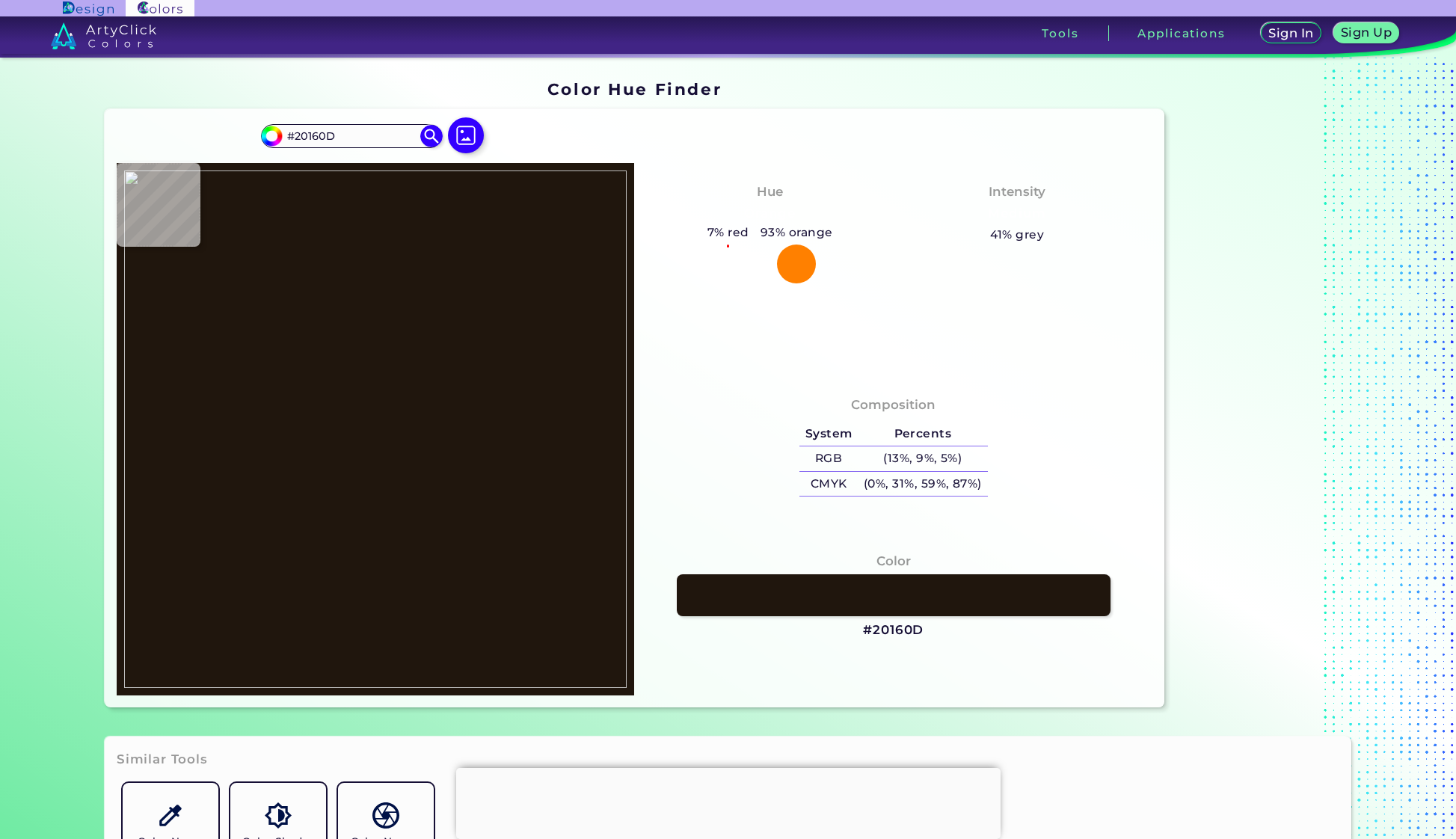
type input "#1E140B"
type input "#1f150c"
type input "#1F150C"
type input "#1e140b"
type input "#1E140B"
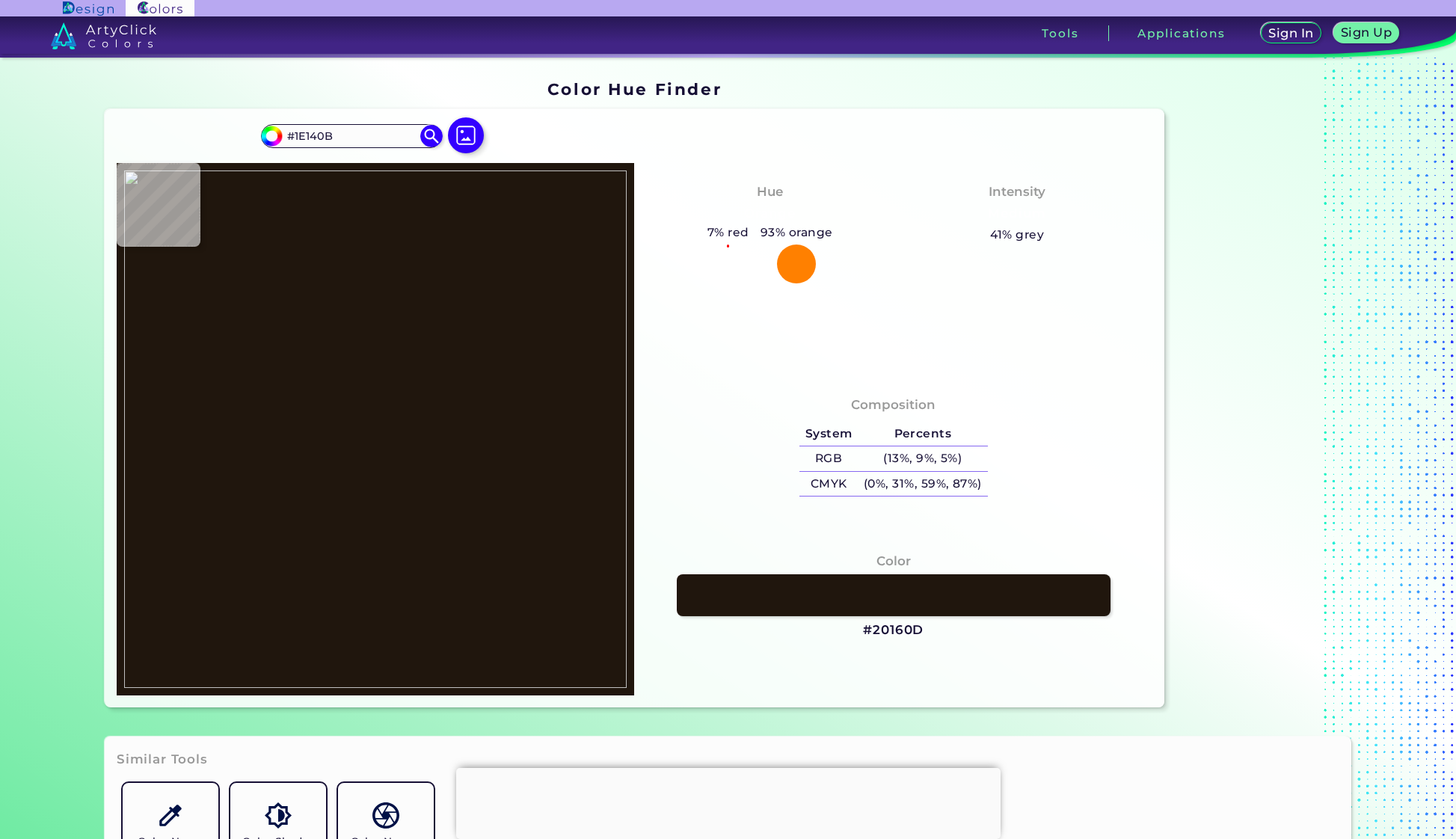
type input "#1f150c"
type input "#1F150C"
type input "#20160d"
type input "#20160D"
type input "#21170e"
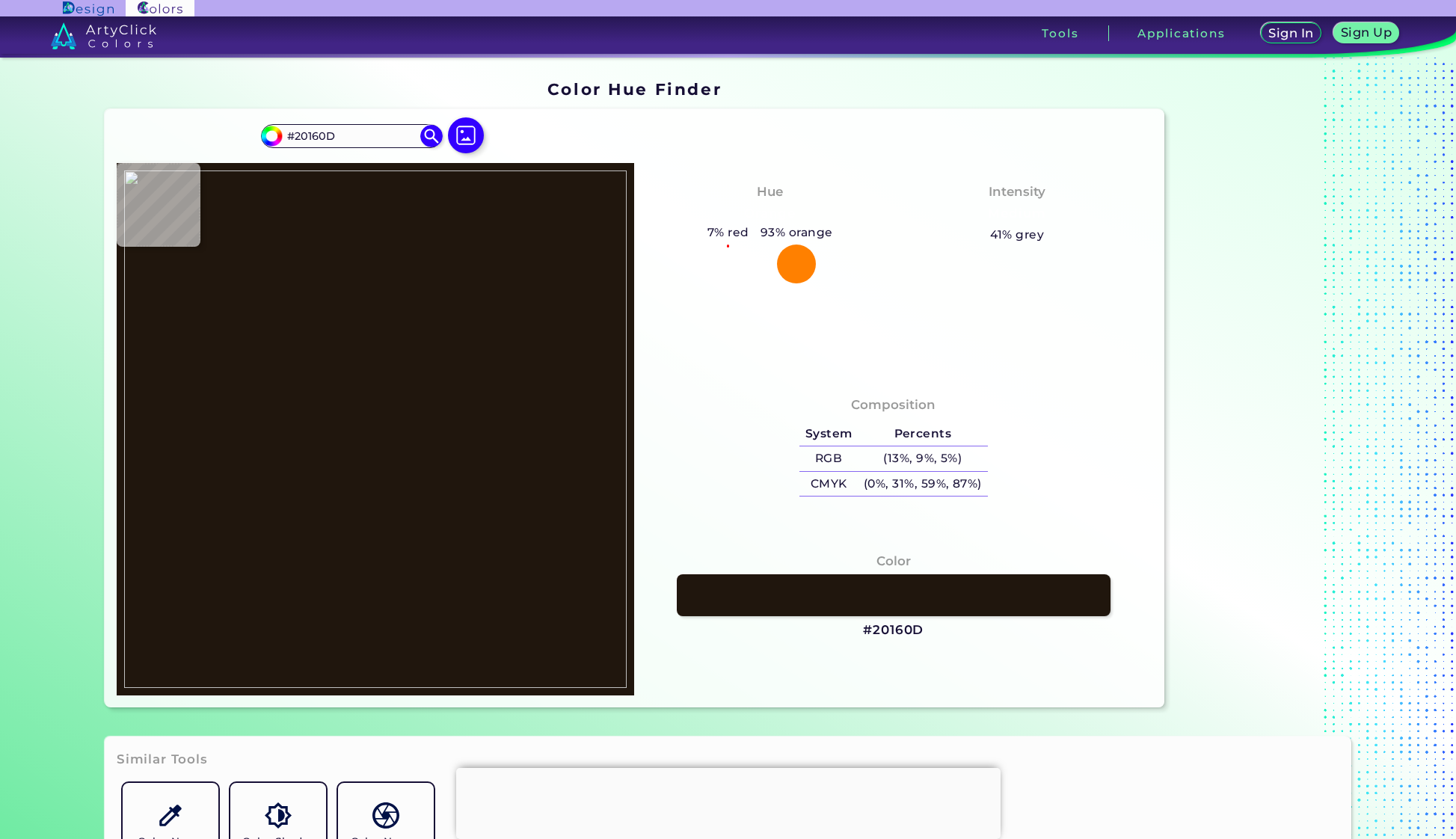
type input "#21170E"
type input "#1f150c"
type input "#1F150C"
type input "#1e140b"
type input "#1E140B"
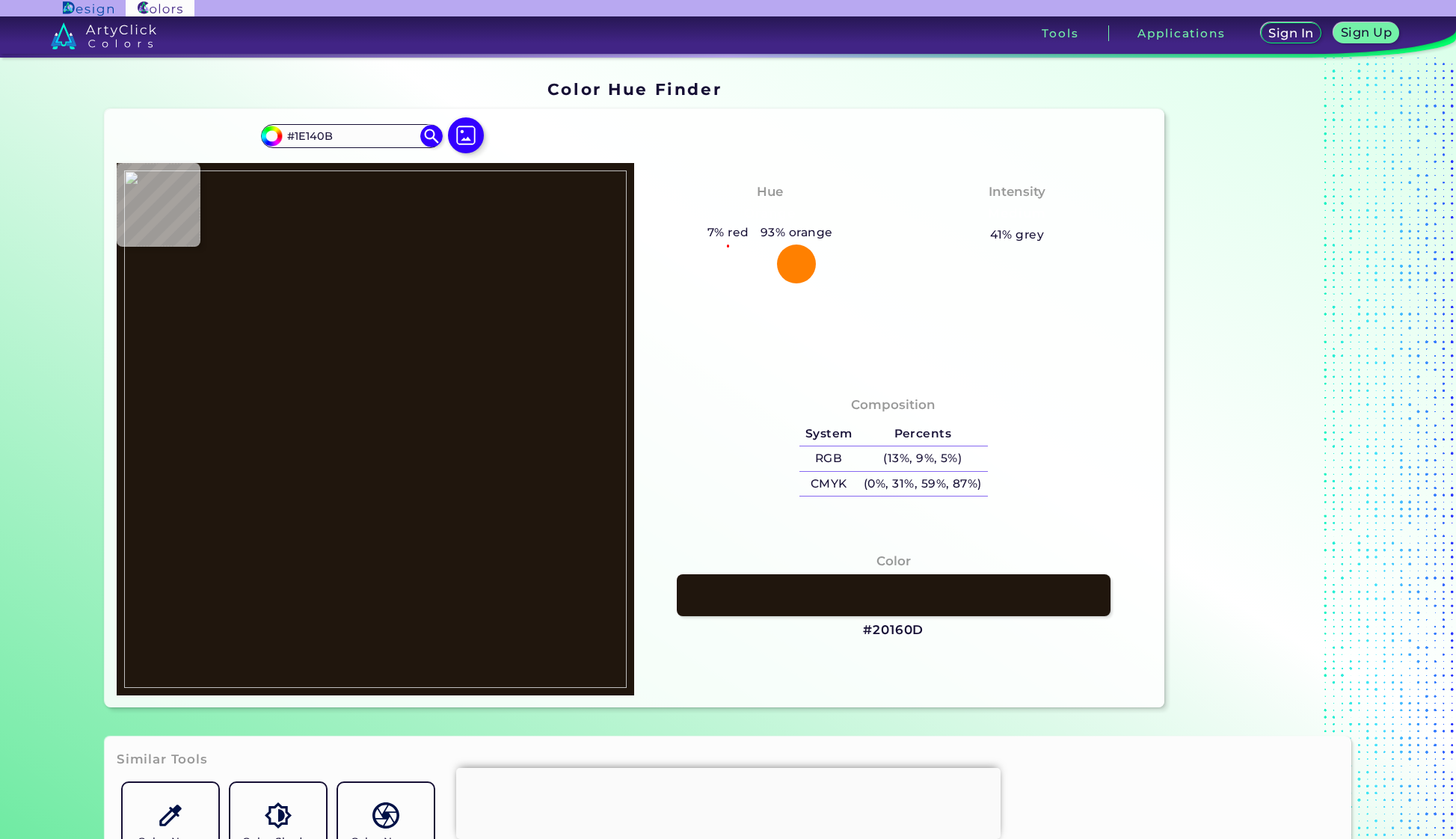
type input "#1f150c"
type input "#1F150C"
type input "#20160d"
type input "#20160D"
type input "#1f150c"
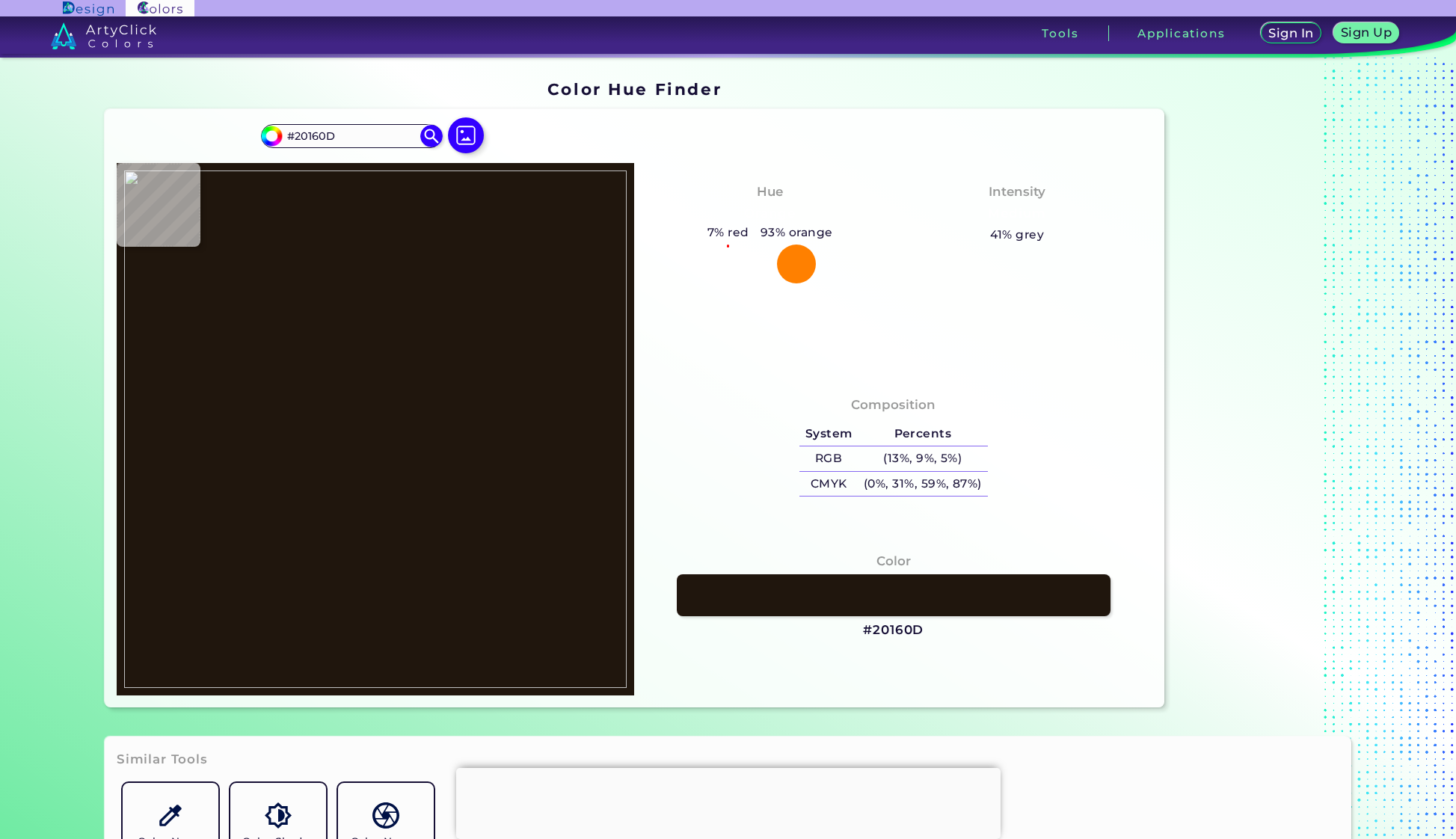
type input "#1F150C"
type input "#20160d"
type input "#20160D"
type input "#1d130a"
type input "#1D130A"
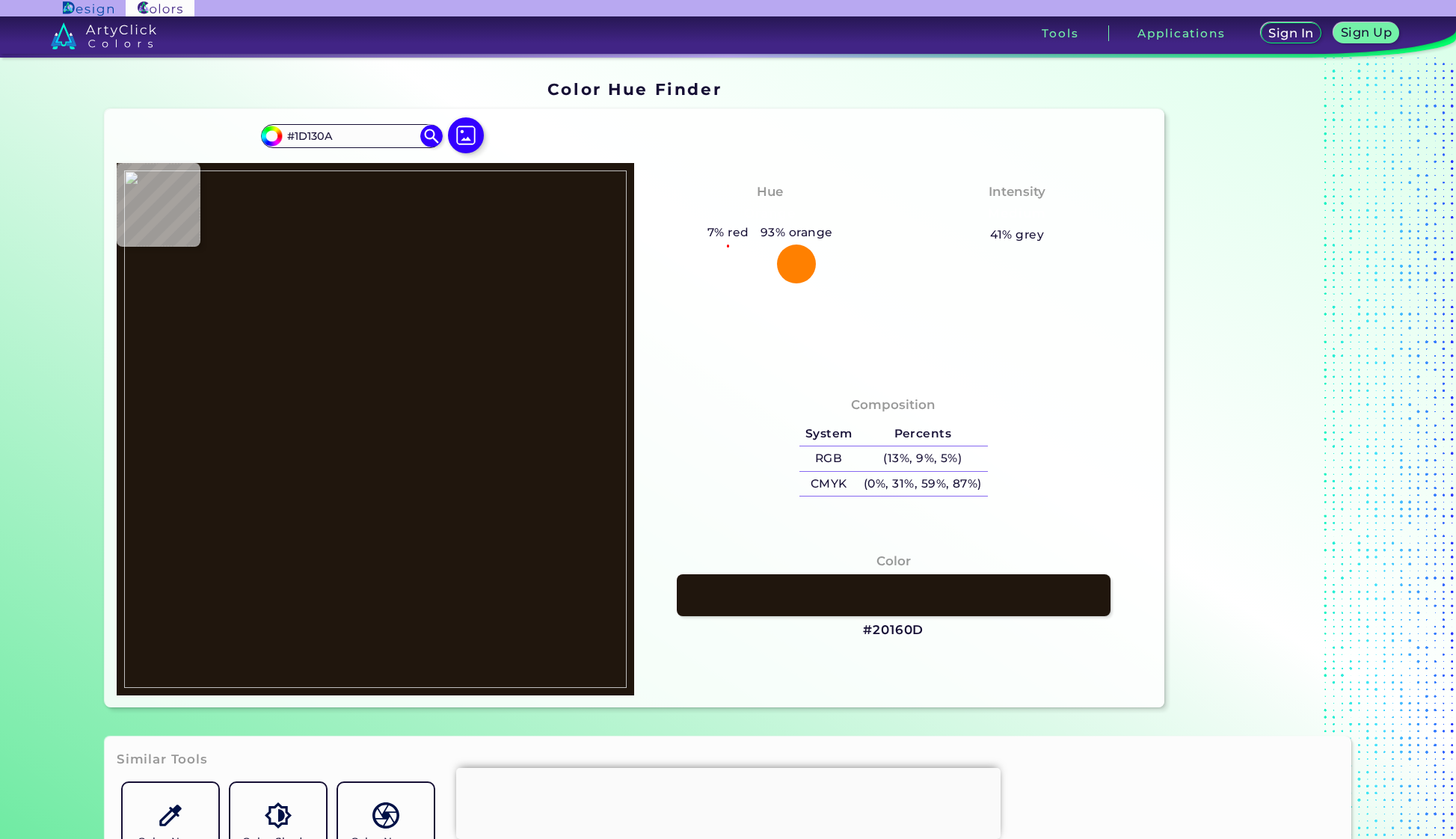
type input "#20160d"
type input "#20160D"
type input "#1f150c"
type input "#1F150C"
type input "#1e140b"
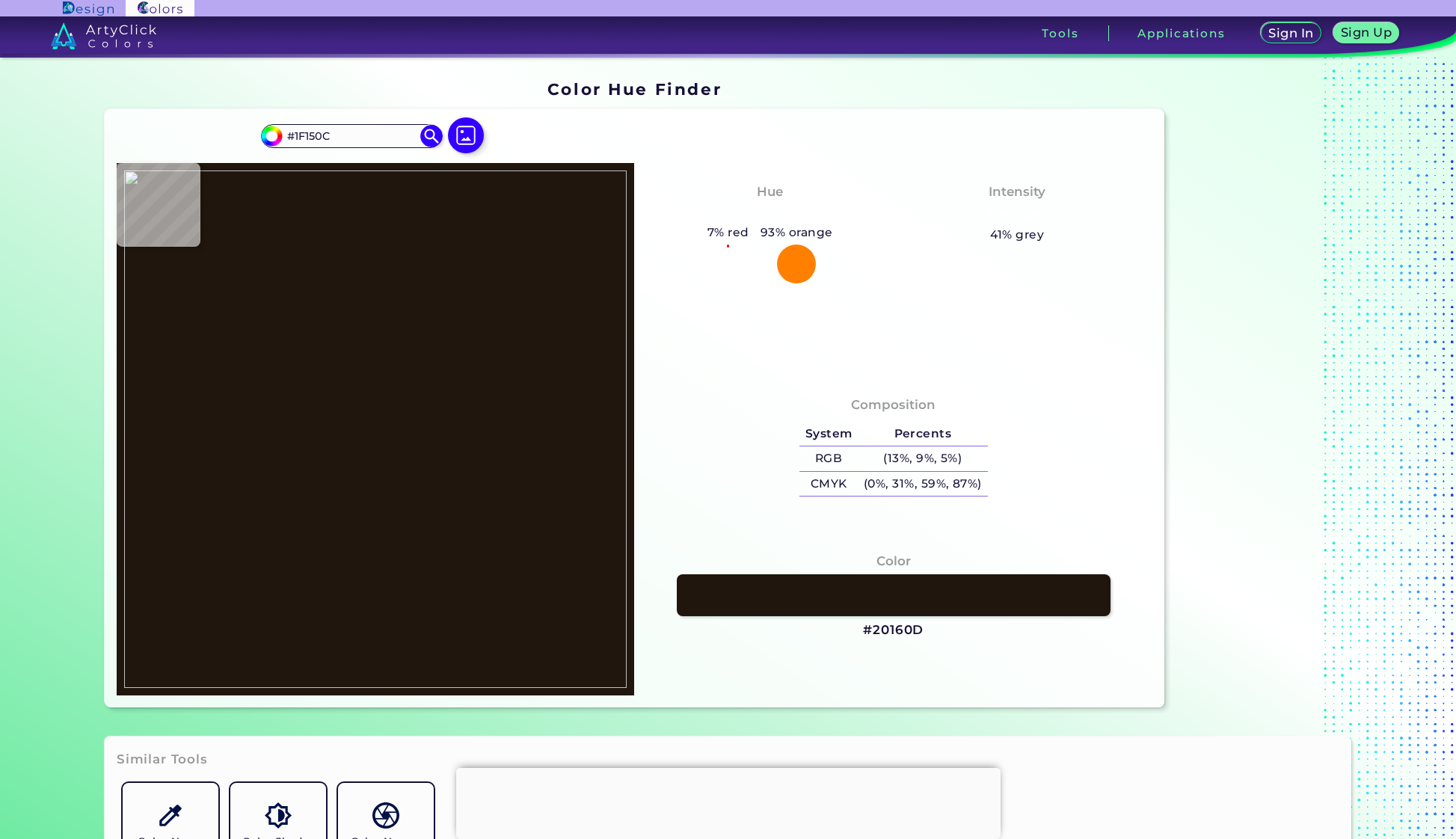
type input "#1E140B"
type input "#1f150c"
type input "#1F150C"
type input "#21170e"
type input "#21170E"
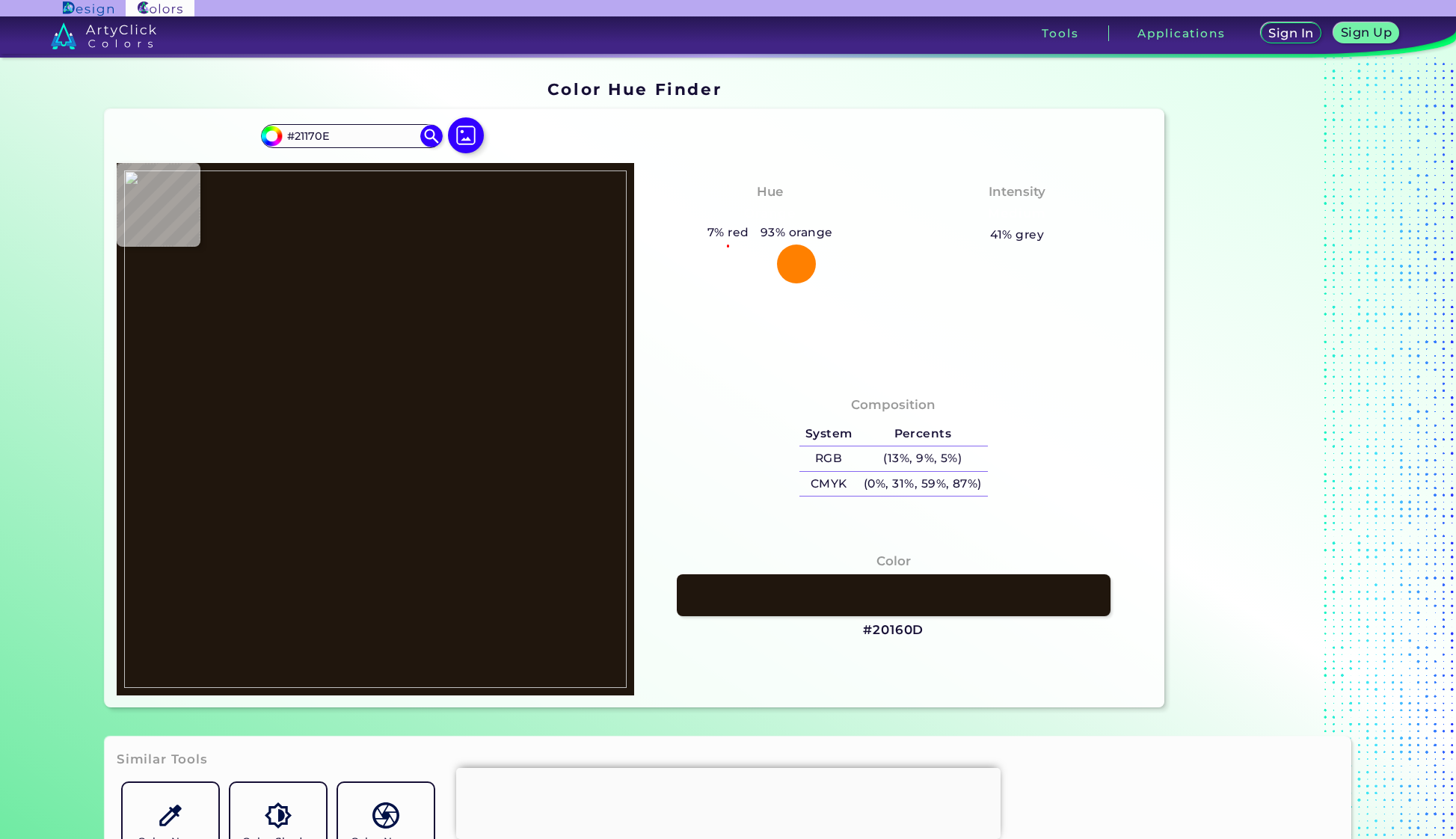
type input "#1e140b"
type input "#1E140B"
type input "#1f150c"
type input "#1F150C"
type input "#20160d"
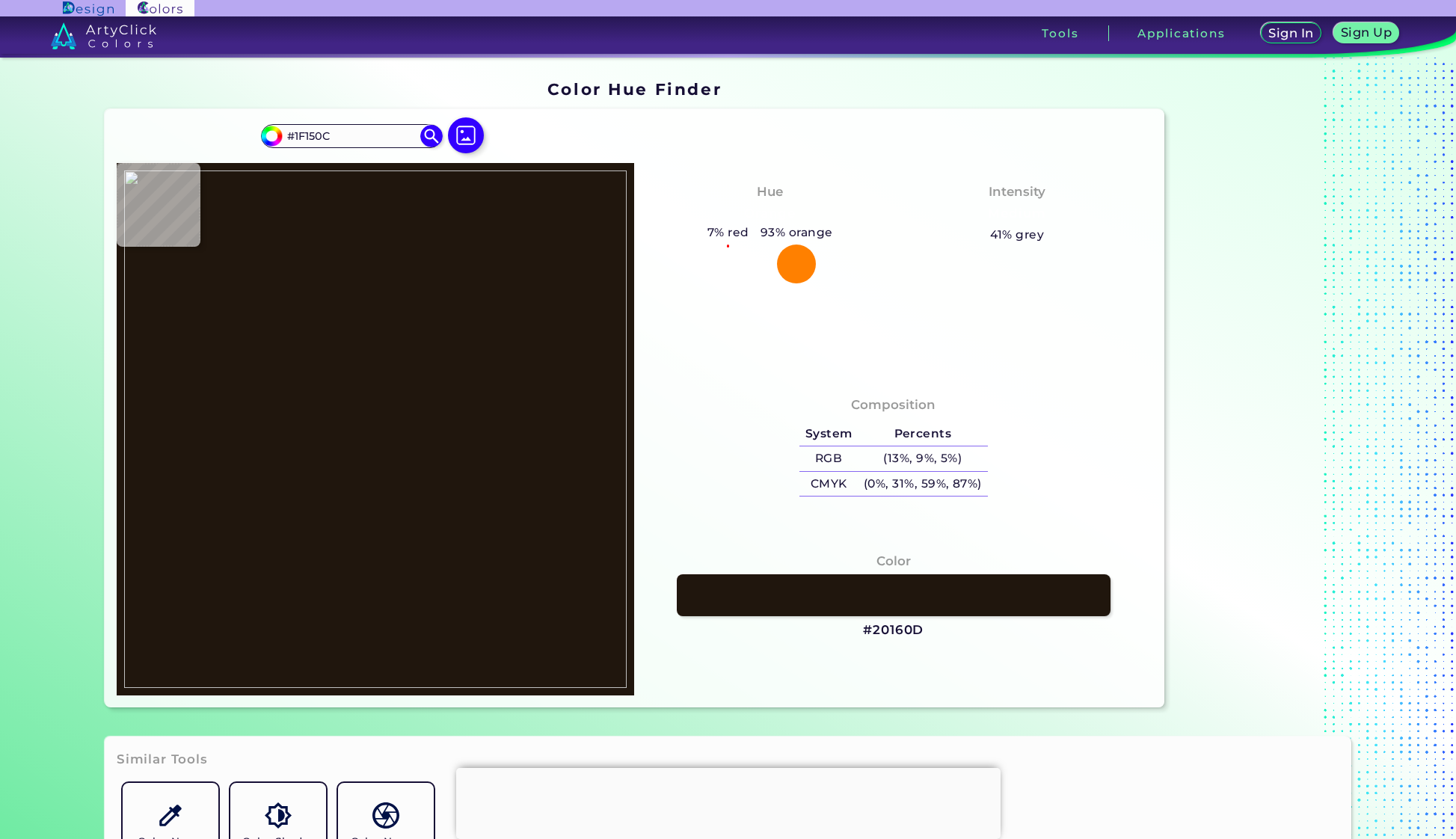
type input "#20160D"
type input "#1f150c"
type input "#1F150C"
type input "#1d130a"
type input "#1D130A"
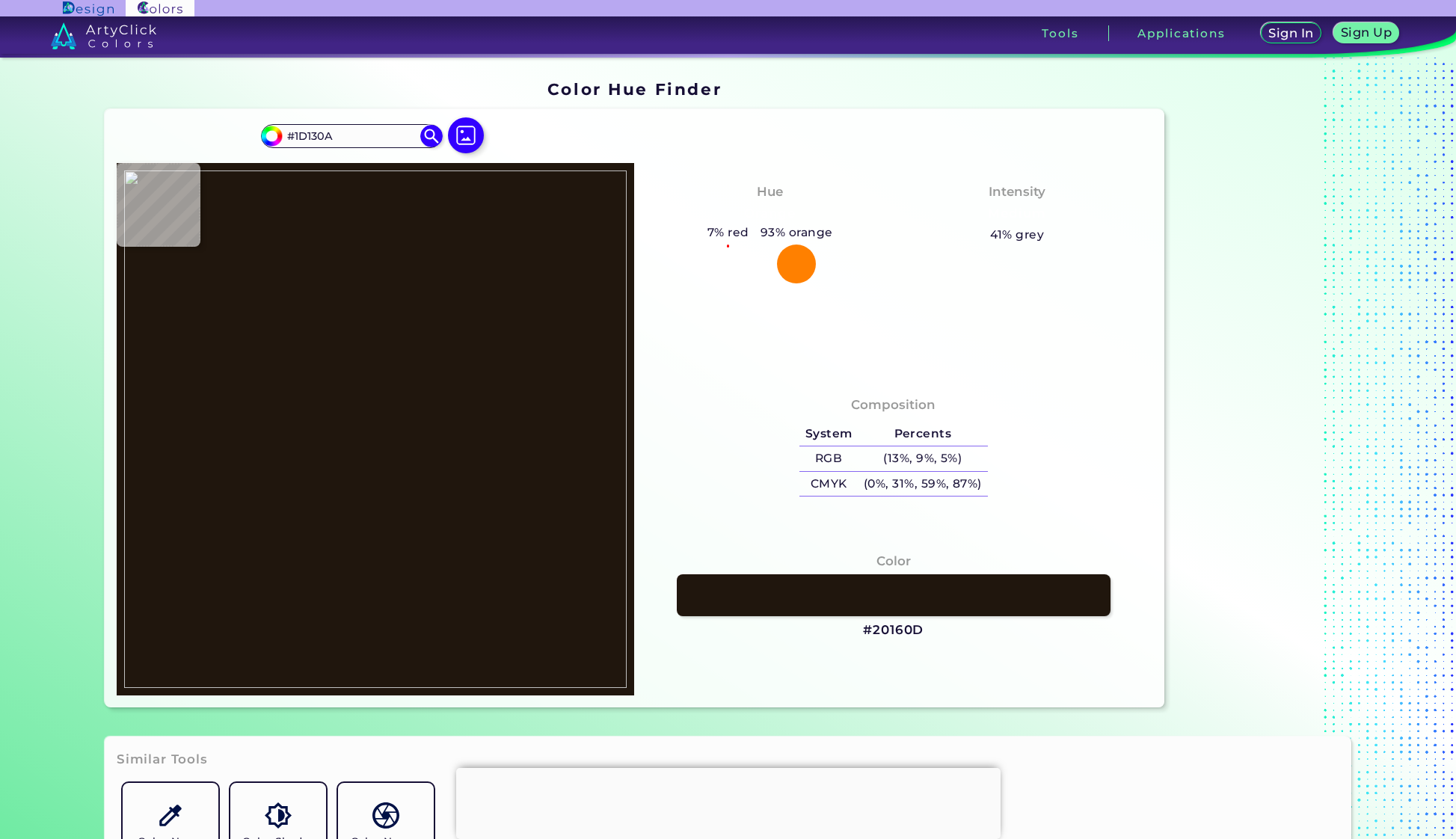
type input "#1f150c"
type input "#1F150C"
type input "#20160d"
type input "#20160D"
type input "#1f150c"
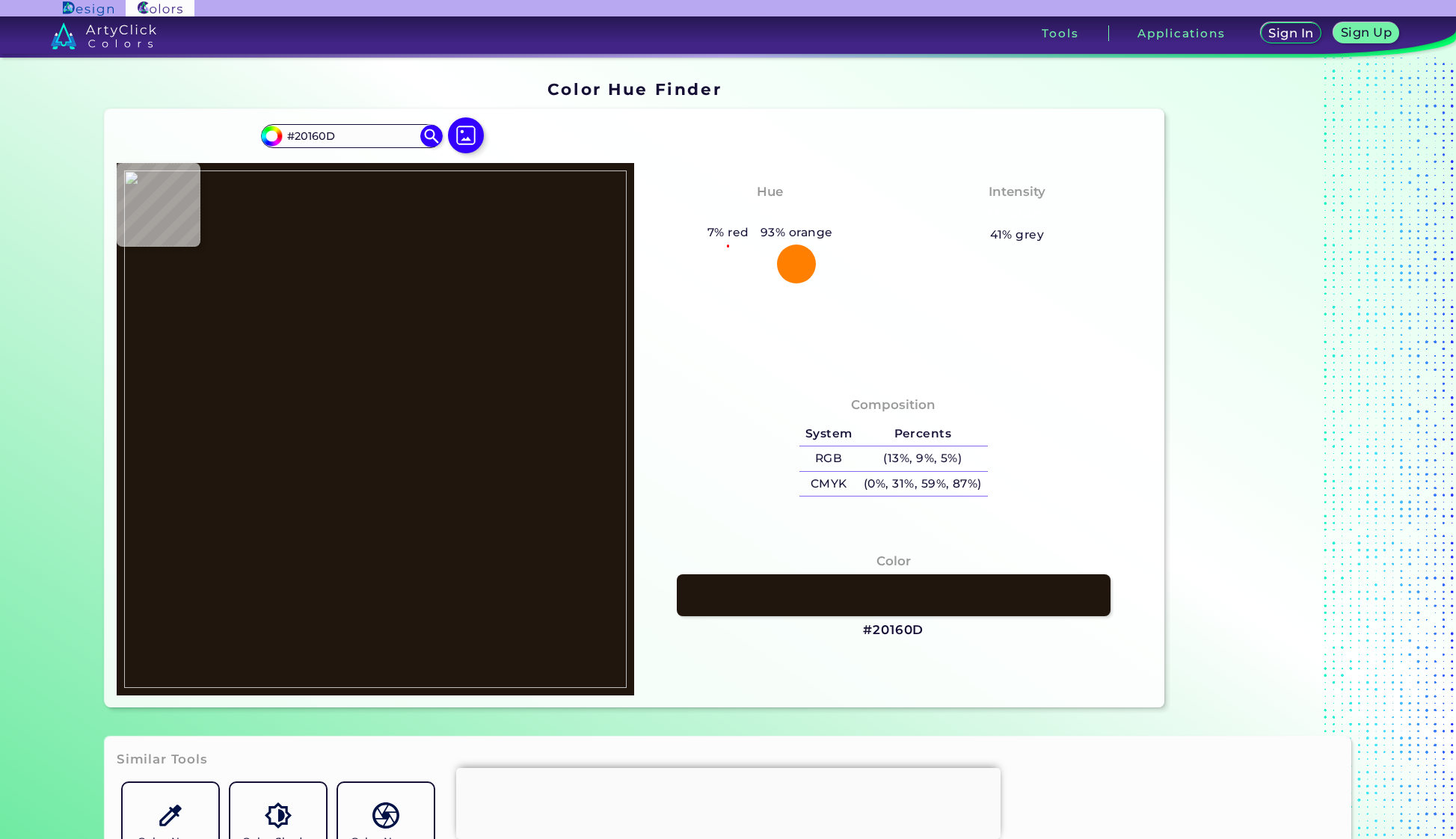
type input "#1F150C"
type input "#20160d"
type input "#20160D"
type input "#1f150c"
type input "#1F150C"
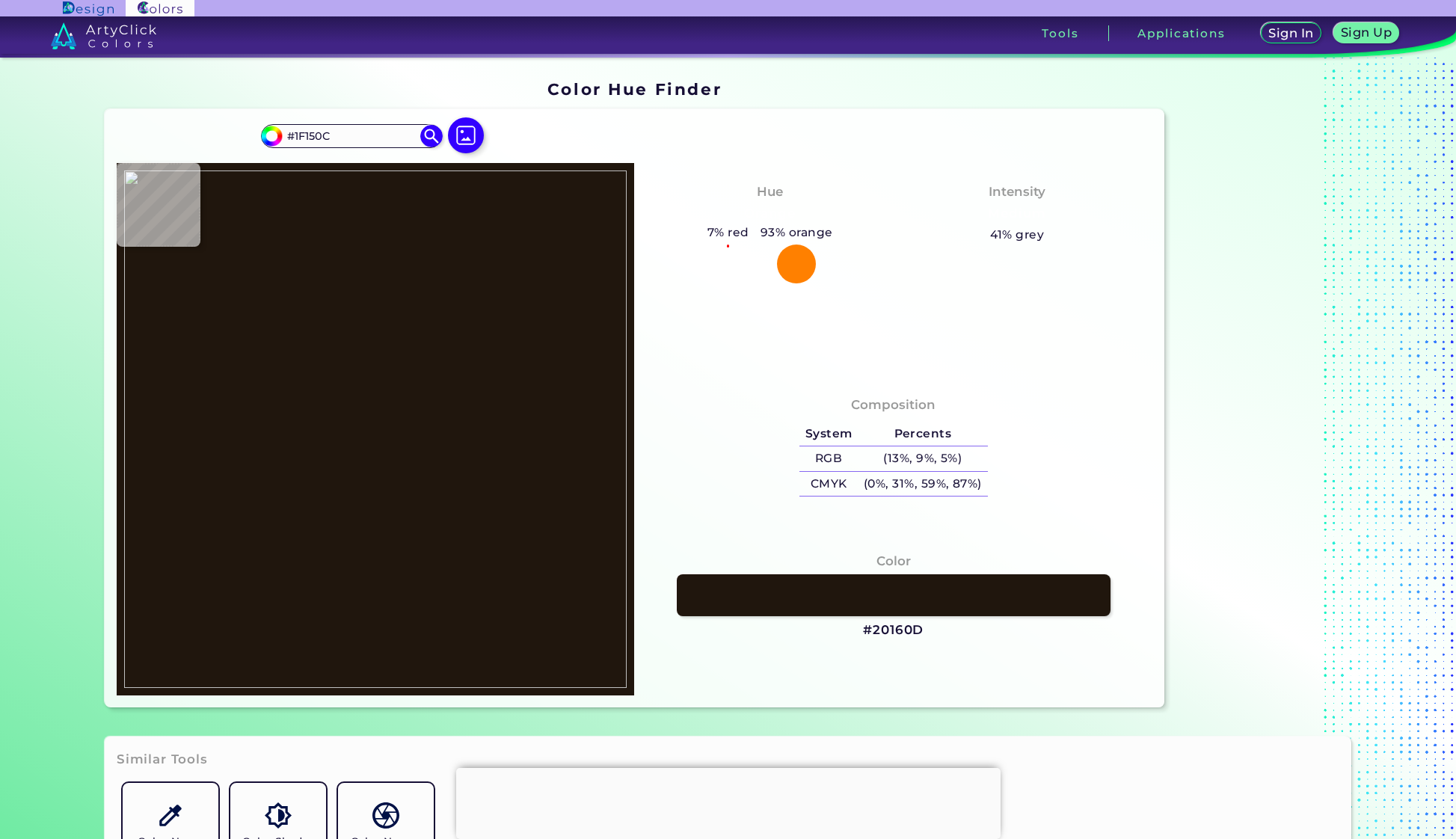
type input "#20160d"
type input "#20160D"
type input "#1f150c"
type input "#1F150C"
type input "#1e140b"
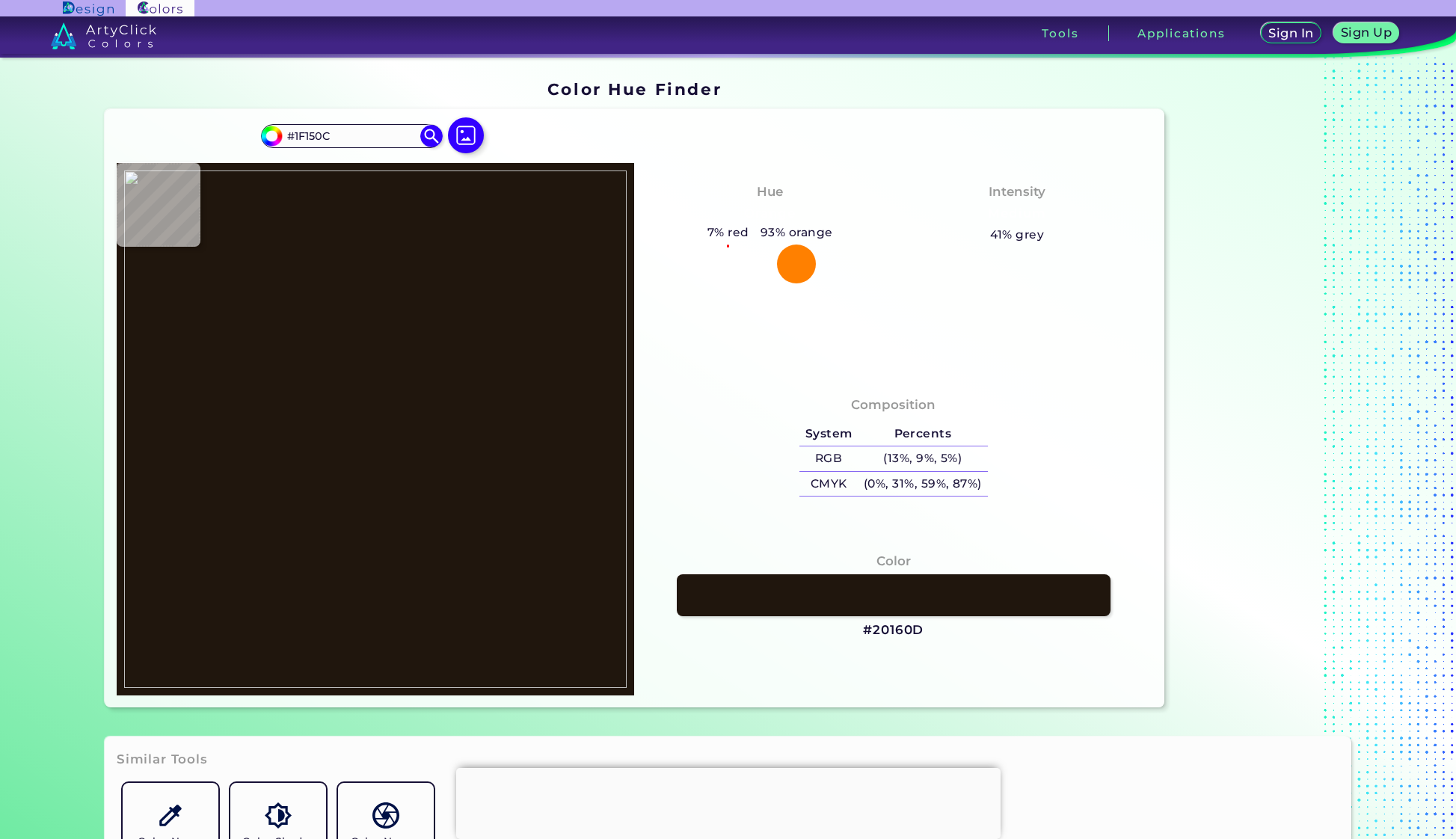
type input "#1E140B"
type input "#1d130a"
type input "#1D130A"
type input "#1e140b"
type input "#1E140B"
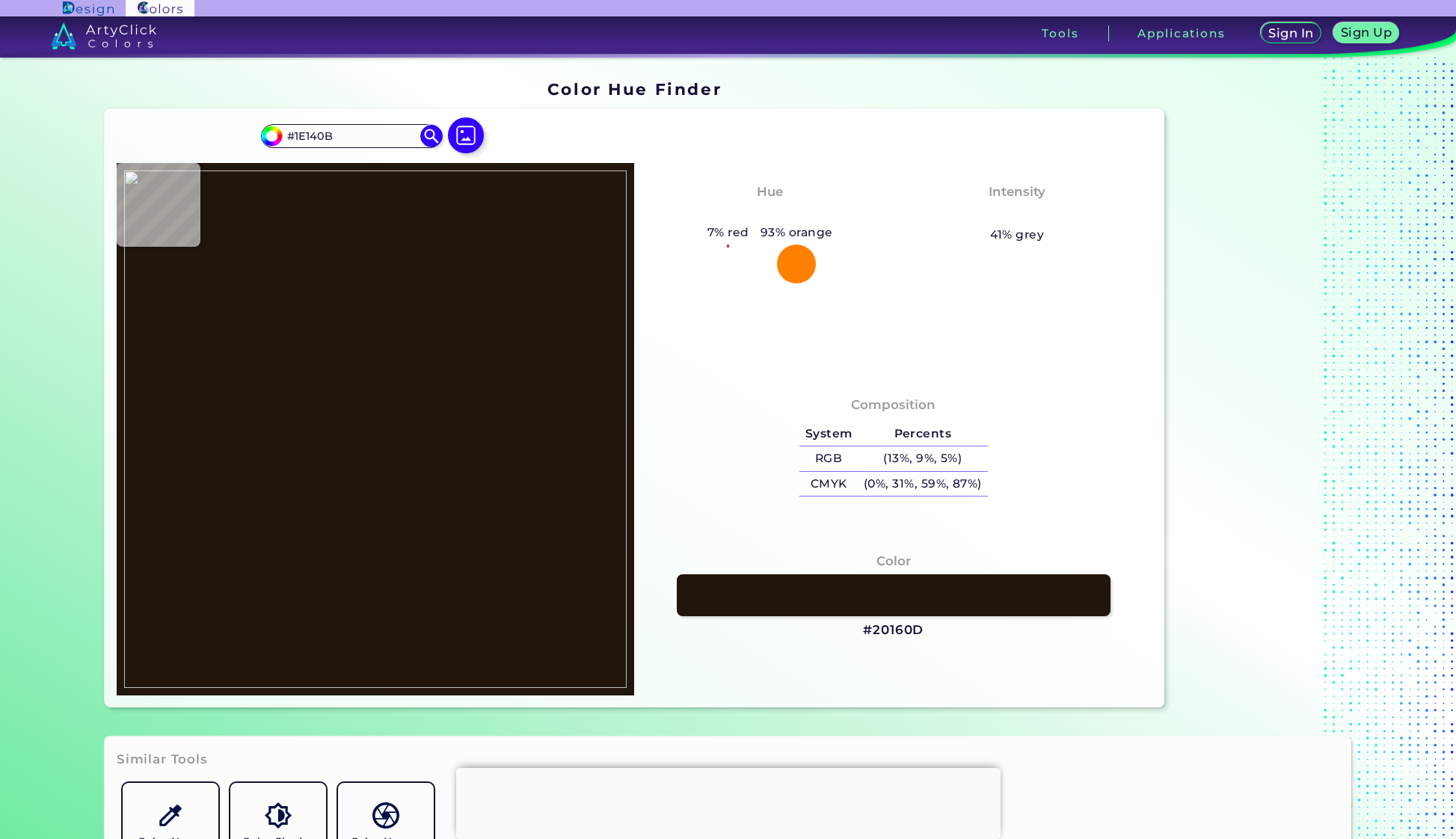
type input "#1d130a"
type input "#1D130A"
type input "#1e140b"
type input "#1E140B"
type input "#1c1209"
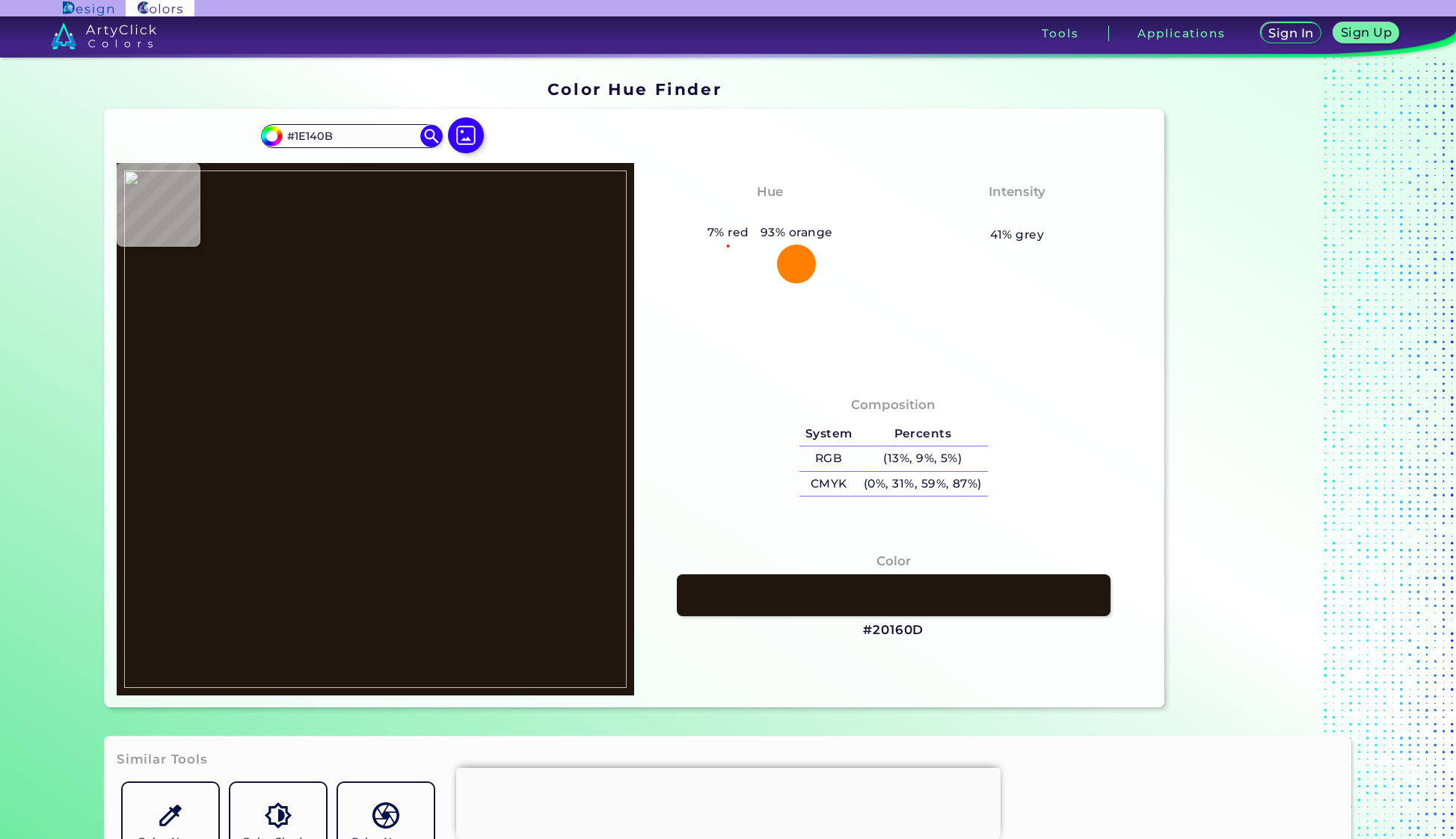
type input "#1C1209"
type input "#1d140b"
type input "#1D140B"
type input "#1c130a"
type input "#1C130A"
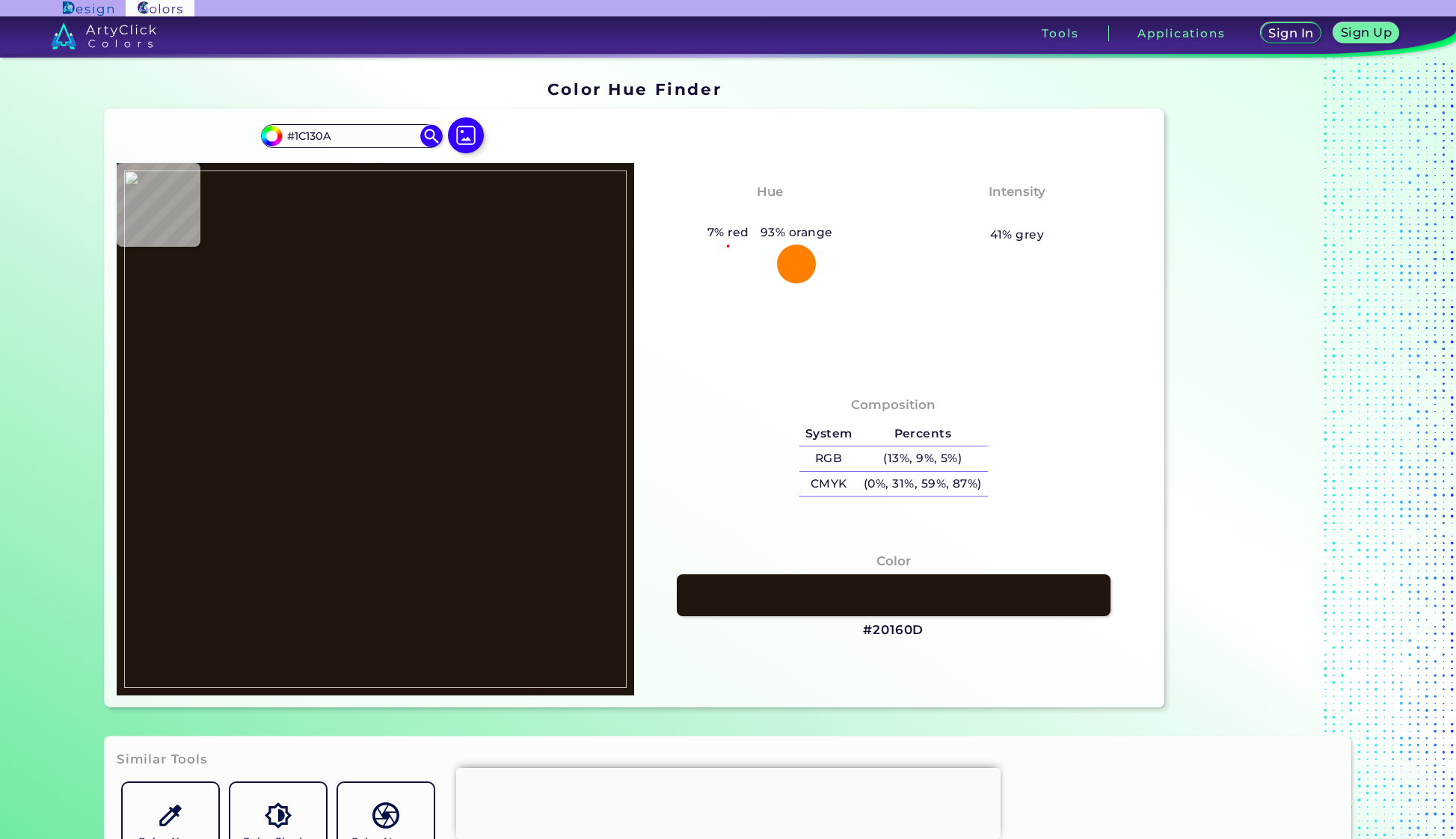
type input "#1d140b"
type input "#1D140B"
type input "#1d130a"
type input "#1D130A"
type input "#1c1209"
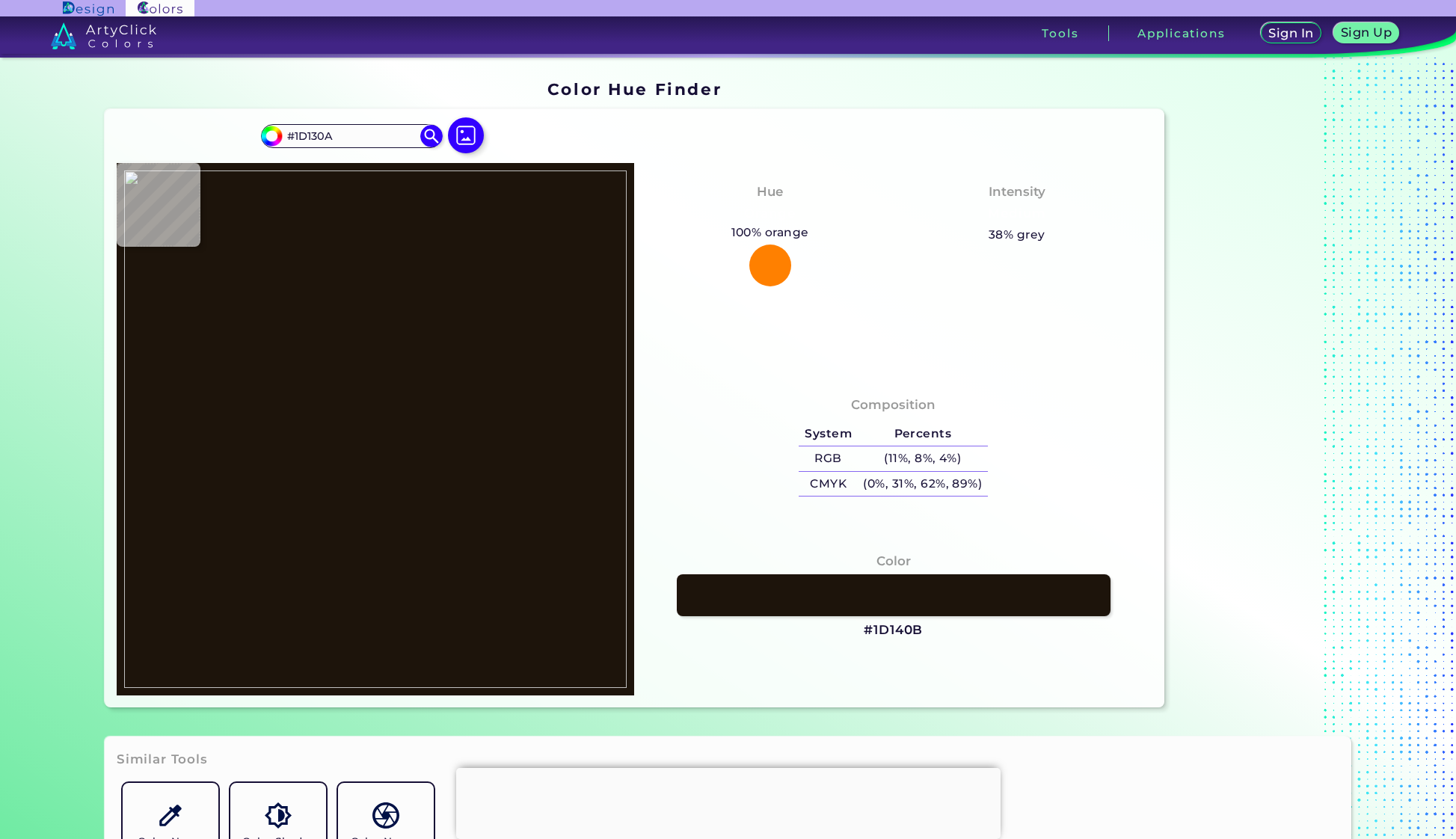
type input "#1C1209"
type input "#1f150c"
type input "#1F150C"
type input "#20160d"
type input "#20160D"
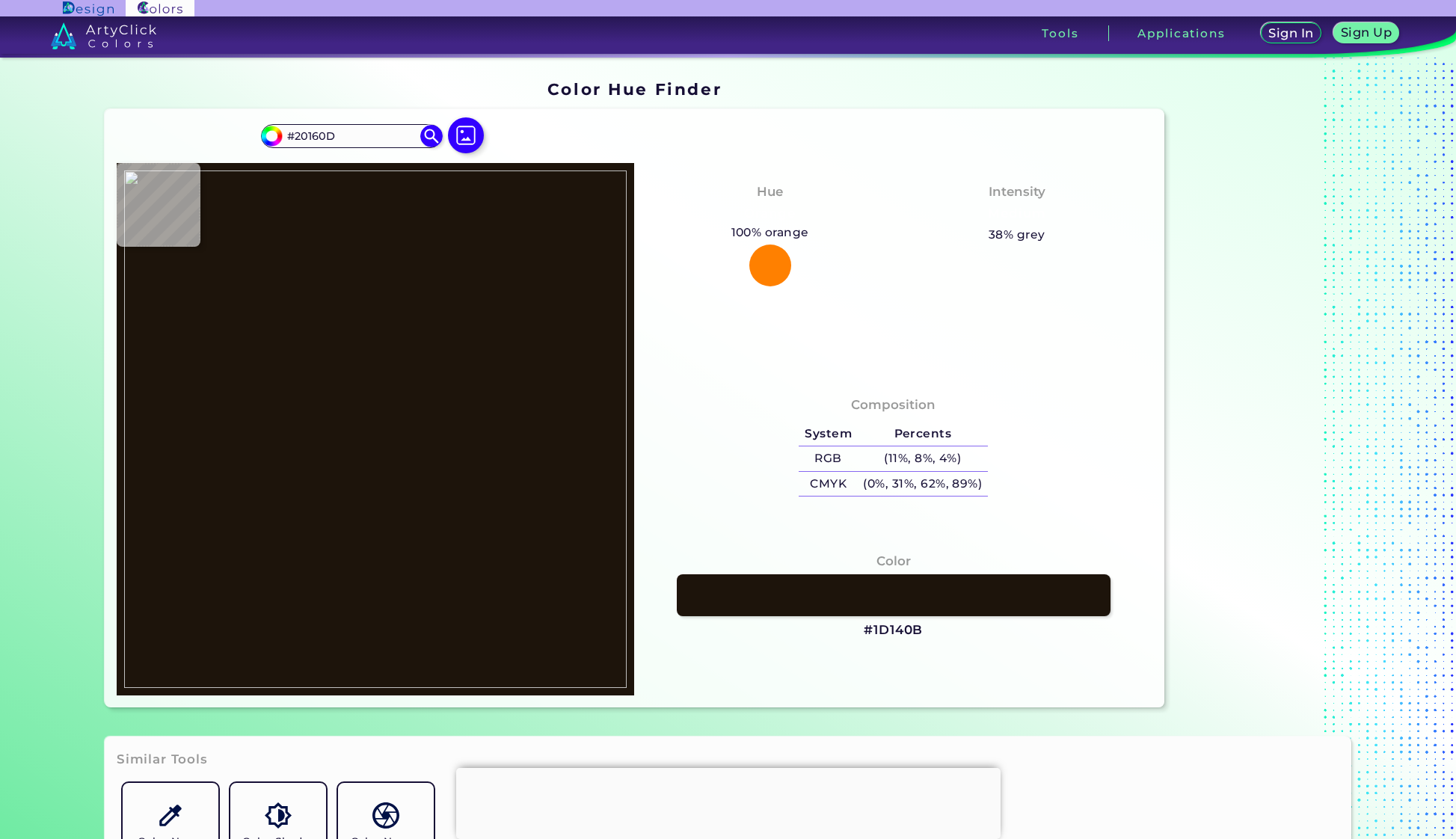
type input "#1f150c"
type input "#1F150C"
type input "#1e140b"
type input "#1E140B"
type input "#1d130a"
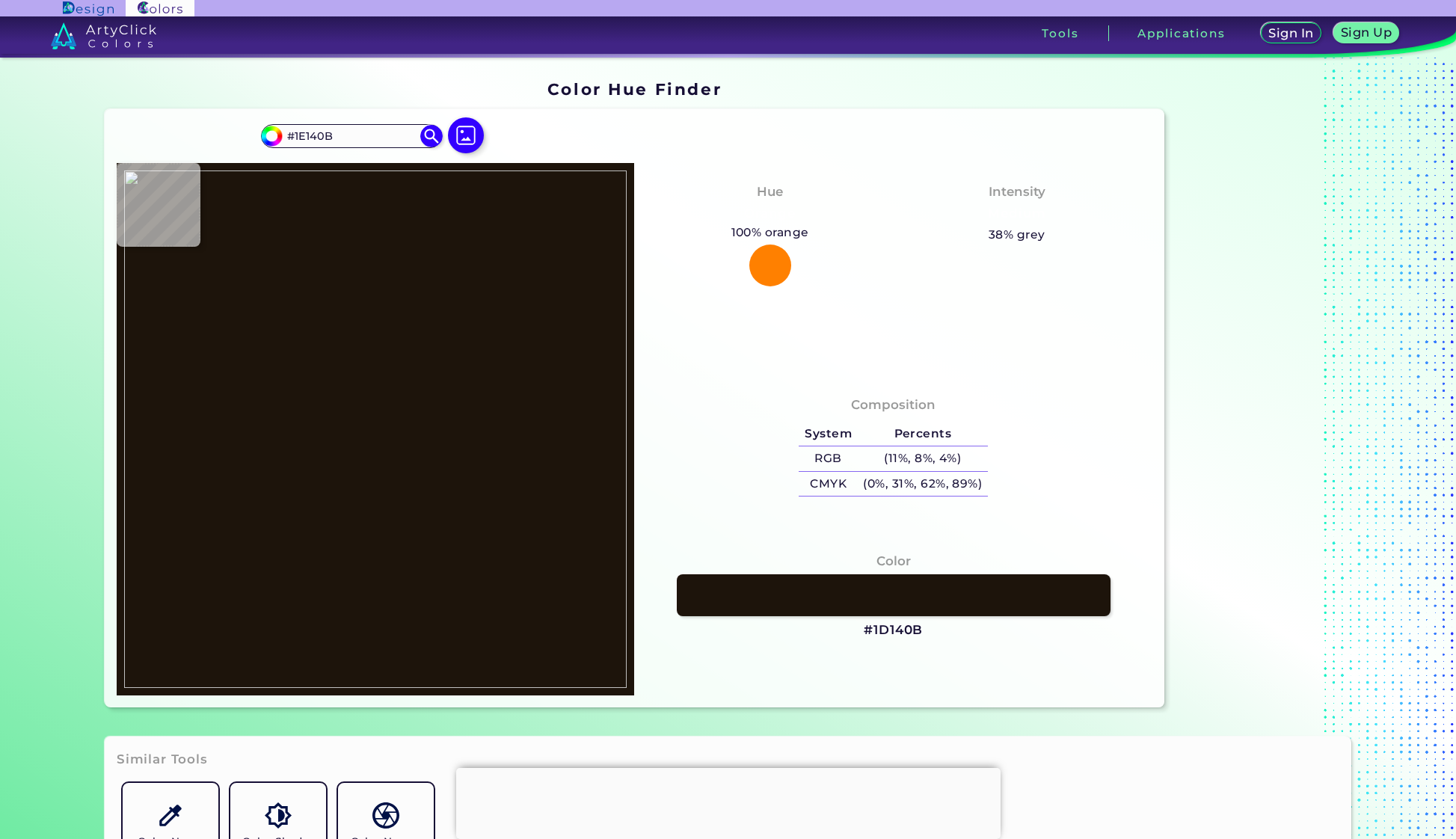
type input "#1D130A"
type input "#1e140b"
type input "#1E140B"
type input "#1d130a"
type input "#1D130A"
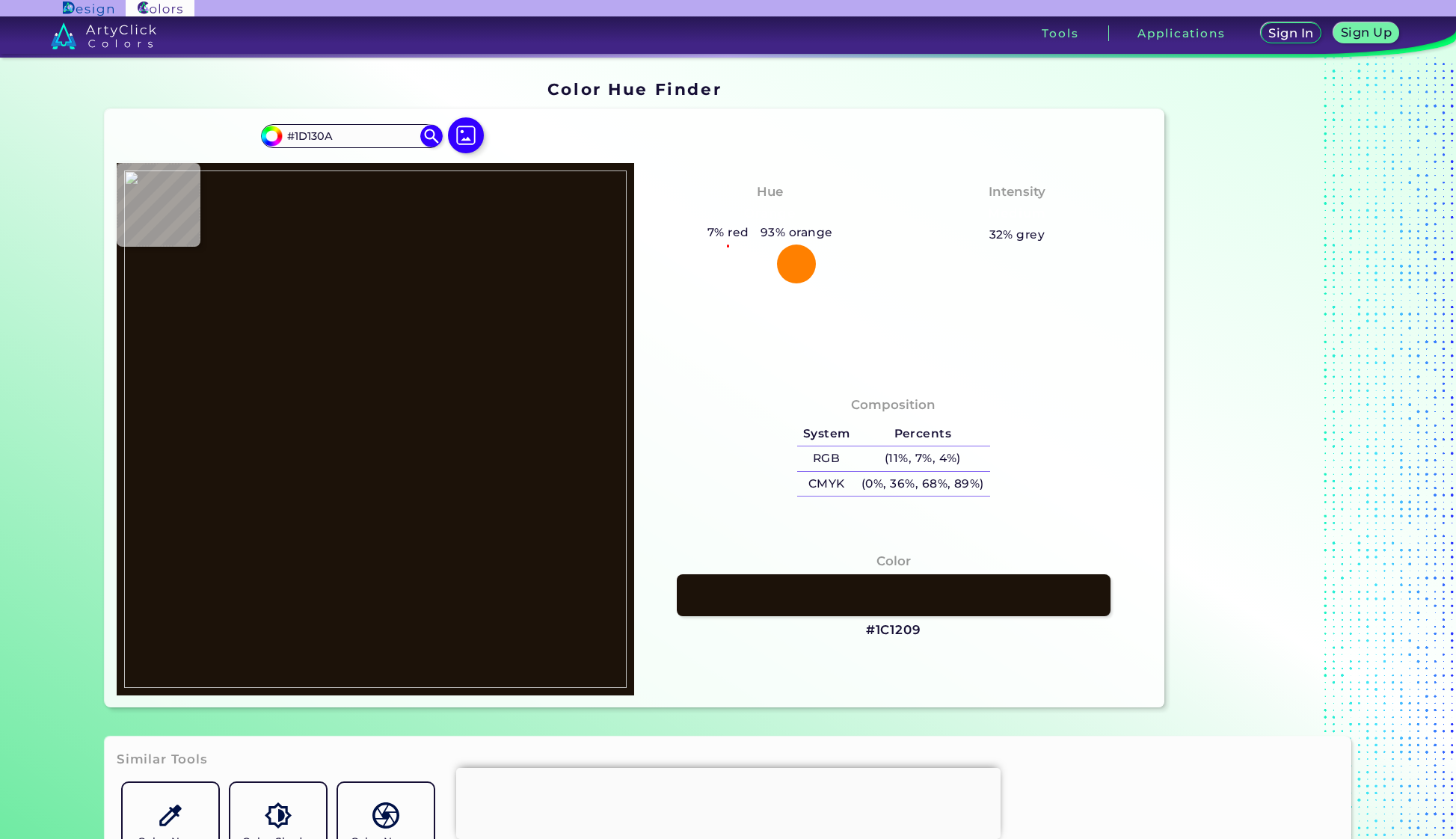
type input "#1c1209"
type input "#1C1209"
type input "#1e140b"
type input "#1E140B"
type input "#1d140b"
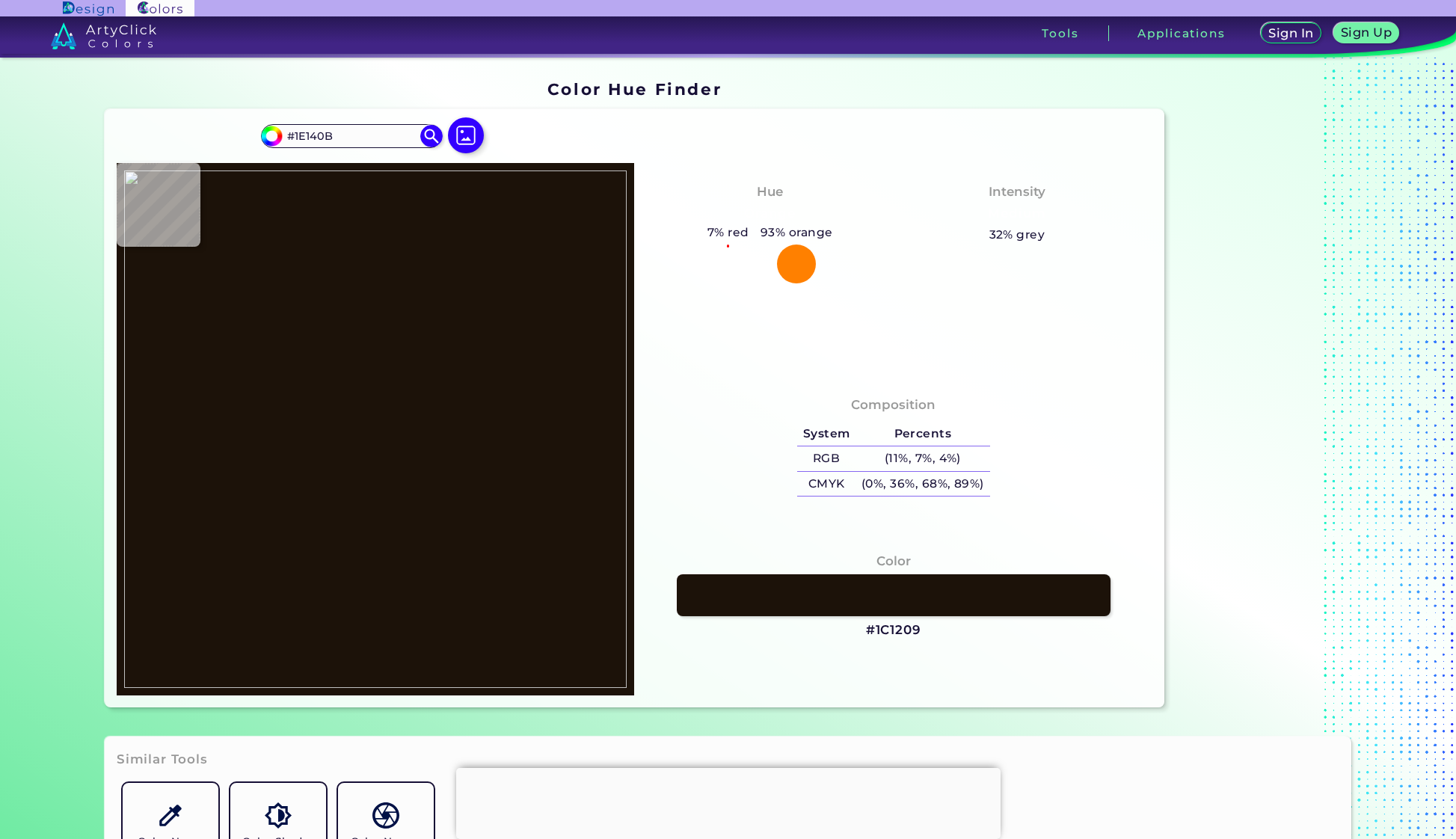
type input "#1D140B"
type input "#1e140b"
type input "#1E140B"
type input "#1f150c"
type input "#1F150C"
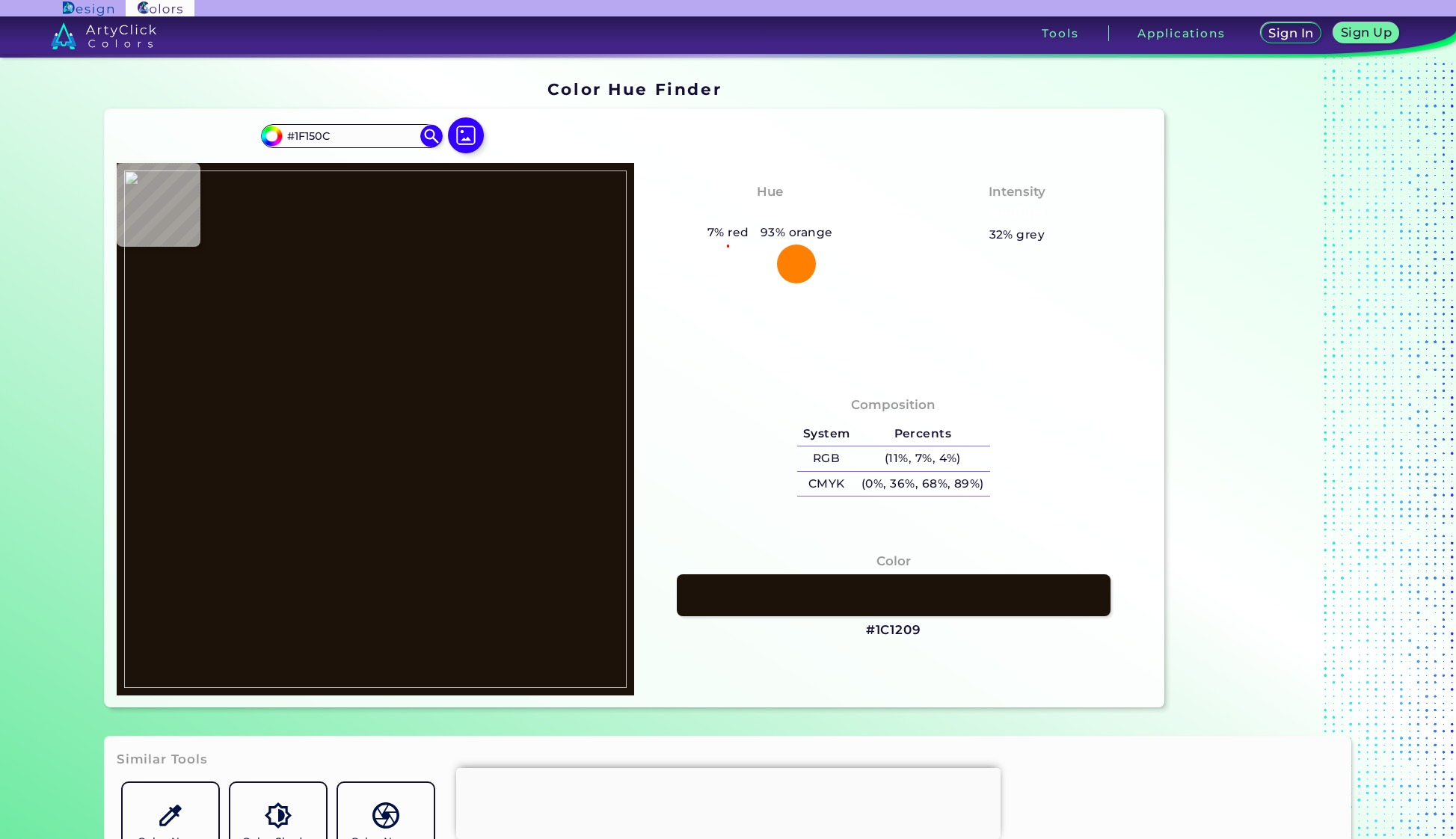
type input "#1c1209"
type input "#1C1209"
type input "#20160d"
type input "#20160D"
type input "#1f150c"
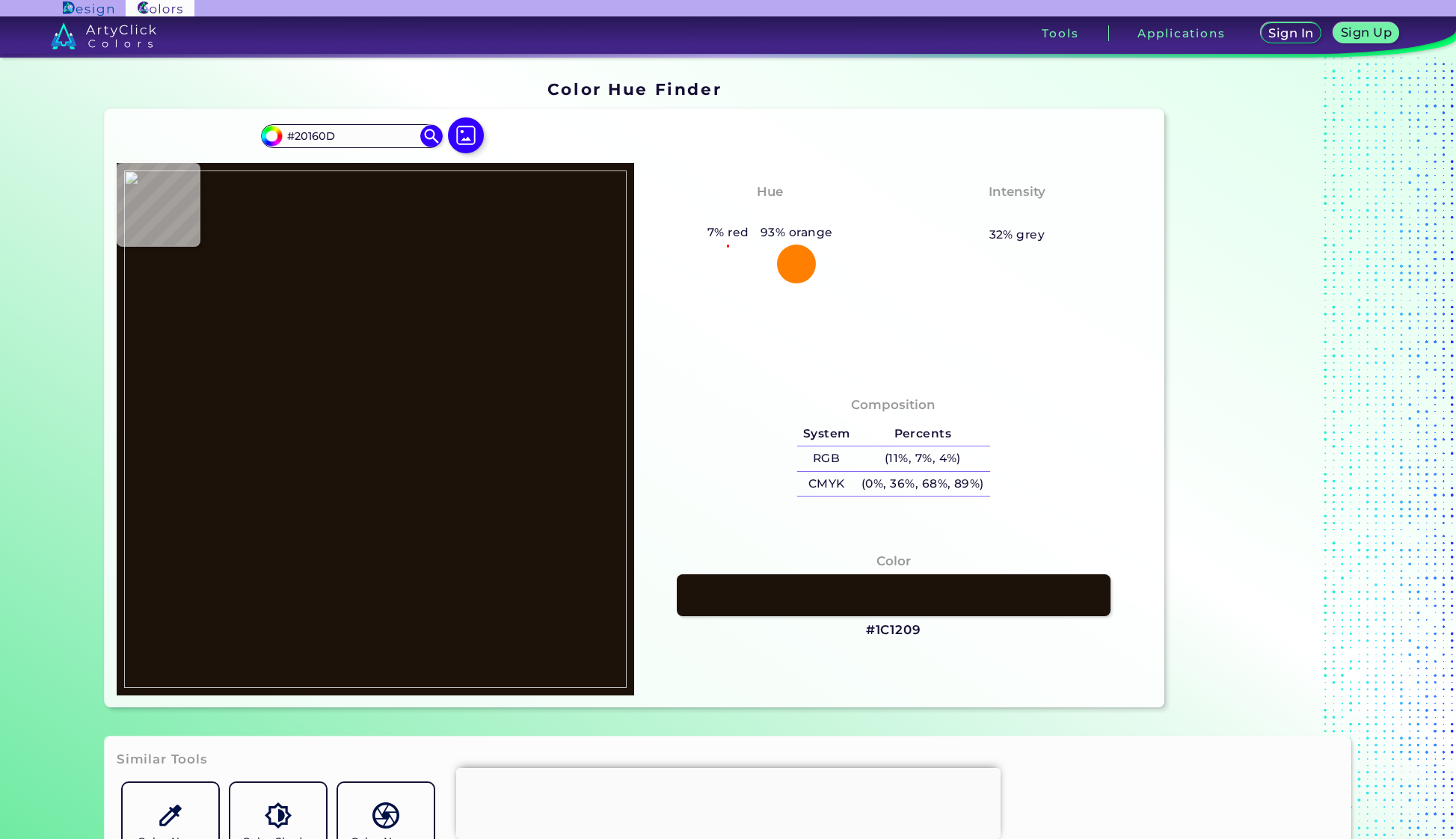
type input "#1F150C"
type input "#1e140b"
type input "#1E140B"
type input "#1f150c"
type input "#1F150C"
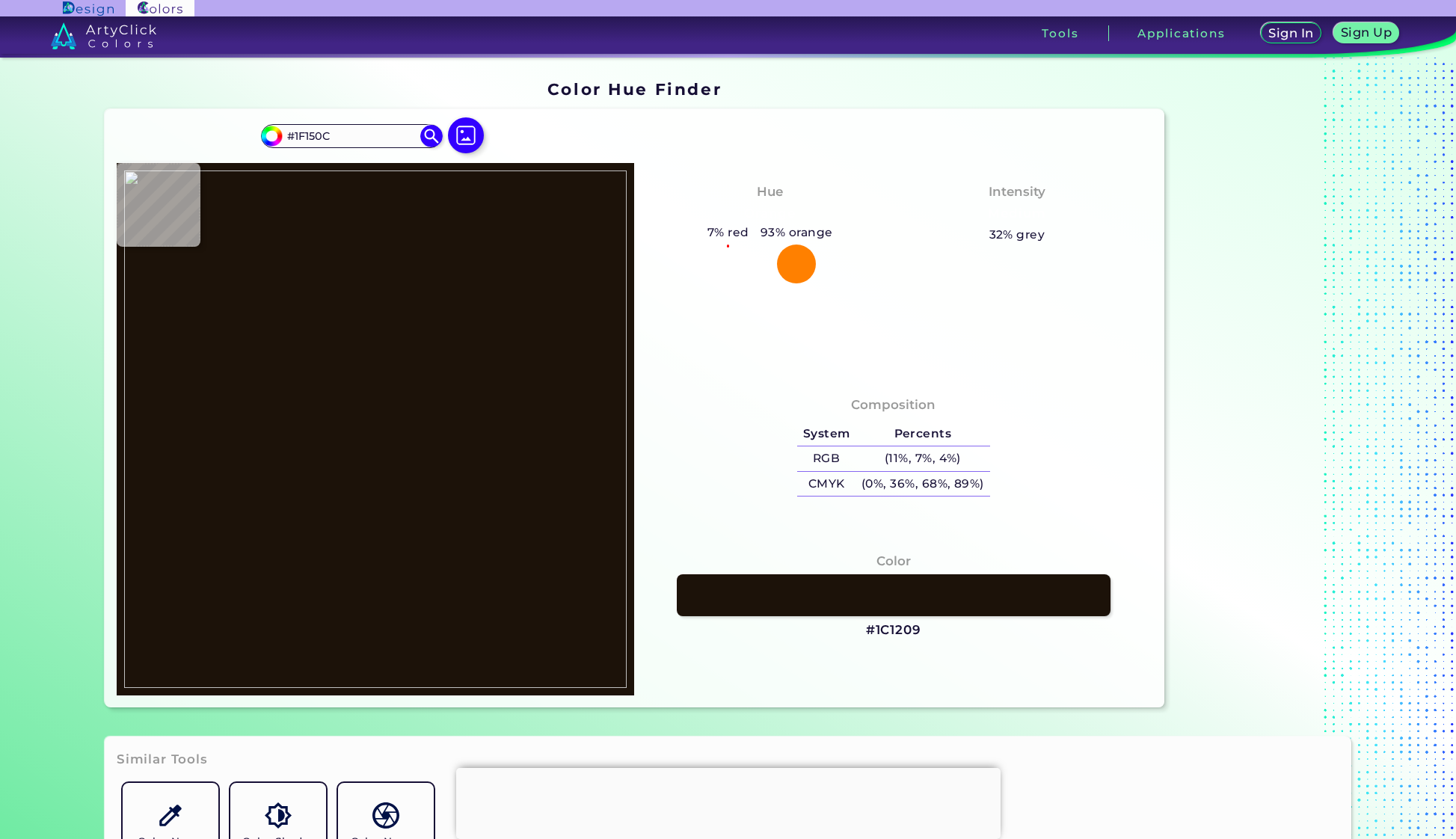
type input "#20160d"
type input "#20160D"
type input "#1f150c"
type input "#1F150C"
type input "#20160d"
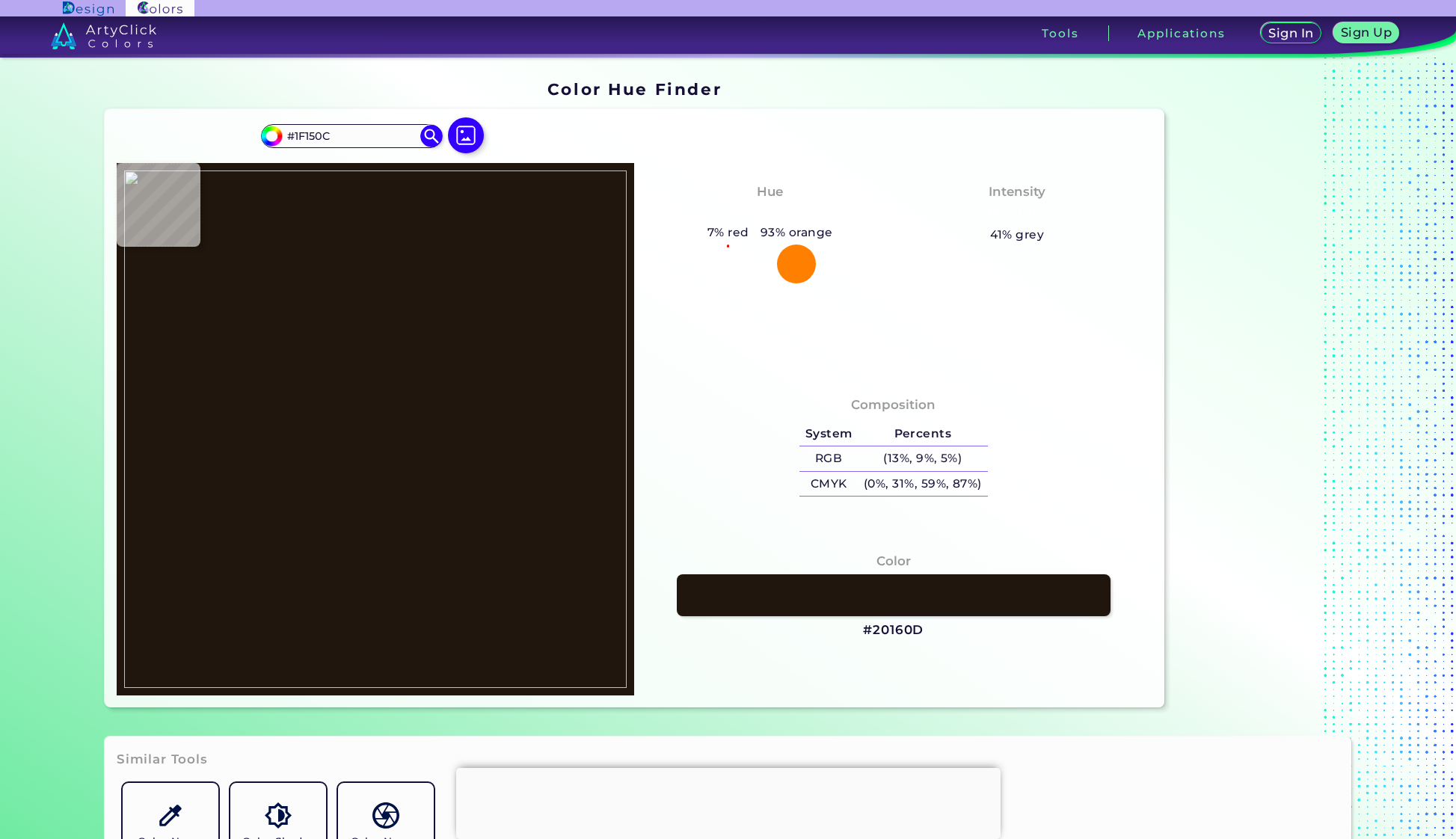
type input "#20160D"
type input "#1e140b"
type input "#1E140B"
type input "#1f150c"
type input "#1F150C"
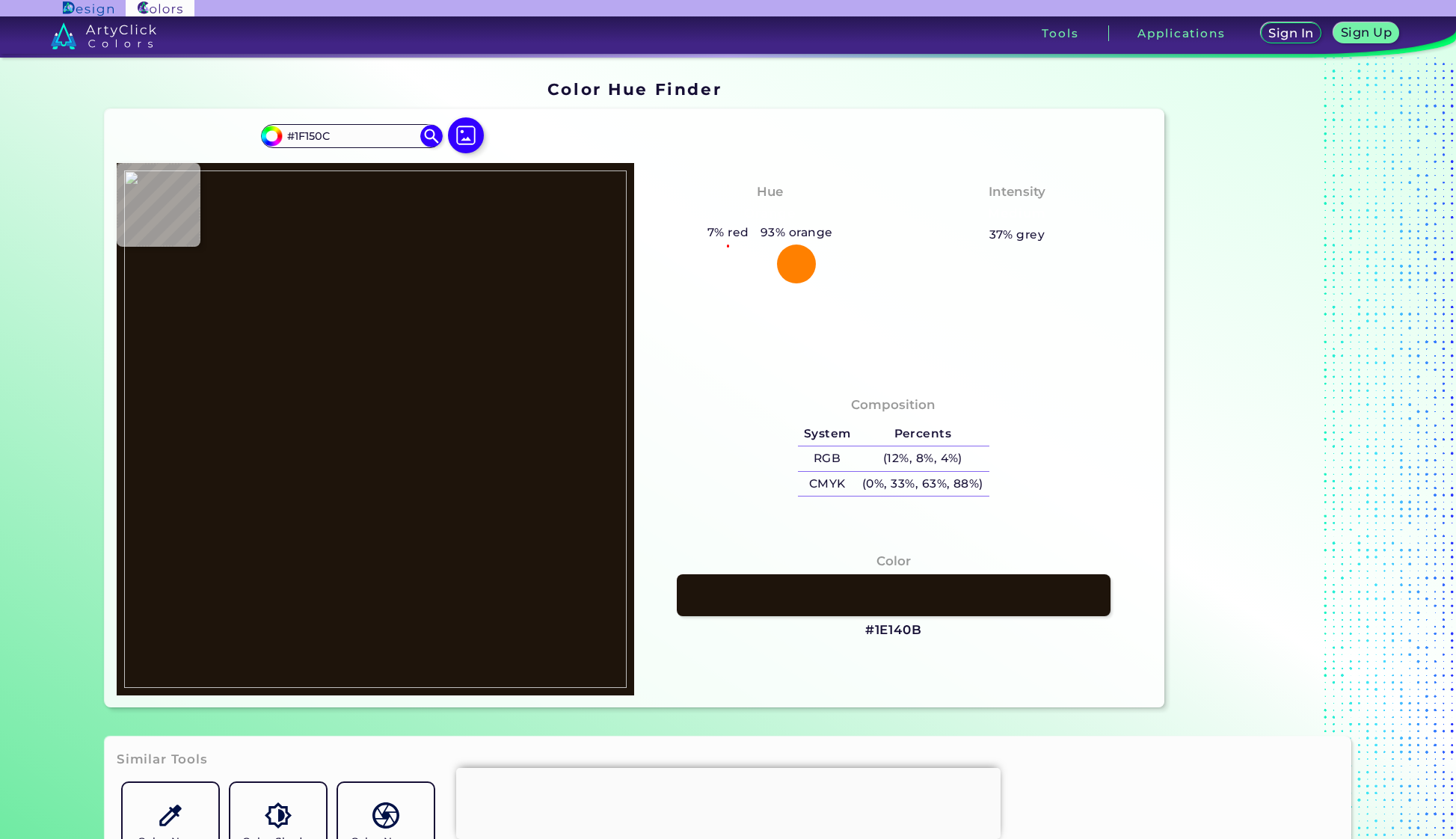
type input "#20160d"
type input "#20160D"
type input "#1f150c"
type input "#1F150C"
type input "#20160d"
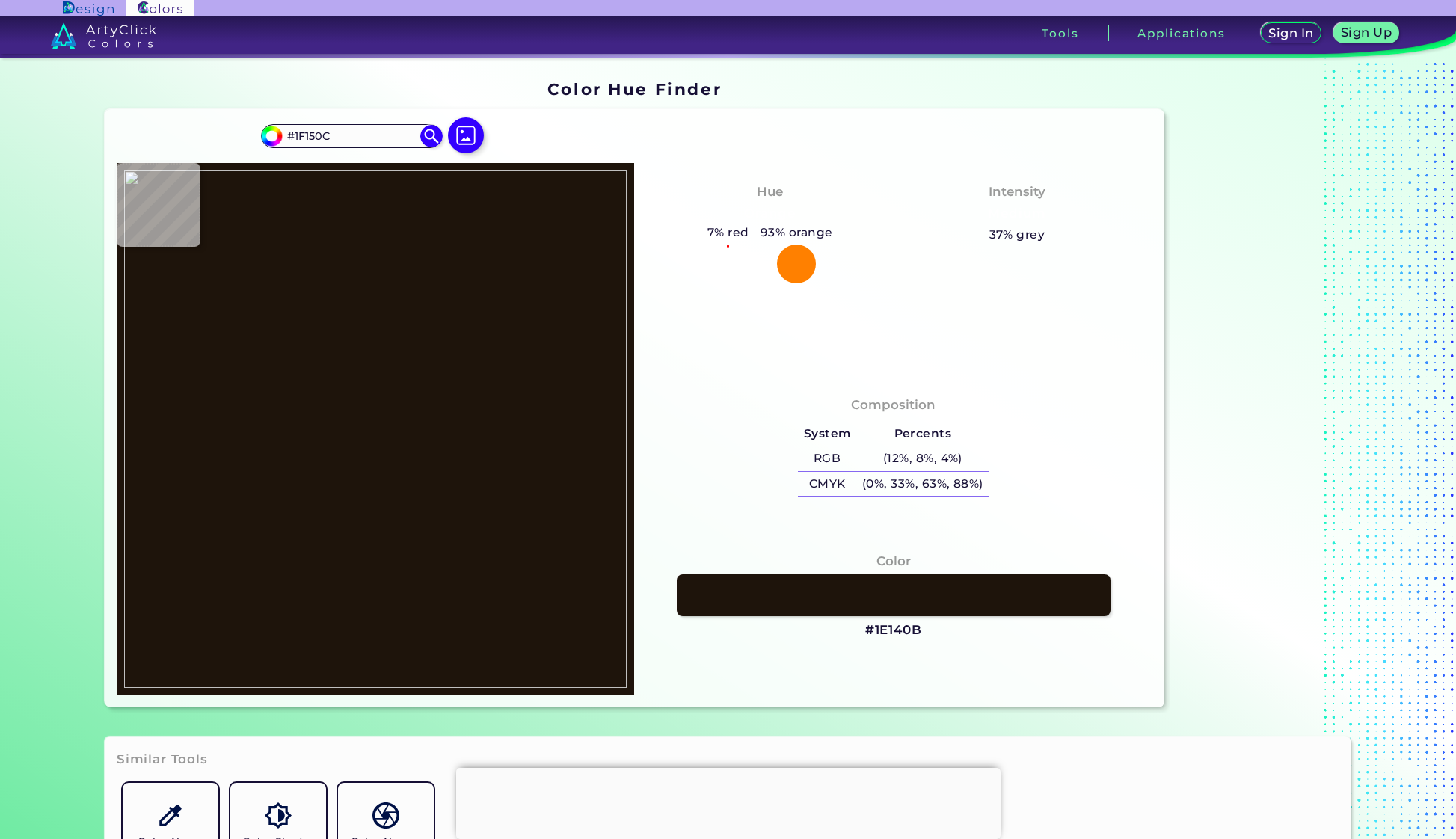
type input "#20160D"
type input "#1f150c"
click at [427, 290] on img at bounding box center [376, 429] width 503 height 518
click at [855, 609] on link at bounding box center [893, 595] width 438 height 42
drag, startPoint x: 344, startPoint y: 131, endPoint x: 271, endPoint y: 129, distance: 73.0
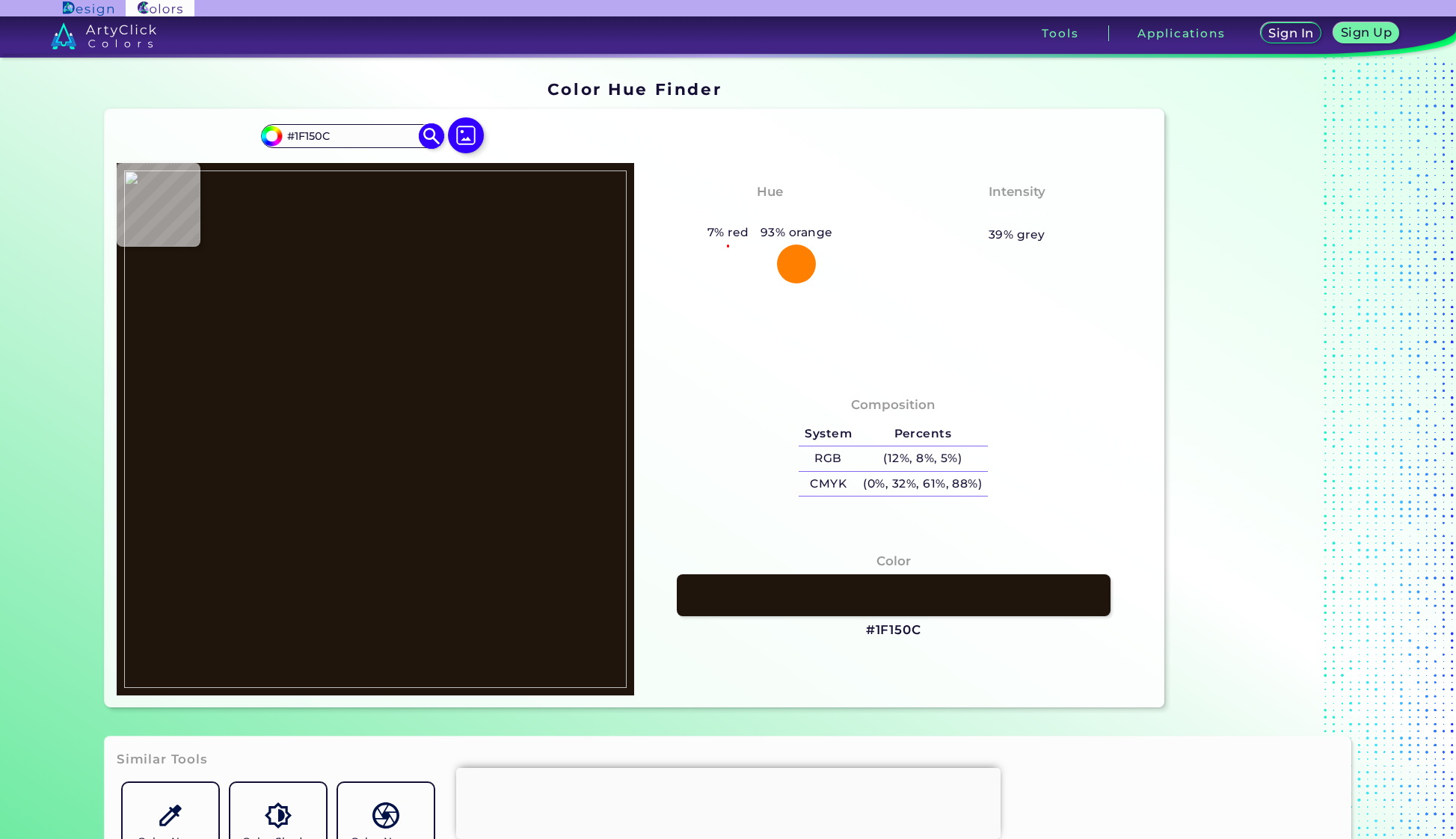
click at [271, 129] on div "#1f150c #1F150C Acadia ◉ Acid Green ◉ Aero Blue ◉ Alabaster ◉ Albescent White ◉…" at bounding box center [351, 136] width 181 height 24
type input "4a4a4a"
type input "#4a4a4a"
type input "#4A4A4A"
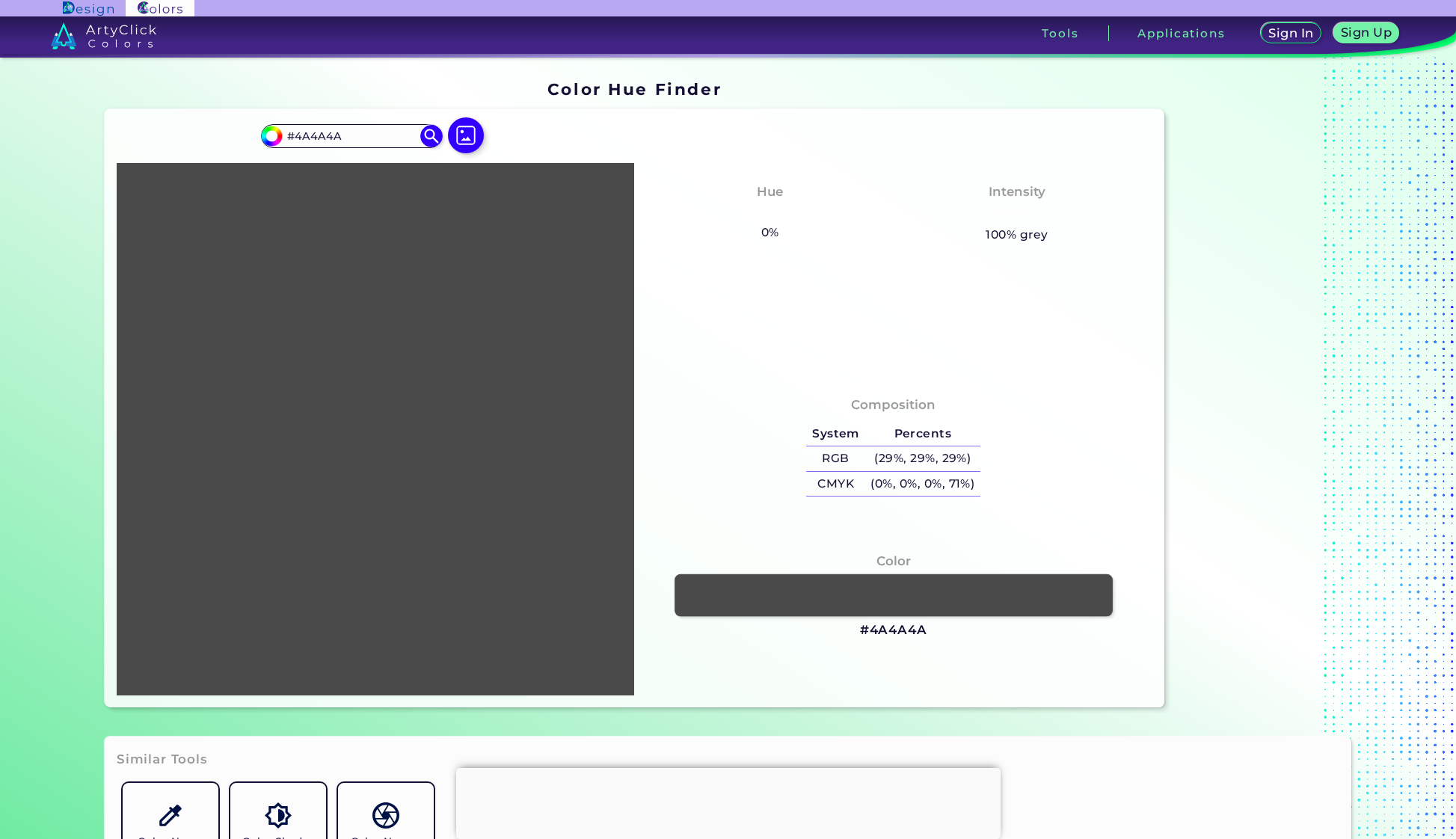
click at [895, 589] on link at bounding box center [893, 595] width 438 height 42
click at [459, 129] on img at bounding box center [466, 135] width 43 height 43
click at [0, 0] on input "file" at bounding box center [0, 0] width 0 height 0
click at [523, 355] on img at bounding box center [376, 429] width 503 height 518
type input "#383838"
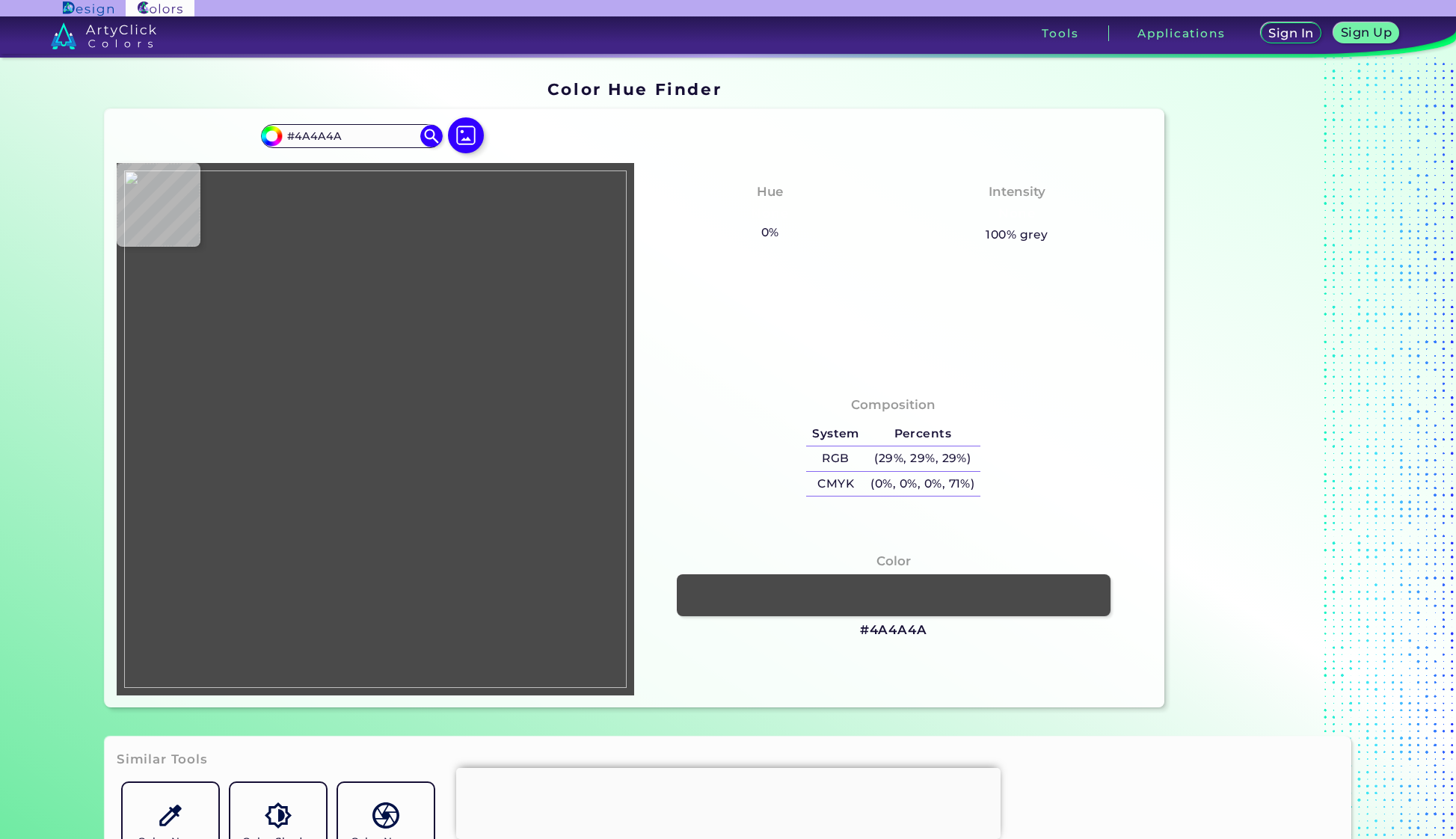
type input "#383838"
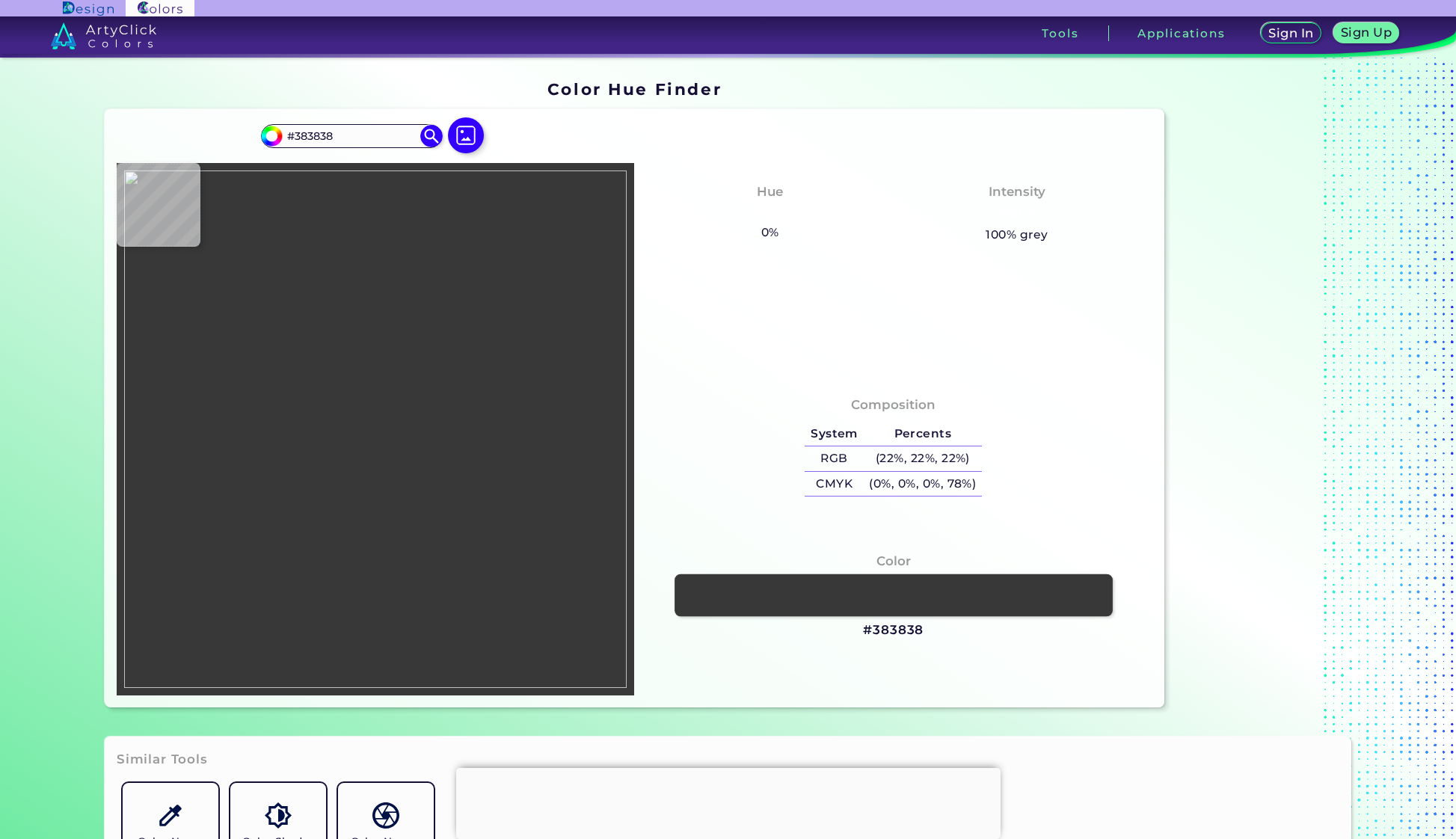
click at [836, 601] on link at bounding box center [893, 595] width 438 height 42
type input "#000000"
type input "#383838"
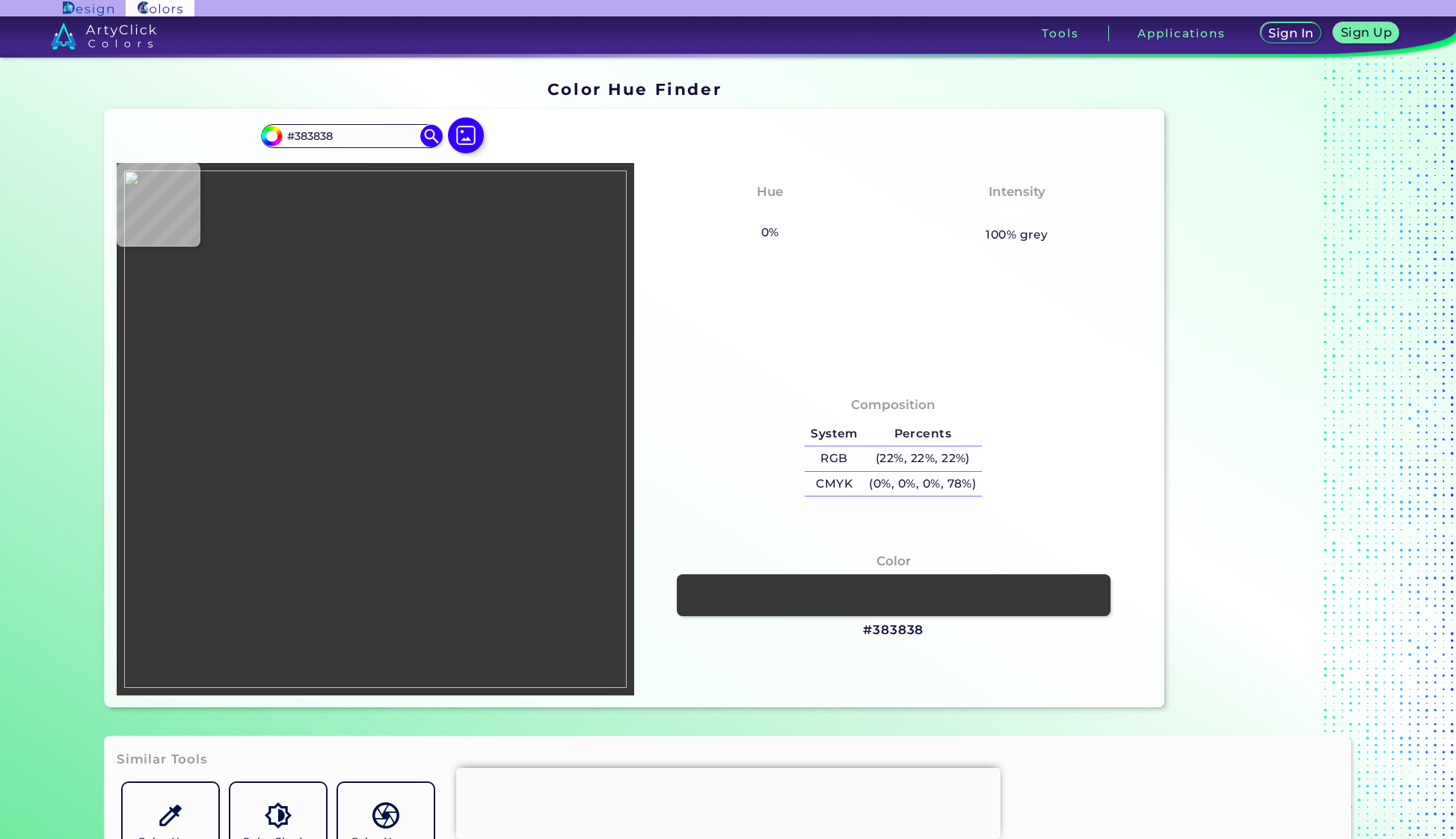
click at [310, 376] on img at bounding box center [376, 429] width 503 height 518
click at [752, 587] on link at bounding box center [893, 595] width 438 height 42
click at [850, 609] on link at bounding box center [893, 595] width 438 height 42
